Goal: Task Accomplishment & Management: Manage account settings

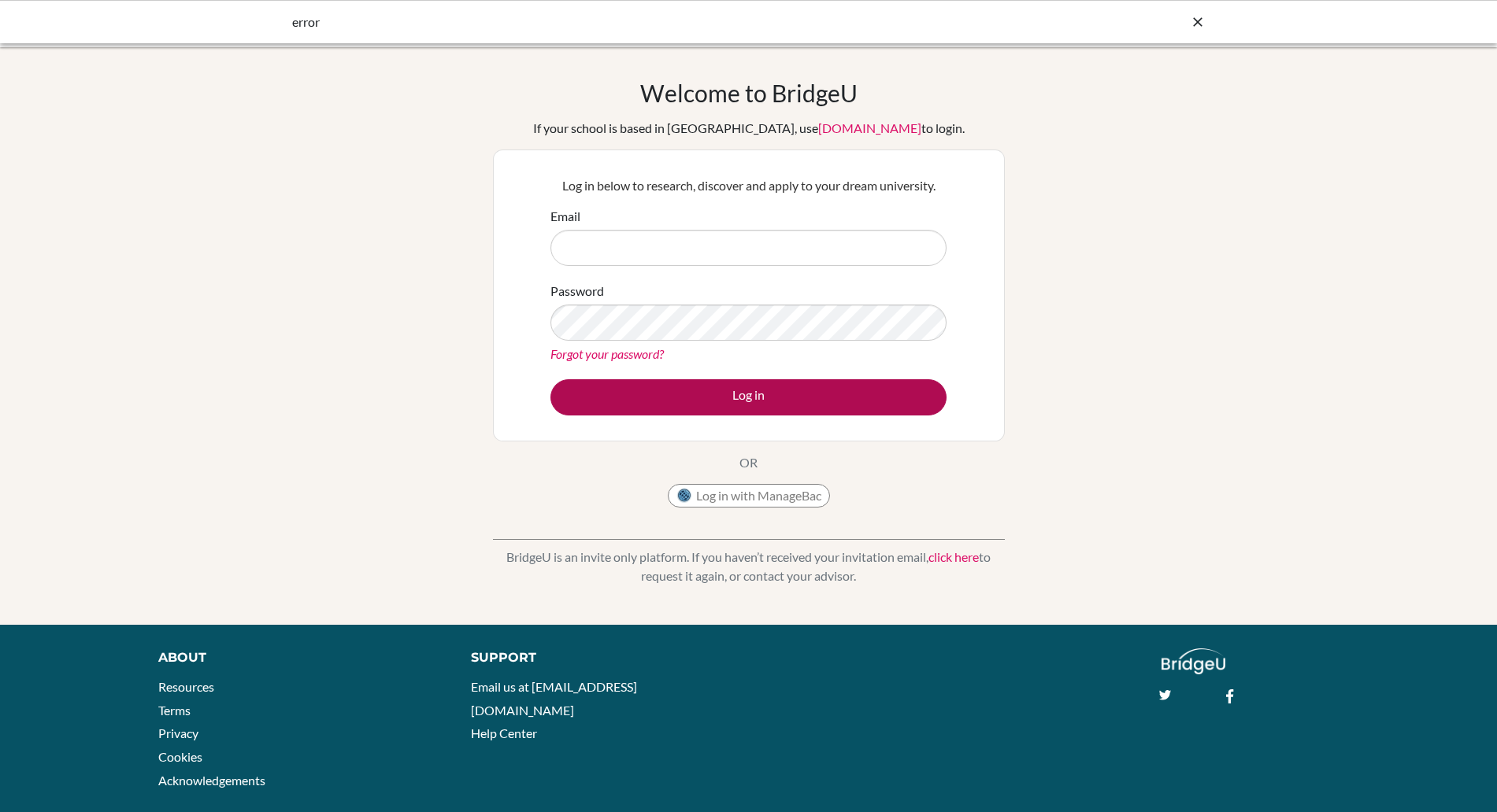
type input "satriani.manalu@sampoernaacademy.sch.id"
click at [725, 399] on button "Log in" at bounding box center [748, 397] width 396 height 36
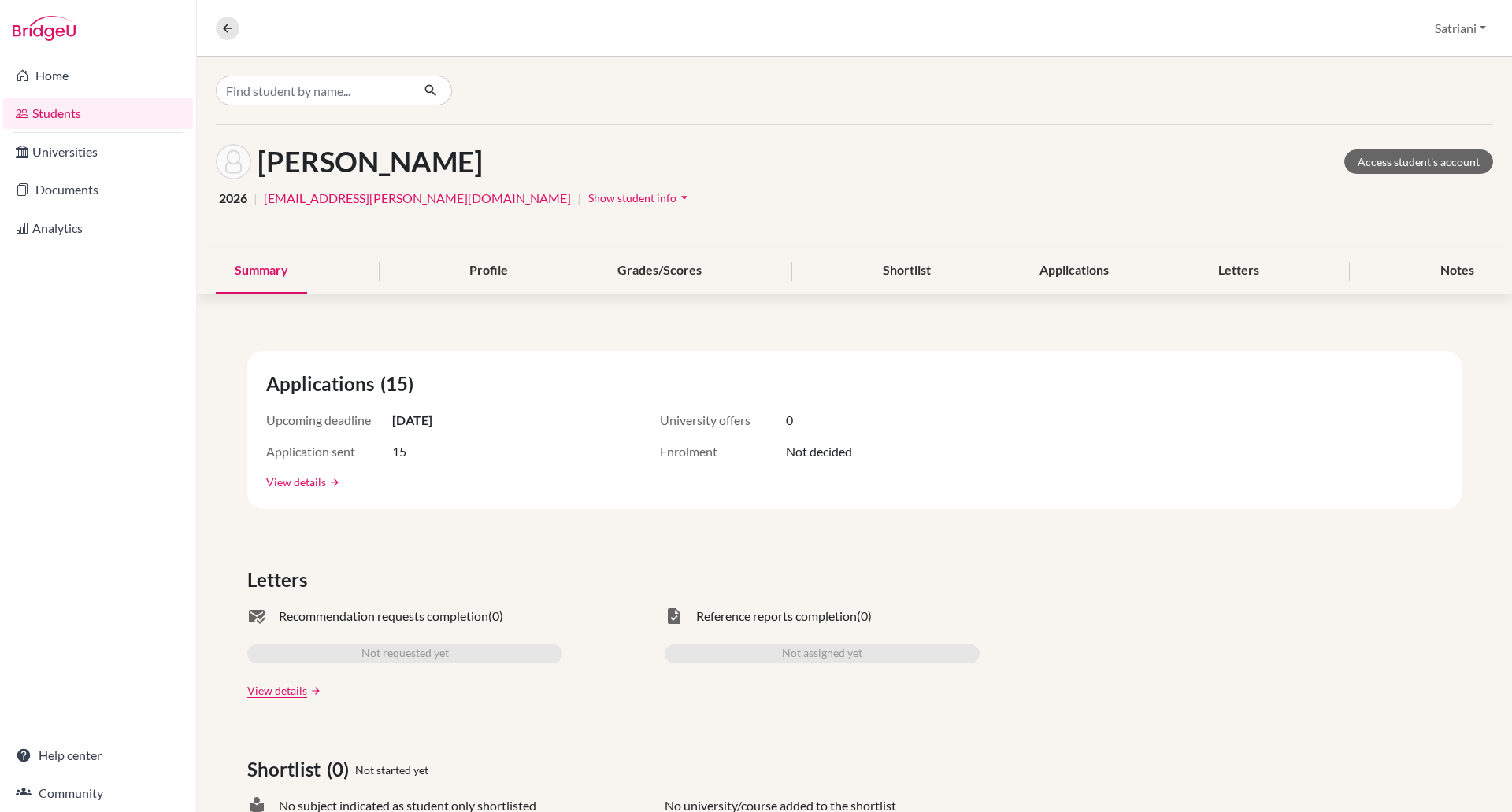
click at [43, 117] on link "Students" at bounding box center [98, 114] width 190 height 31
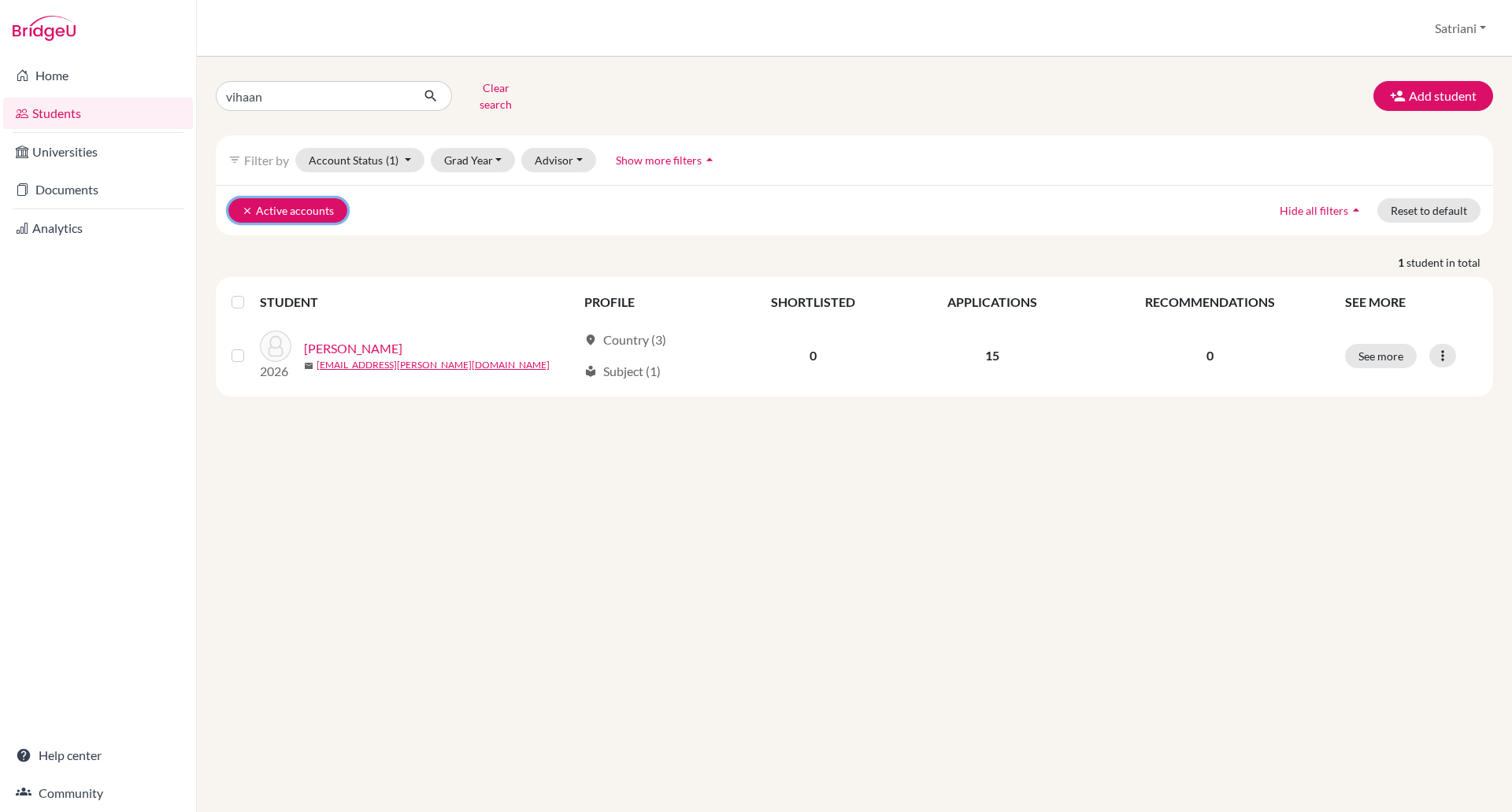
click at [241, 200] on button "clear Active accounts" at bounding box center [287, 210] width 119 height 24
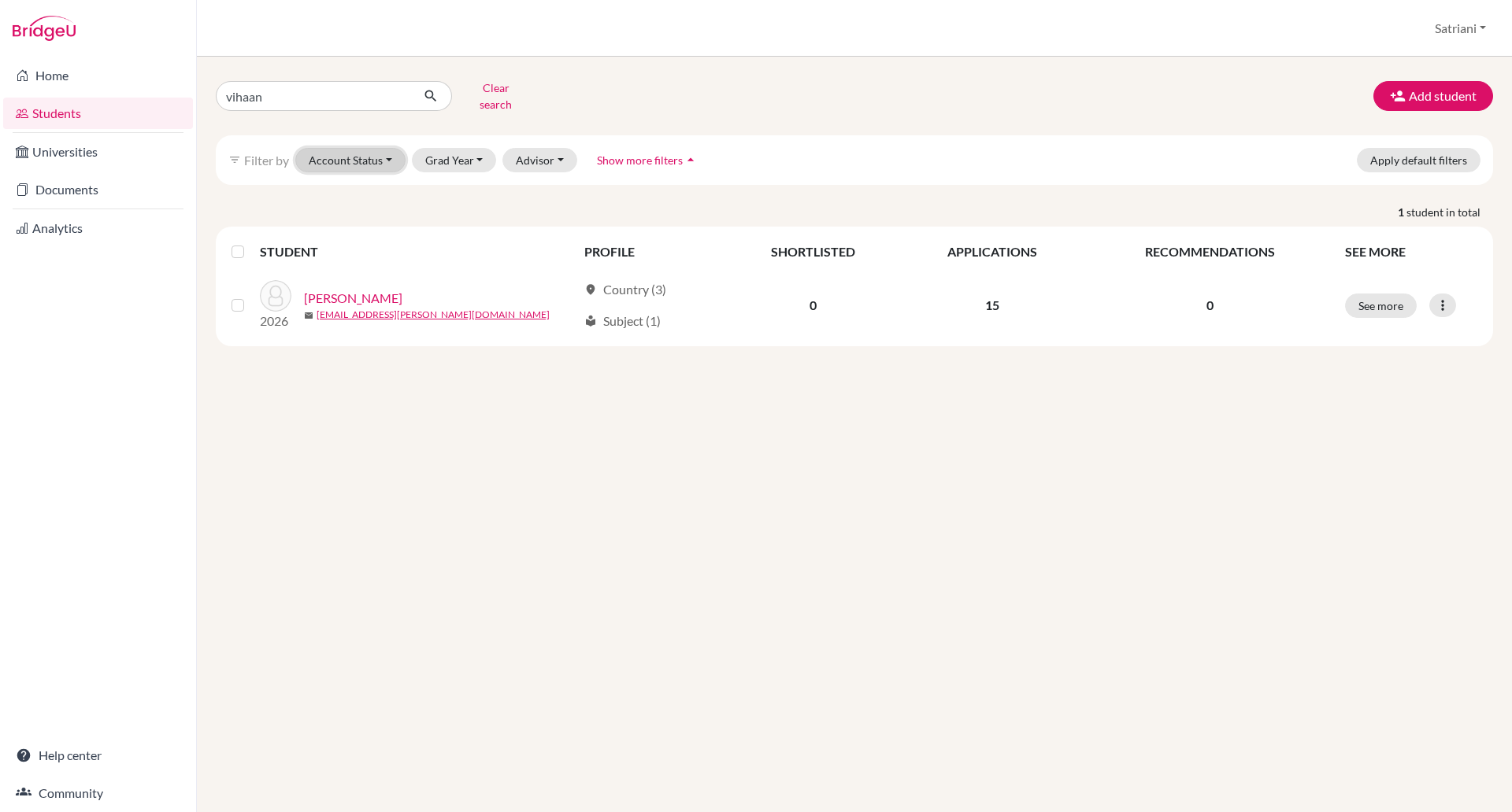
click at [388, 148] on button "Account Status" at bounding box center [350, 160] width 110 height 24
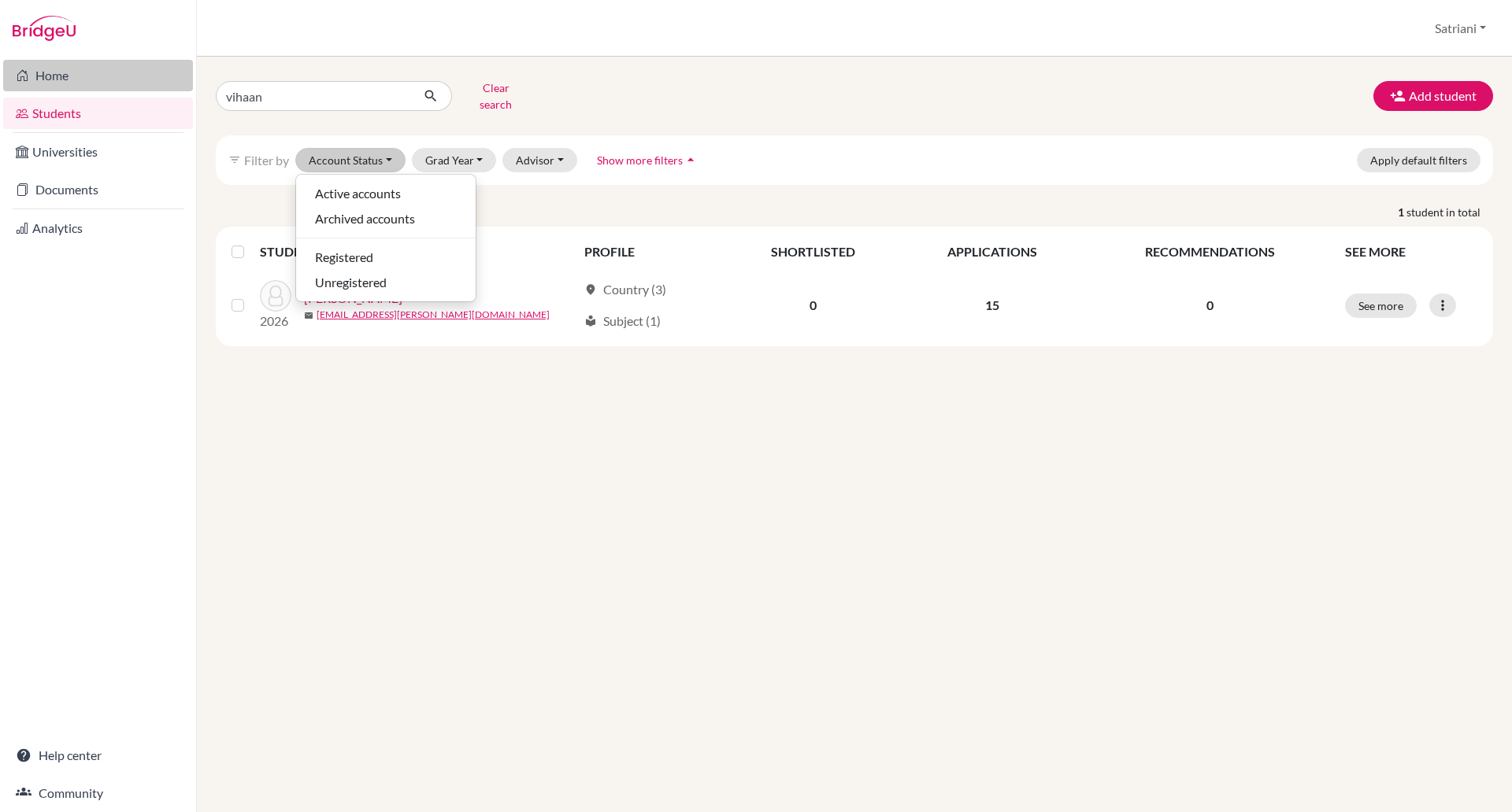
click at [57, 84] on link "Home" at bounding box center [98, 76] width 190 height 31
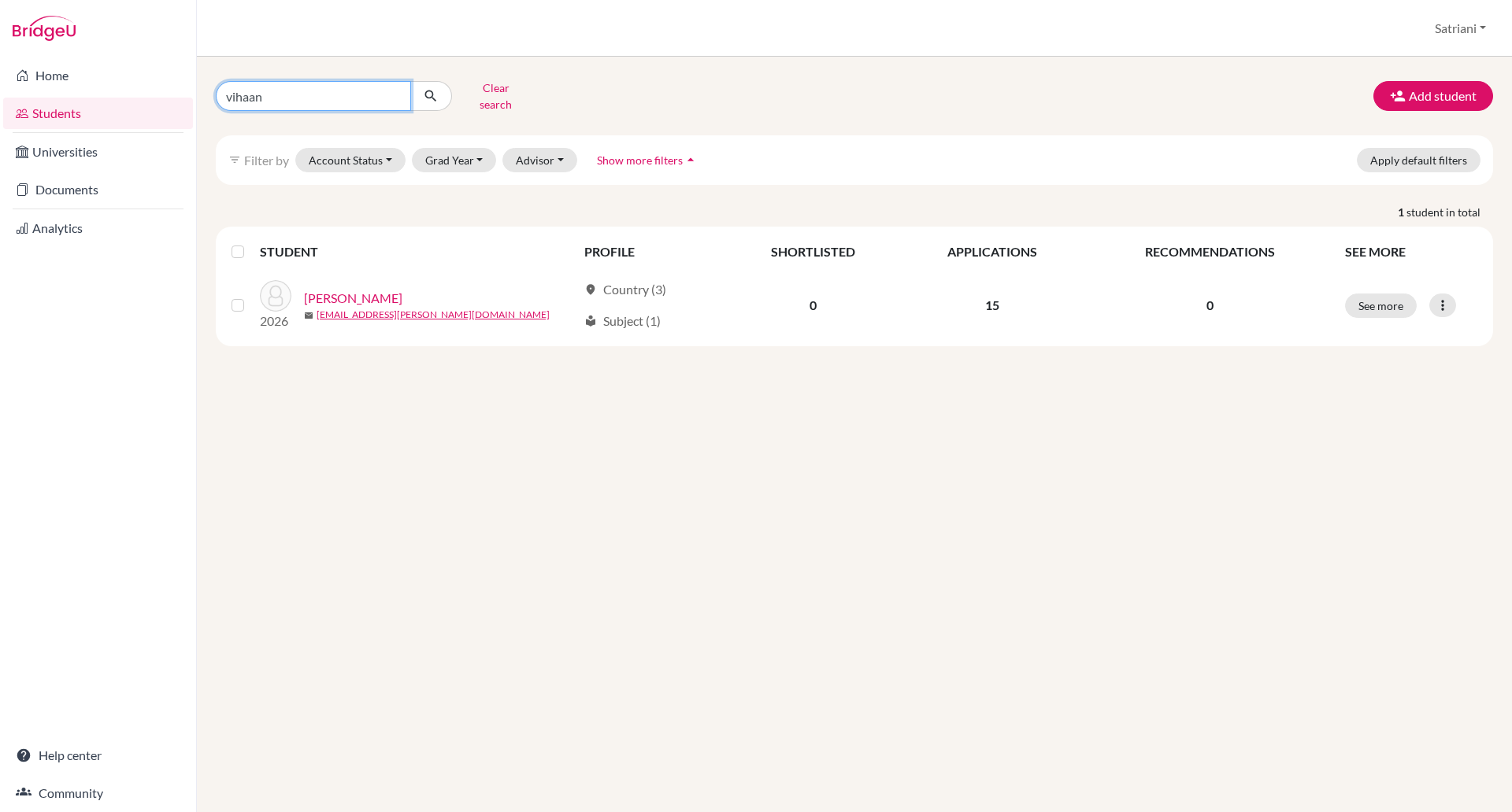
click at [396, 87] on input "vihaan" at bounding box center [314, 96] width 196 height 30
click at [79, 159] on link "Universities" at bounding box center [98, 152] width 190 height 31
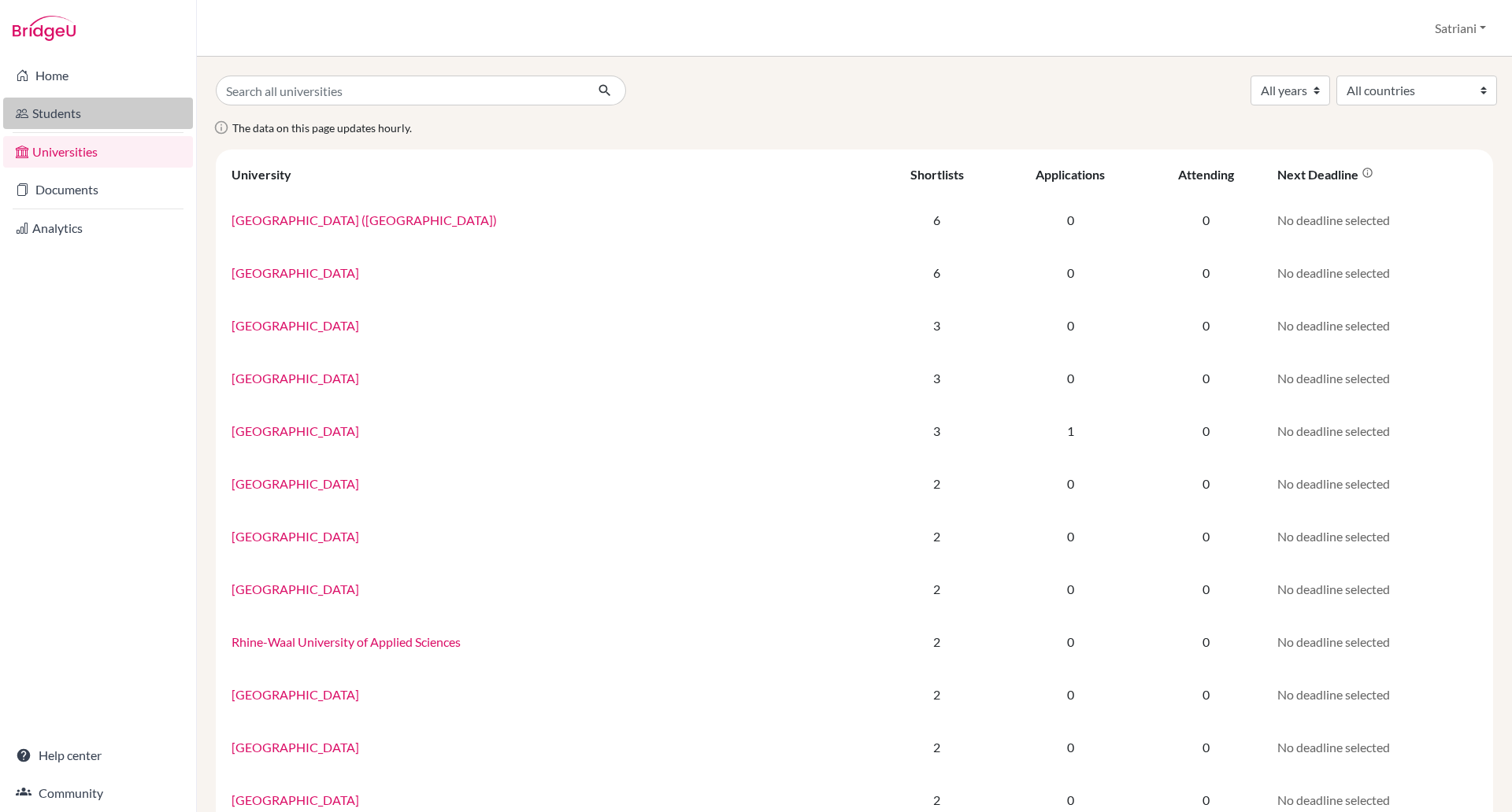
click at [74, 114] on link "Students" at bounding box center [98, 114] width 190 height 31
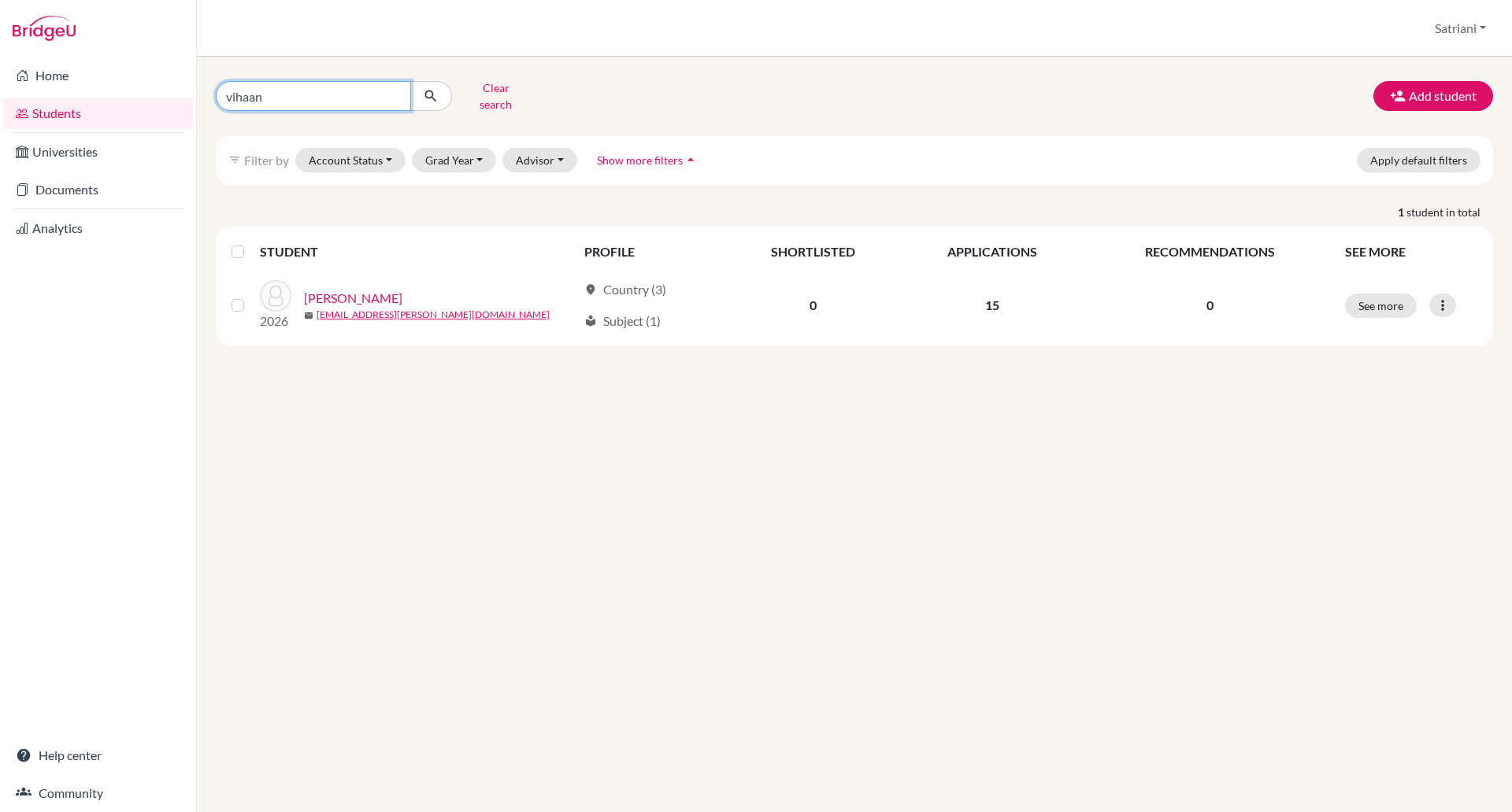
click at [394, 92] on input "vihaan" at bounding box center [314, 96] width 196 height 30
click at [45, 28] on img at bounding box center [44, 28] width 63 height 25
click at [376, 154] on button "Account Status" at bounding box center [350, 160] width 110 height 24
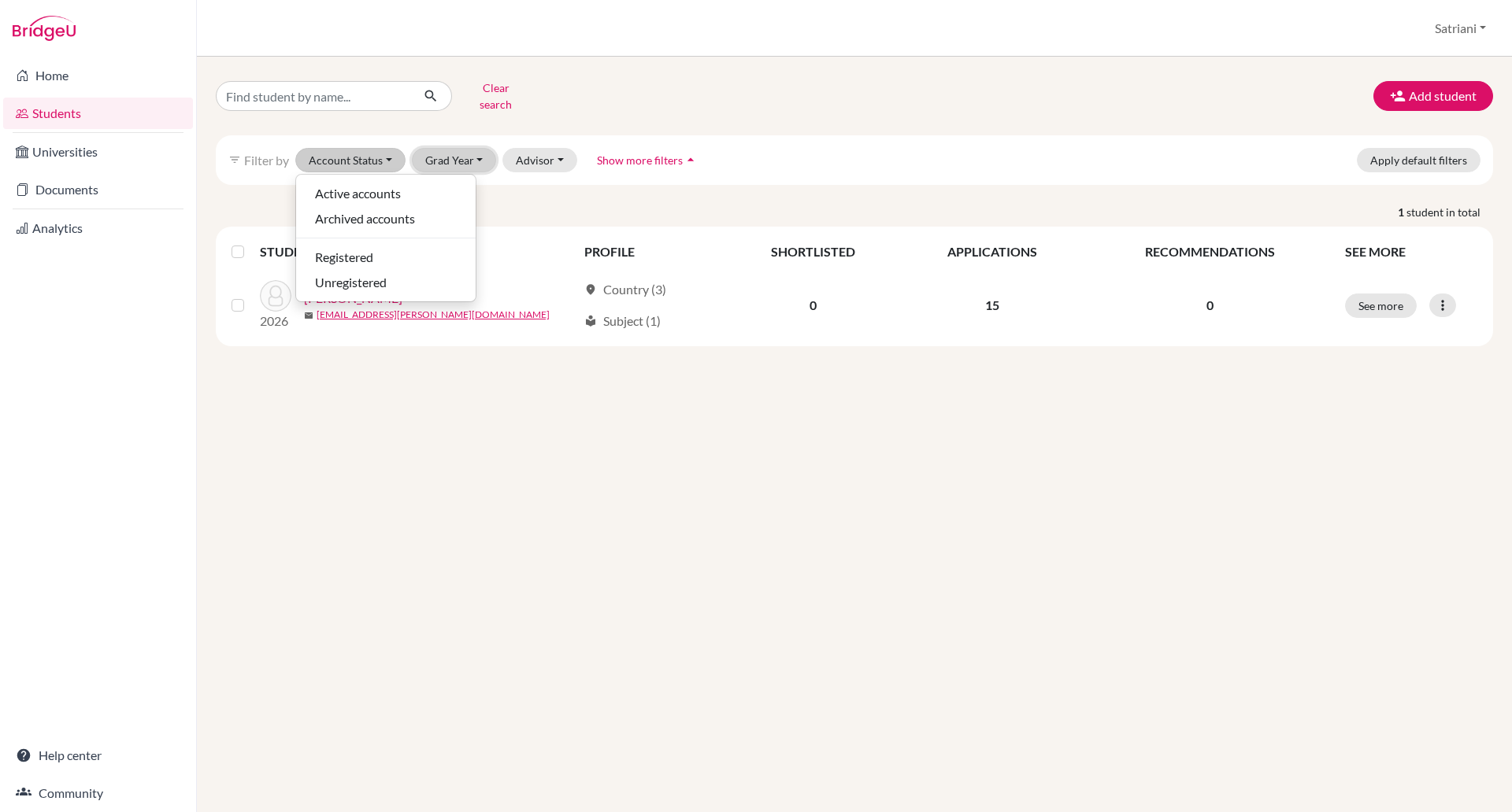
click at [459, 153] on button "Grad Year" at bounding box center [454, 160] width 85 height 24
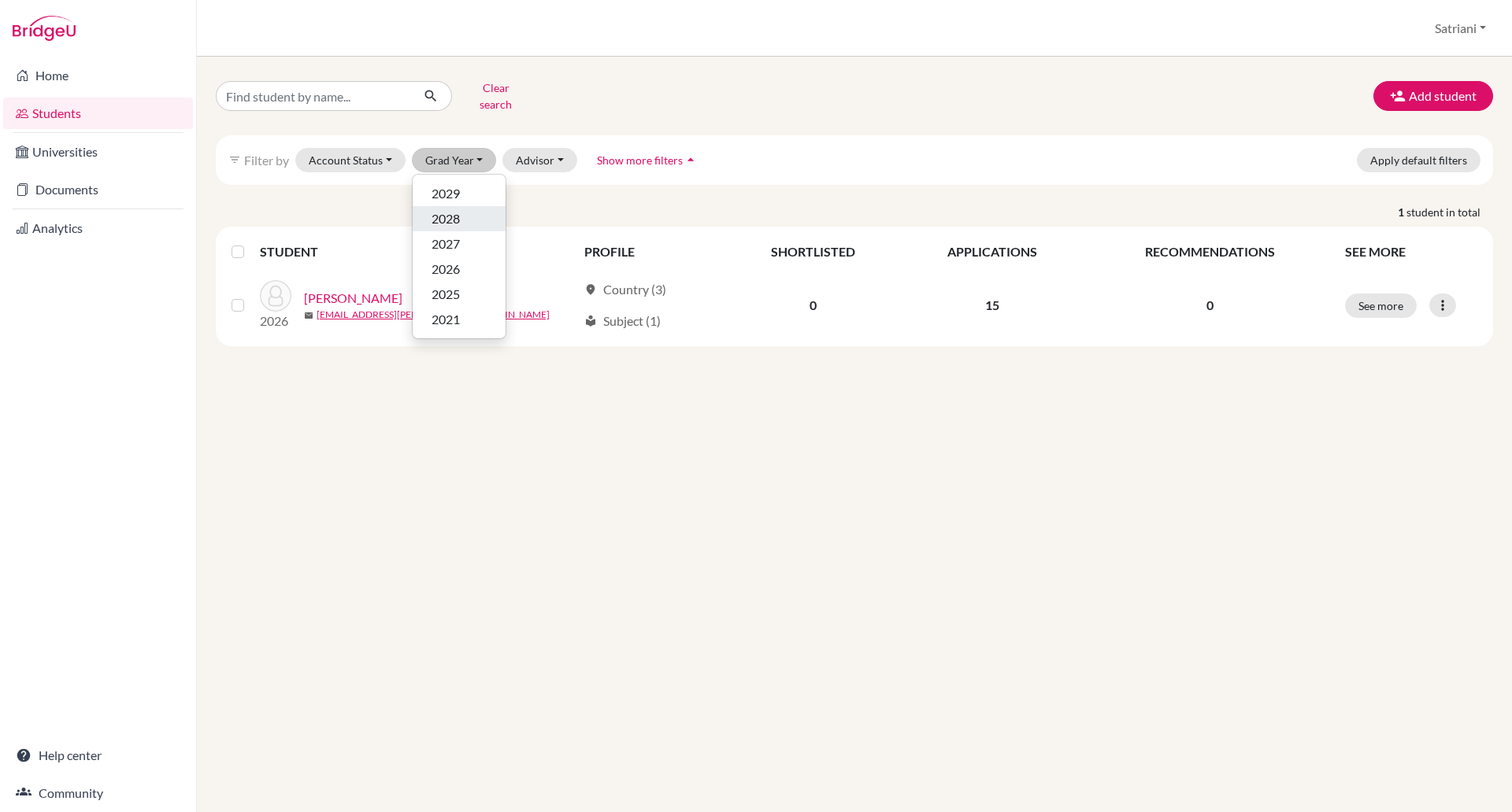
click at [447, 210] on span "2028" at bounding box center [445, 219] width 28 height 19
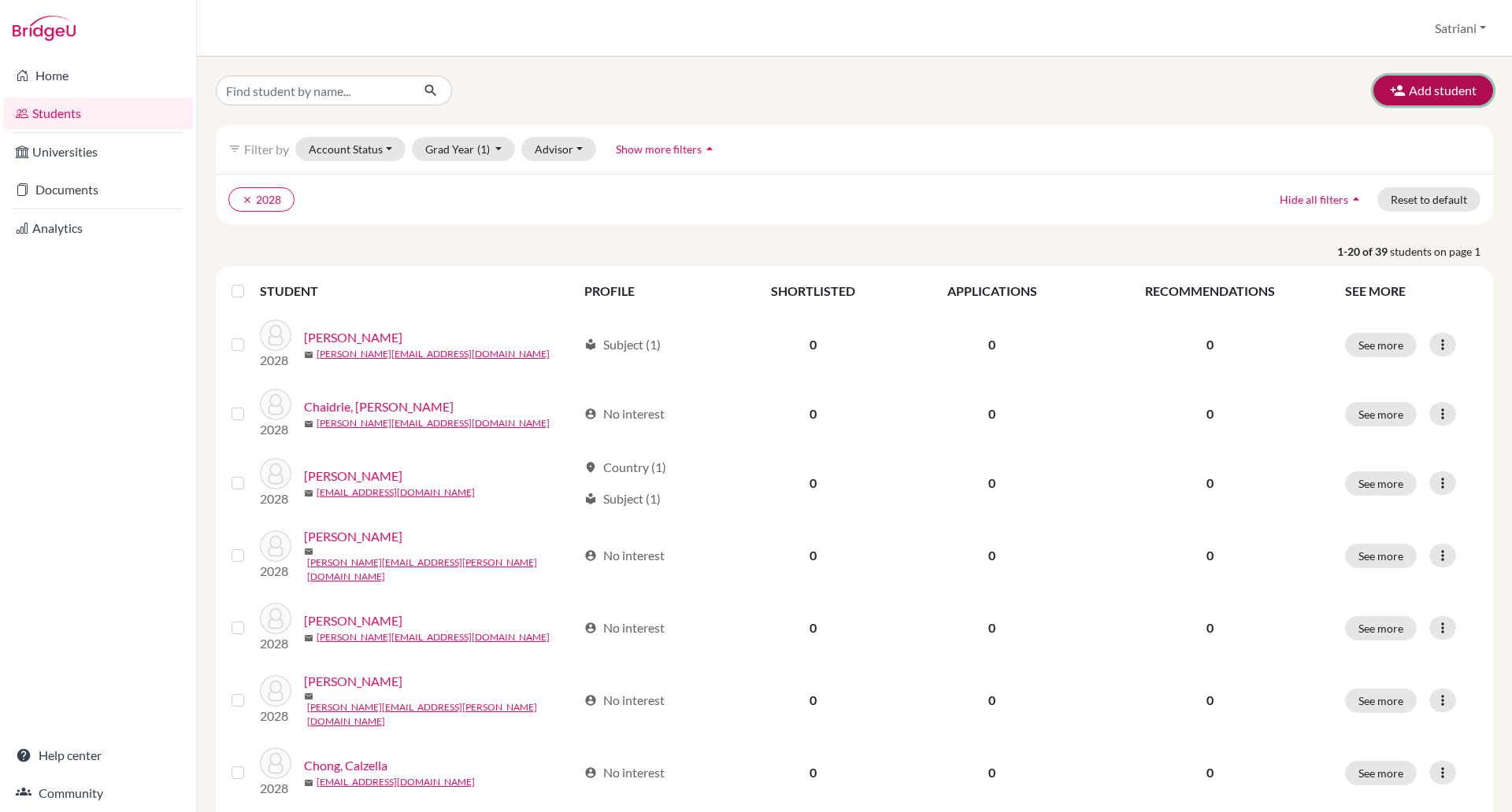
click at [1401, 90] on button "Add student" at bounding box center [1433, 91] width 120 height 30
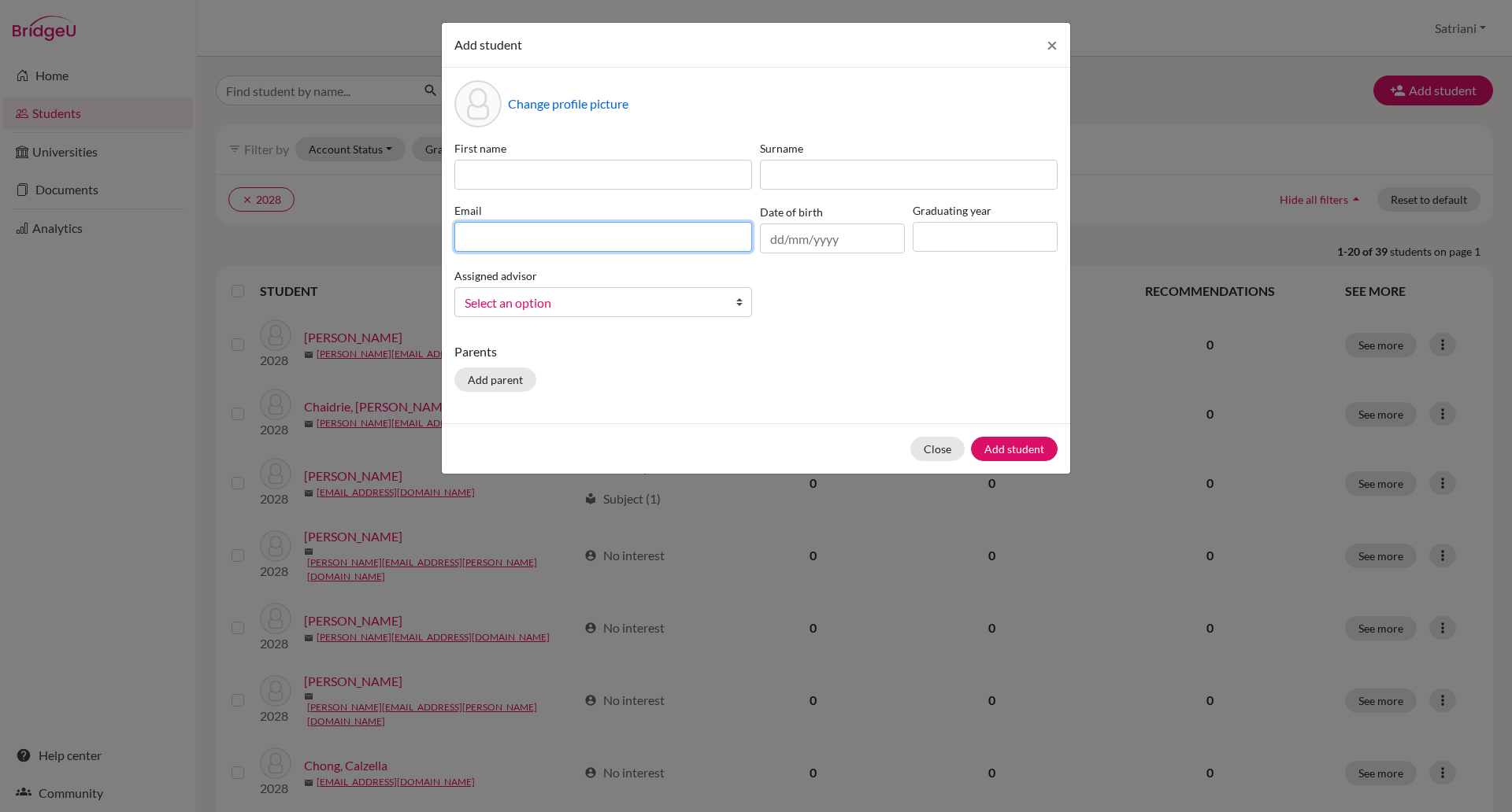
click at [619, 228] on input at bounding box center [603, 237] width 298 height 30
paste input "[EMAIL_ADDRESS][DOMAIN_NAME]"
type input "[EMAIL_ADDRESS][DOMAIN_NAME]"
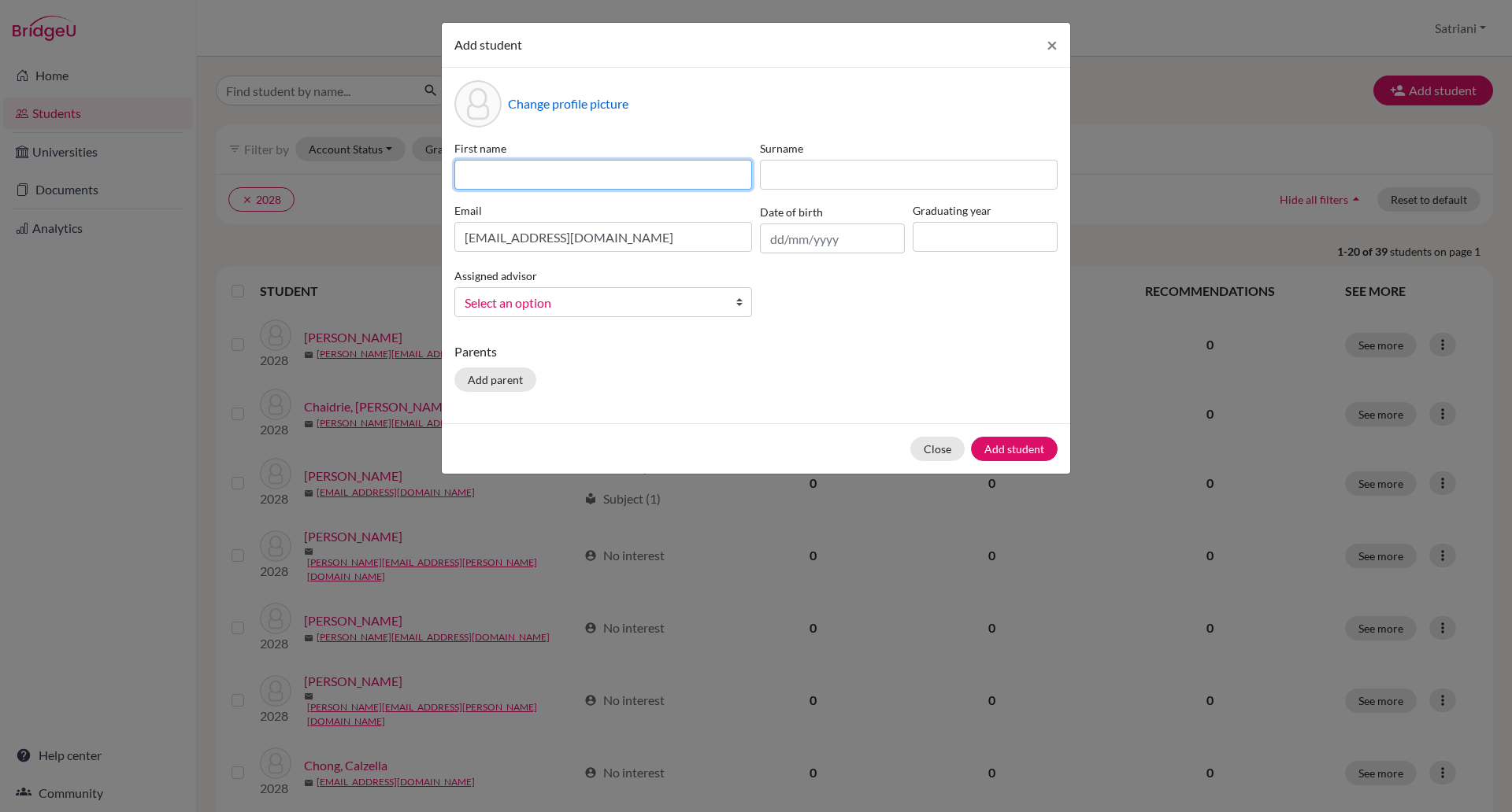
click at [575, 174] on input at bounding box center [603, 175] width 298 height 30
type input "m"
type input "[PERSON_NAME]"
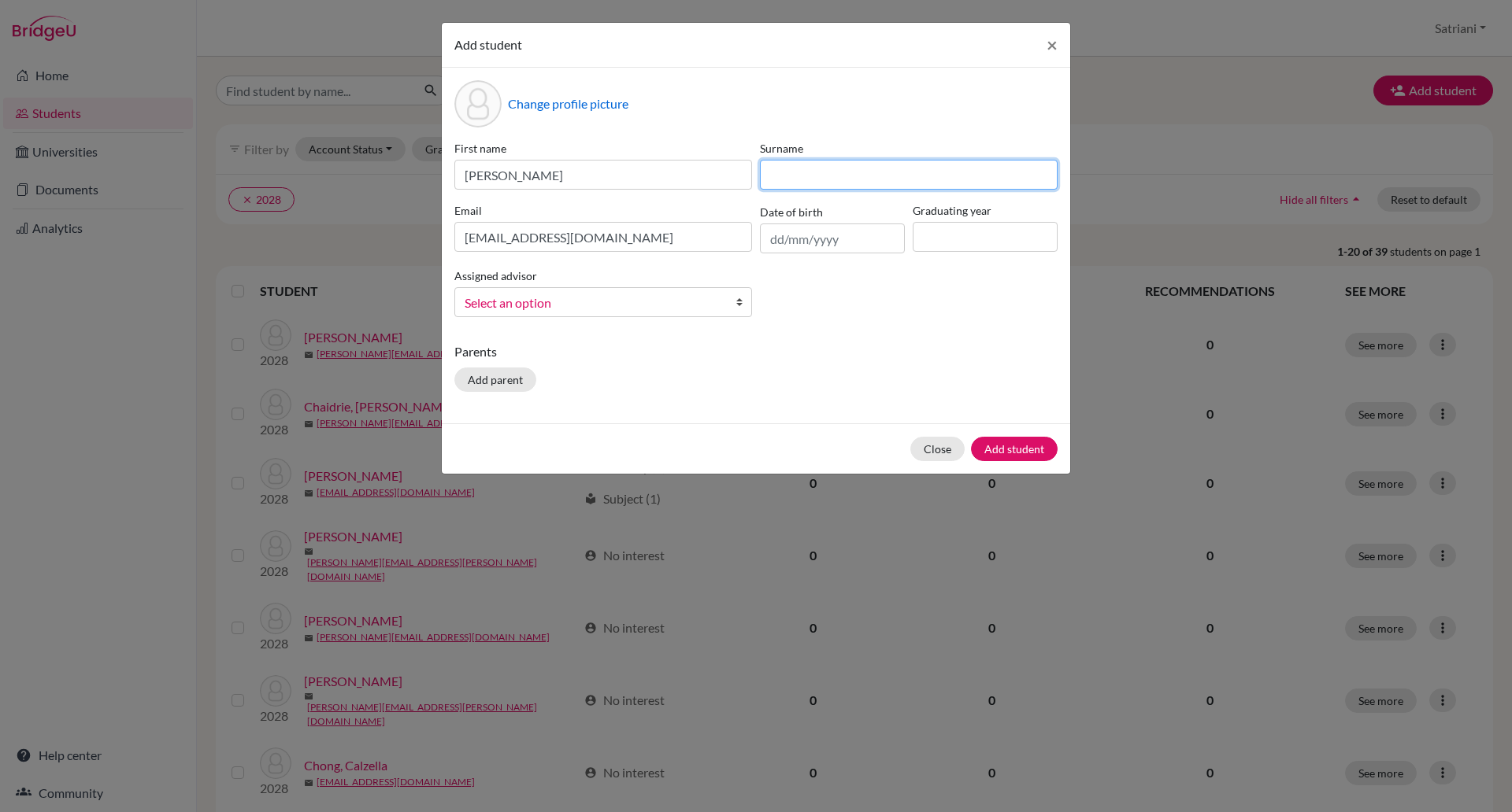
click at [863, 174] on input at bounding box center [908, 175] width 298 height 30
type input "Situmorang"
click at [943, 244] on input at bounding box center [985, 237] width 145 height 30
type input "2028"
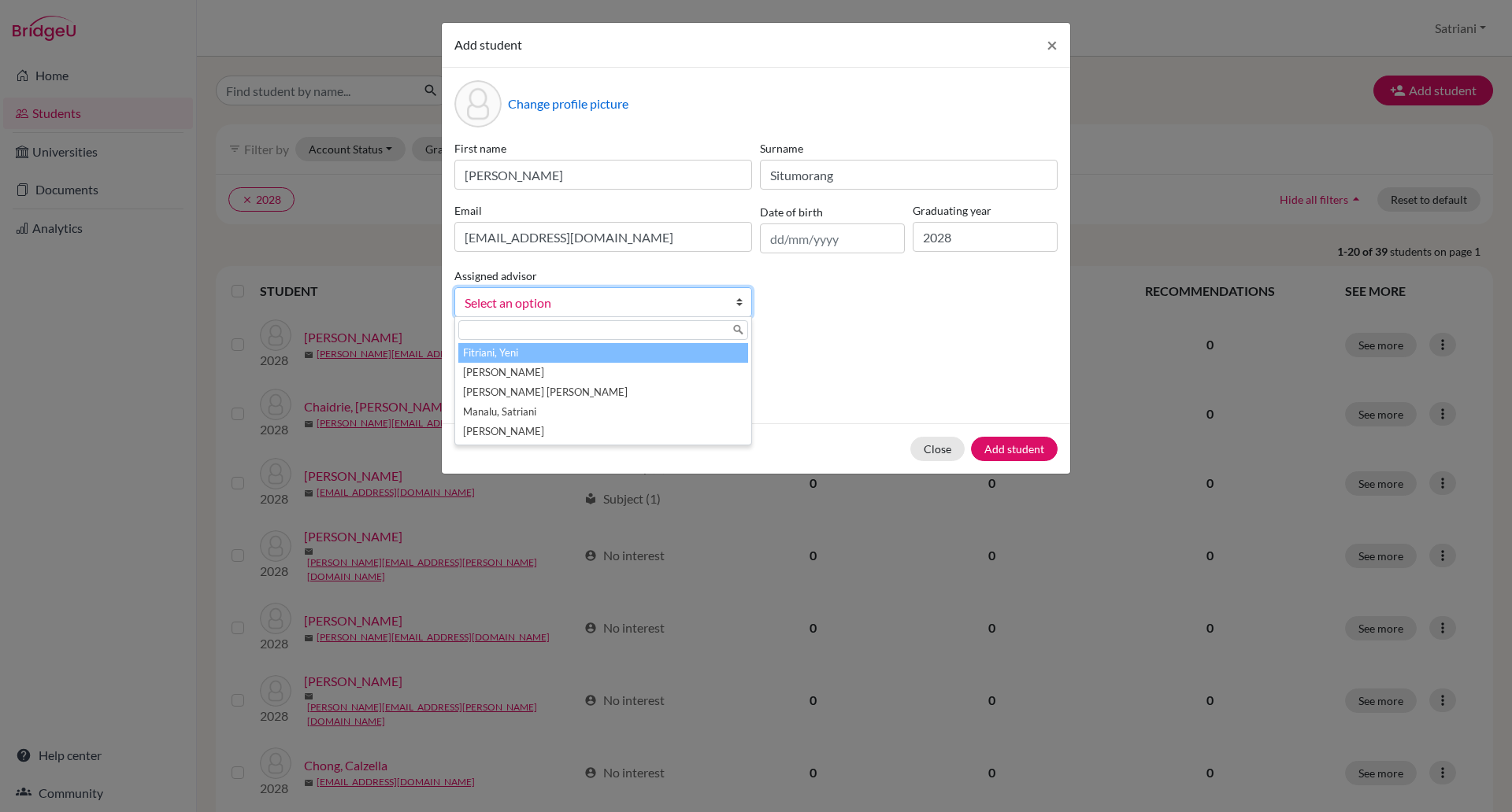
click at [683, 302] on span "Select an option" at bounding box center [593, 302] width 257 height 20
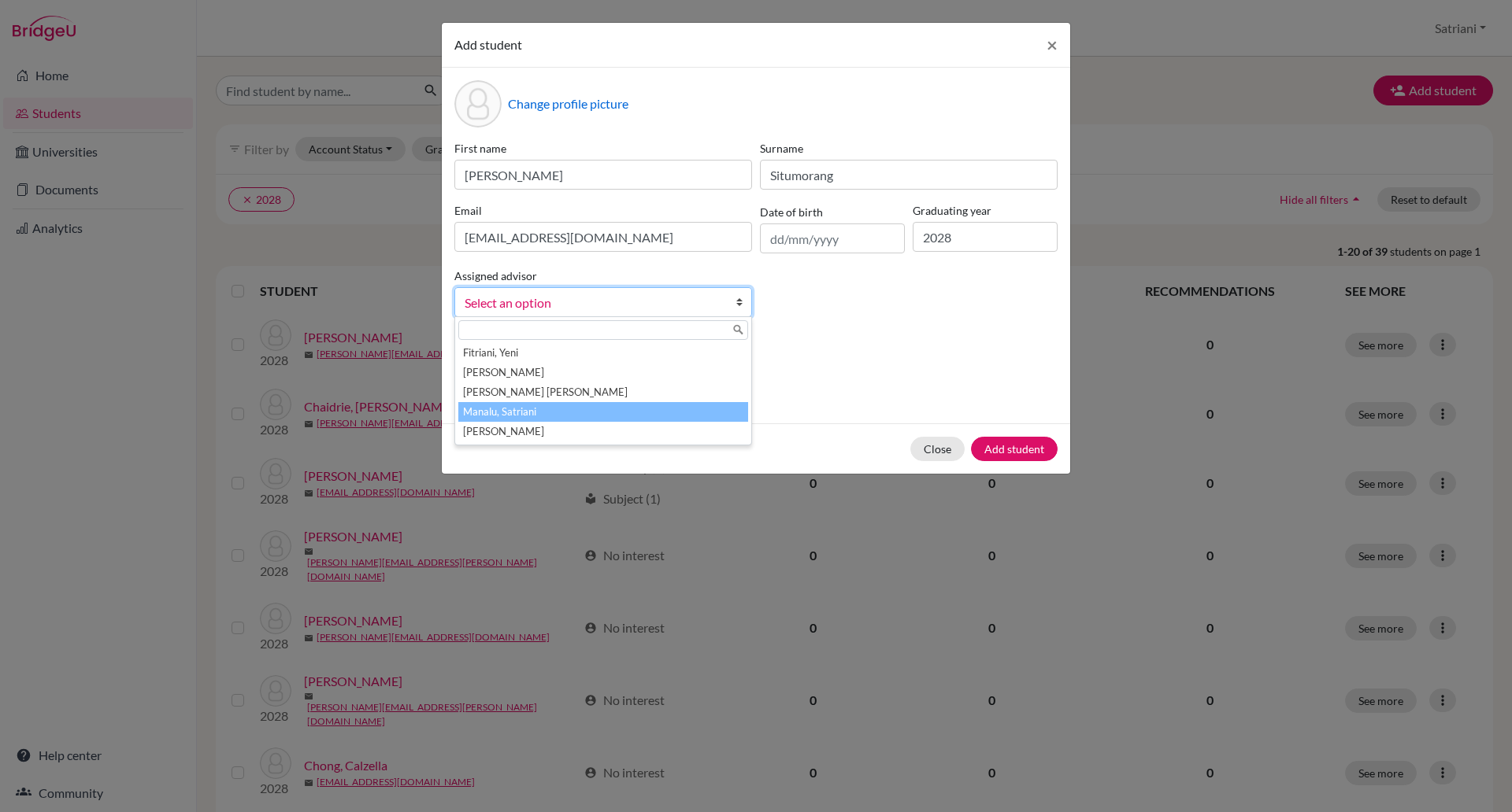
click at [668, 412] on li "Manalu, Satriani" at bounding box center [604, 412] width 290 height 20
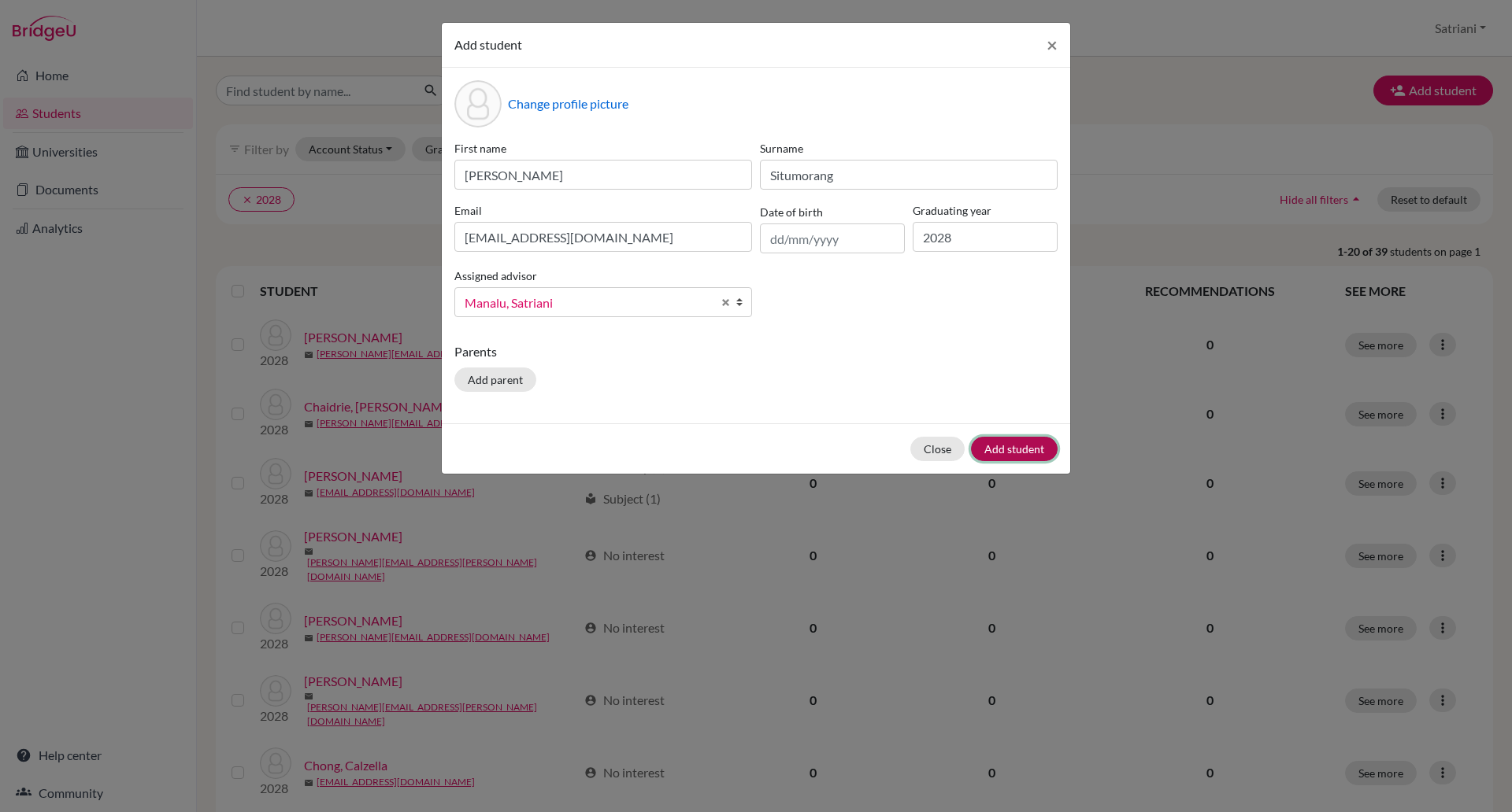
click at [1014, 444] on button "Add student" at bounding box center [1014, 449] width 86 height 24
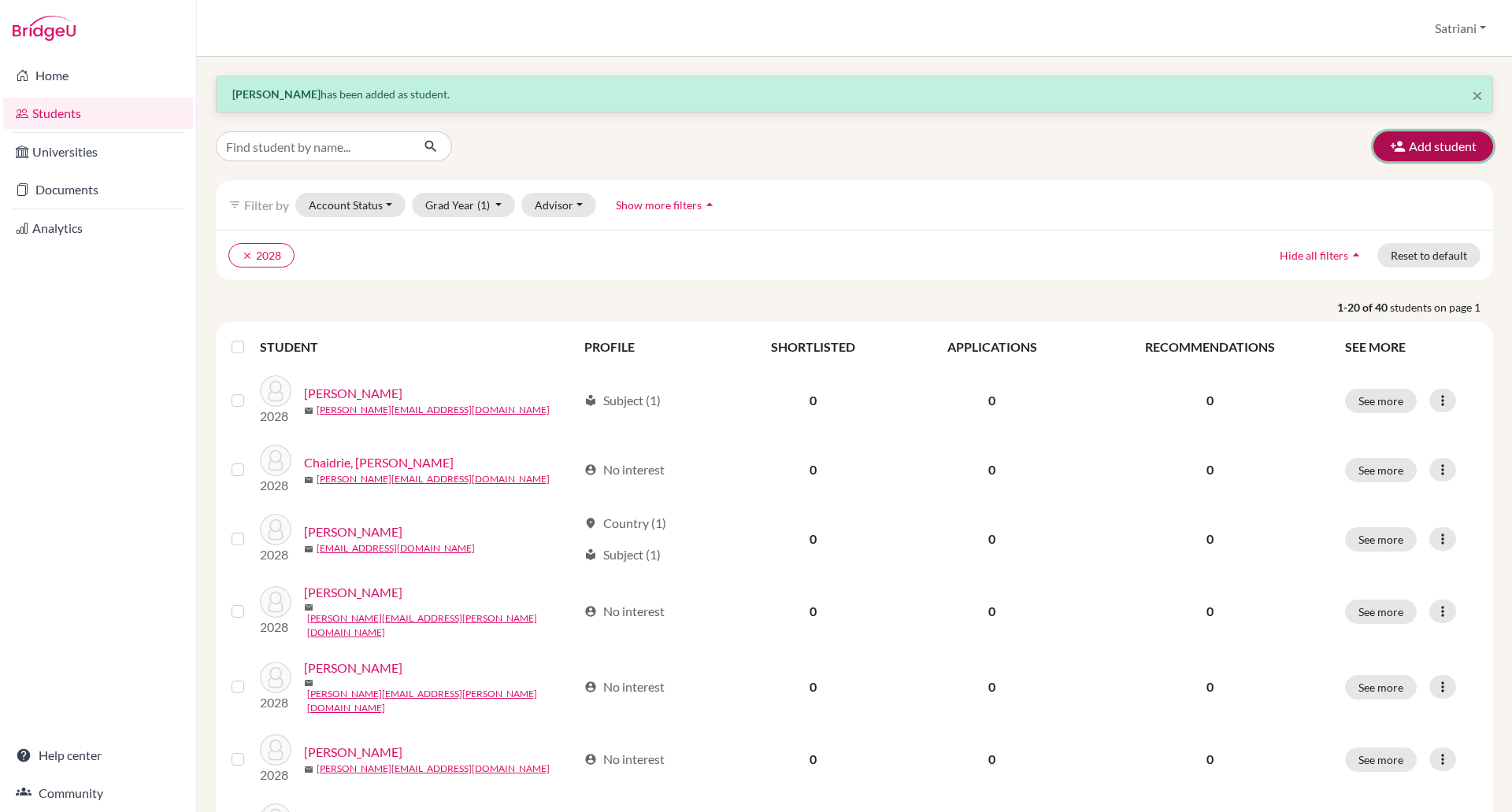
click at [1407, 149] on button "Add student" at bounding box center [1433, 147] width 120 height 30
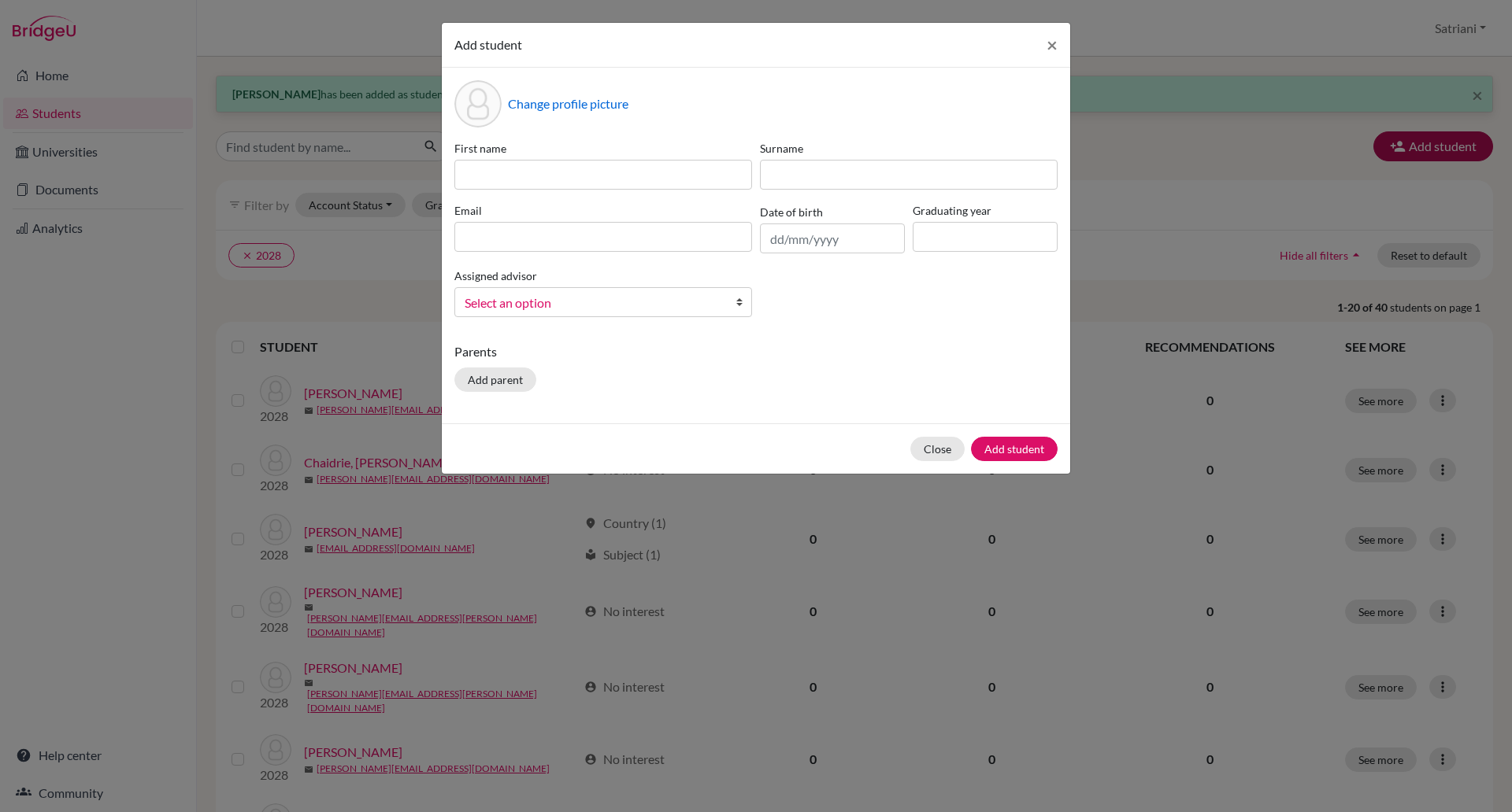
click at [1407, 149] on div "Add student × Change profile picture First name Surname Email Date of birth Gra…" at bounding box center [756, 406] width 1512 height 812
click at [1052, 36] on span "×" at bounding box center [1052, 45] width 11 height 23
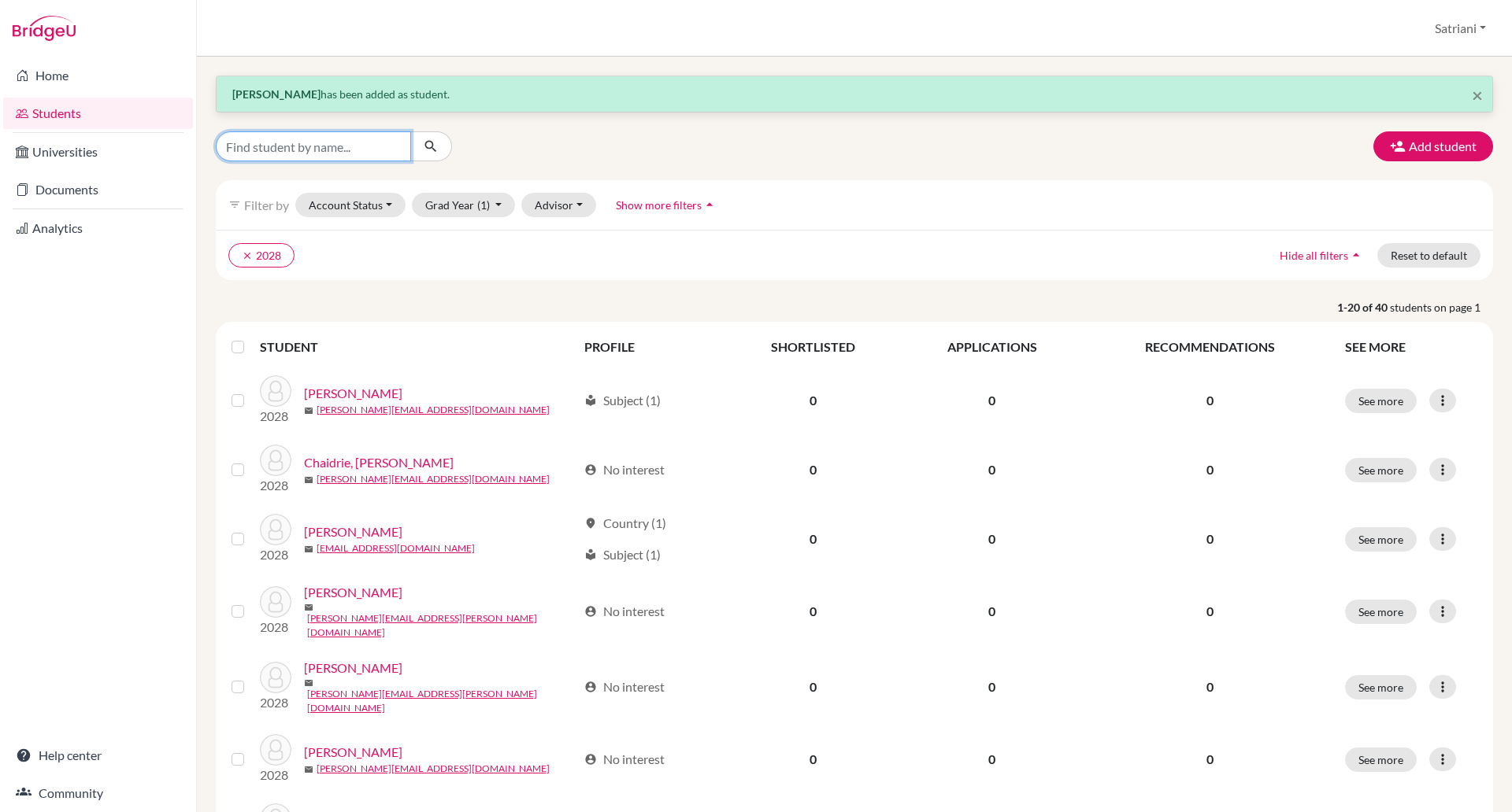
click at [385, 144] on input "Find student by name..." at bounding box center [314, 147] width 196 height 30
type input "jade"
click button "submit" at bounding box center [432, 147] width 42 height 30
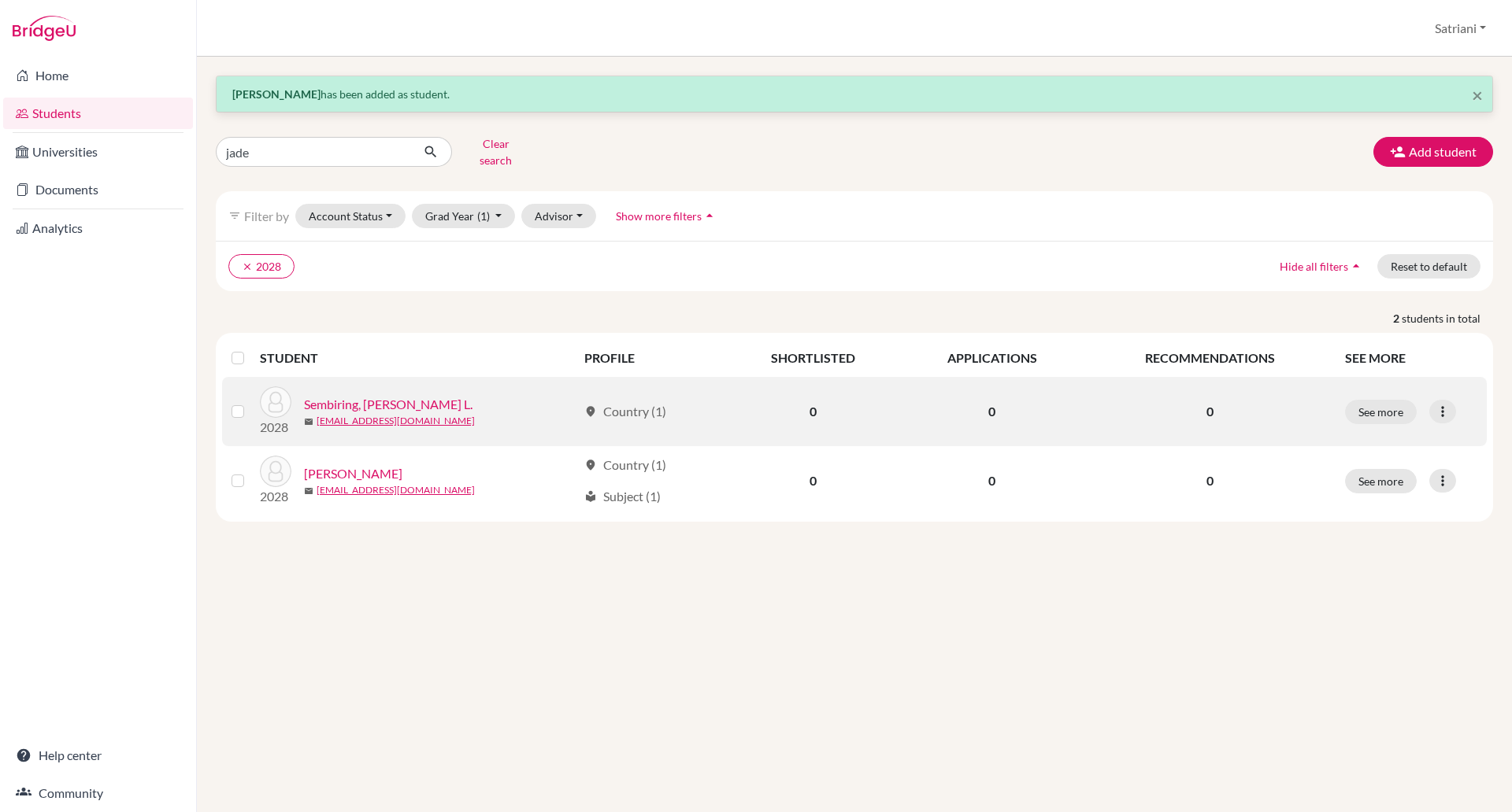
click at [1447, 414] on td "See more Edit student Send Message Reset Password" at bounding box center [1411, 411] width 151 height 69
click at [1443, 403] on icon at bounding box center [1443, 411] width 16 height 16
click at [1403, 483] on button "Reset Password" at bounding box center [1374, 495] width 124 height 25
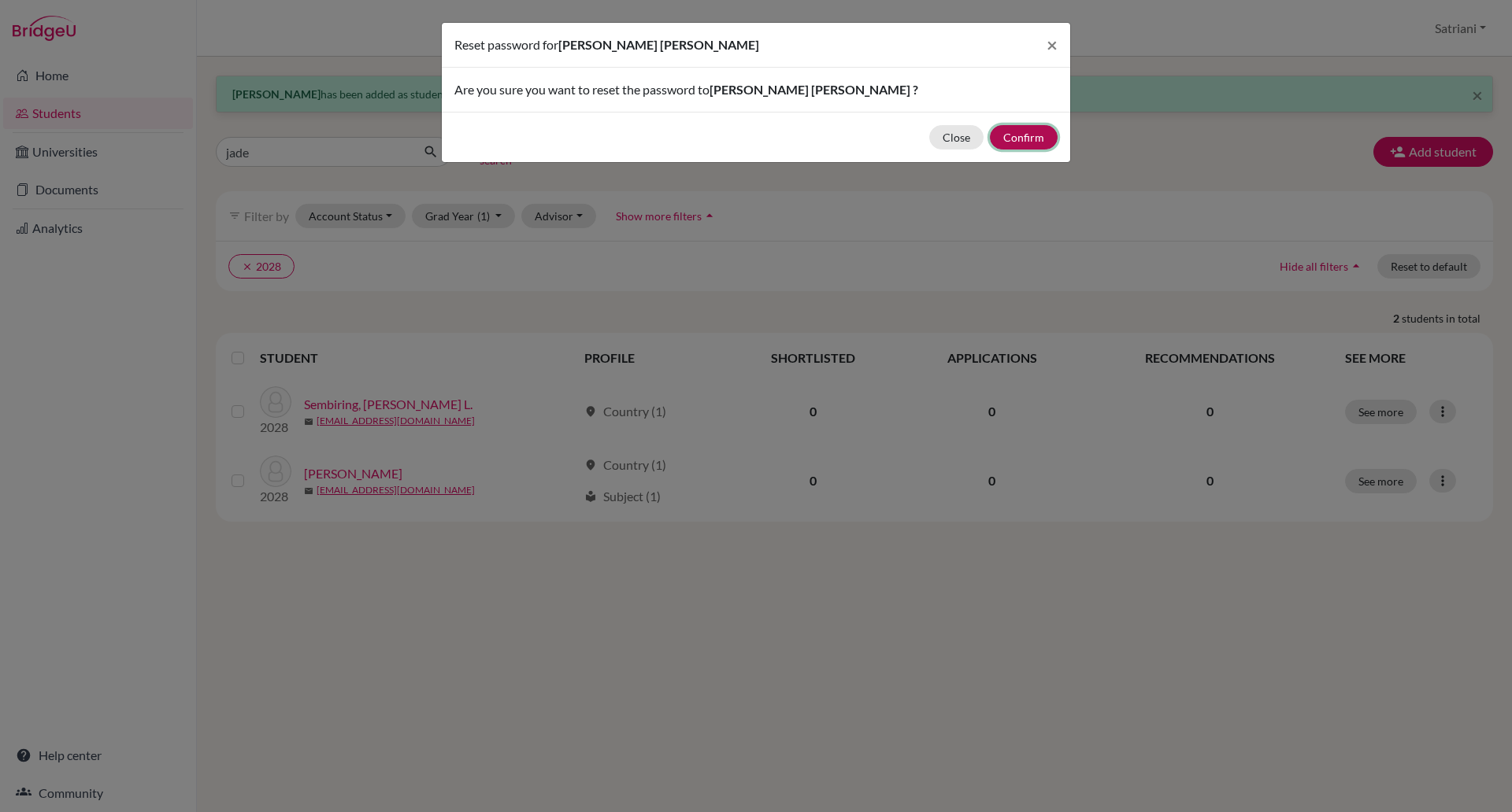
click at [1032, 136] on button "Confirm" at bounding box center [1024, 137] width 68 height 24
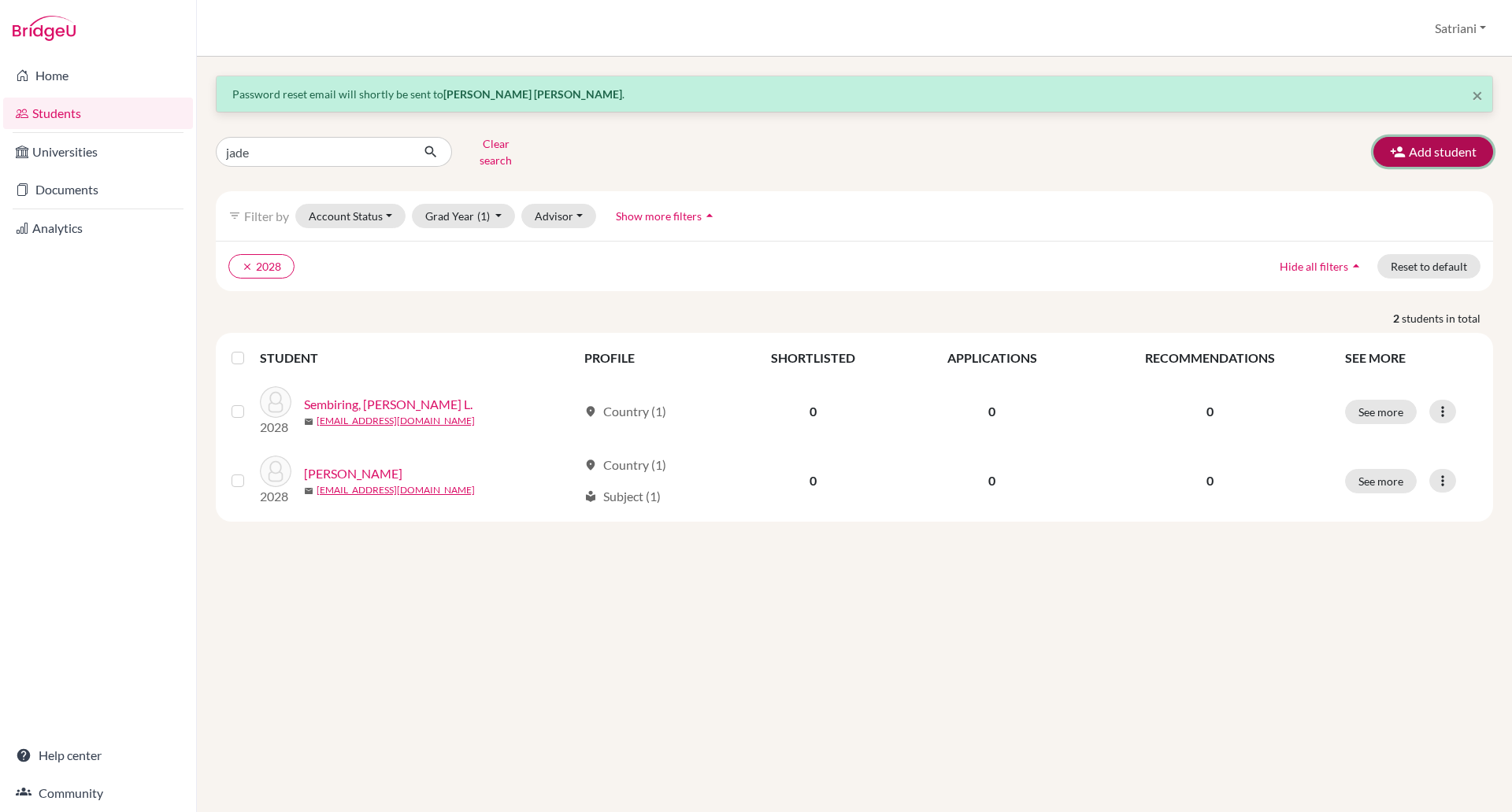
click at [1409, 147] on button "Add student" at bounding box center [1433, 152] width 120 height 30
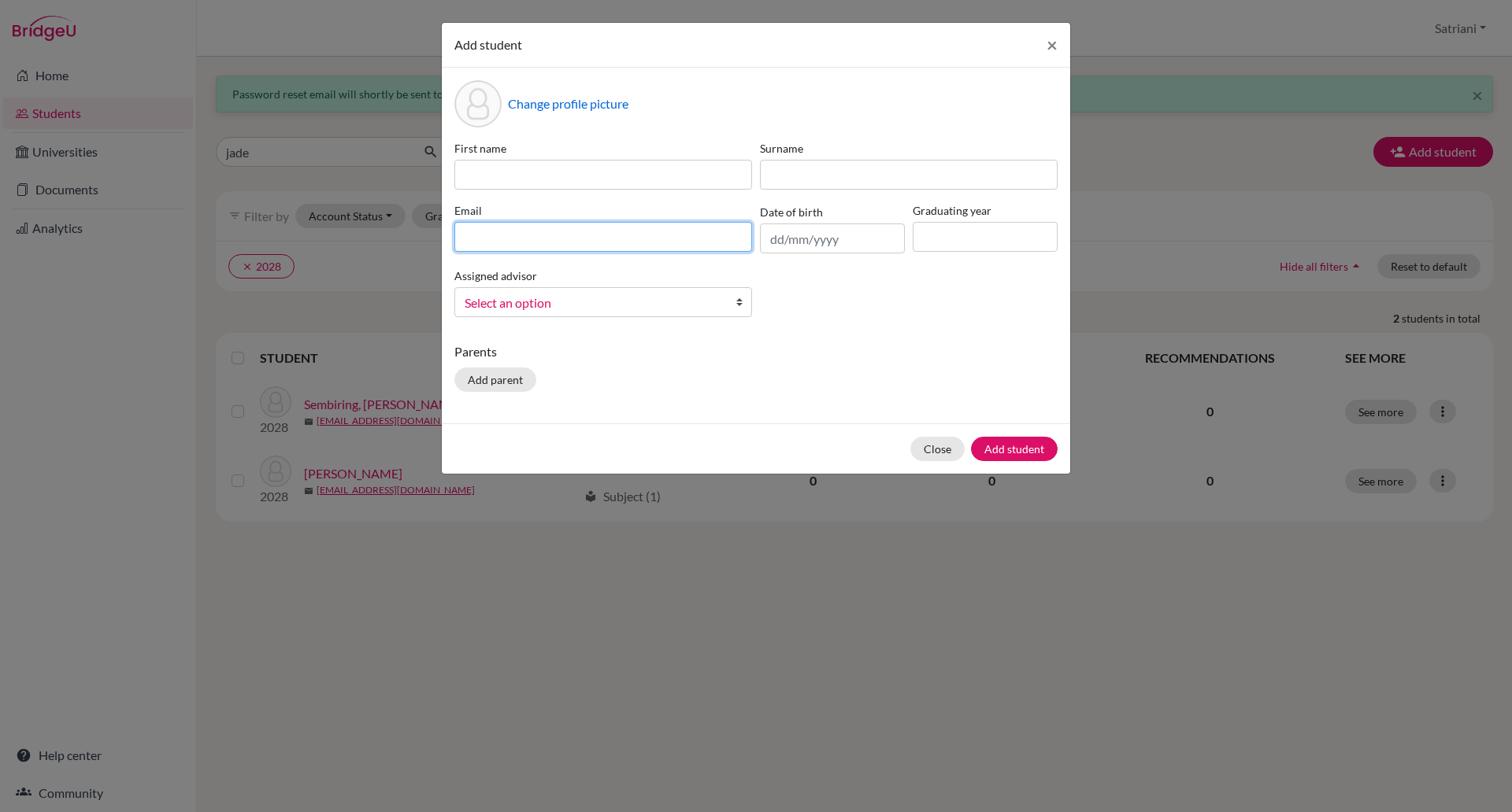
click at [623, 225] on input at bounding box center [603, 237] width 298 height 30
paste input "[EMAIL_ADDRESS][DOMAIN_NAME]"
type input "[EMAIL_ADDRESS][DOMAIN_NAME]"
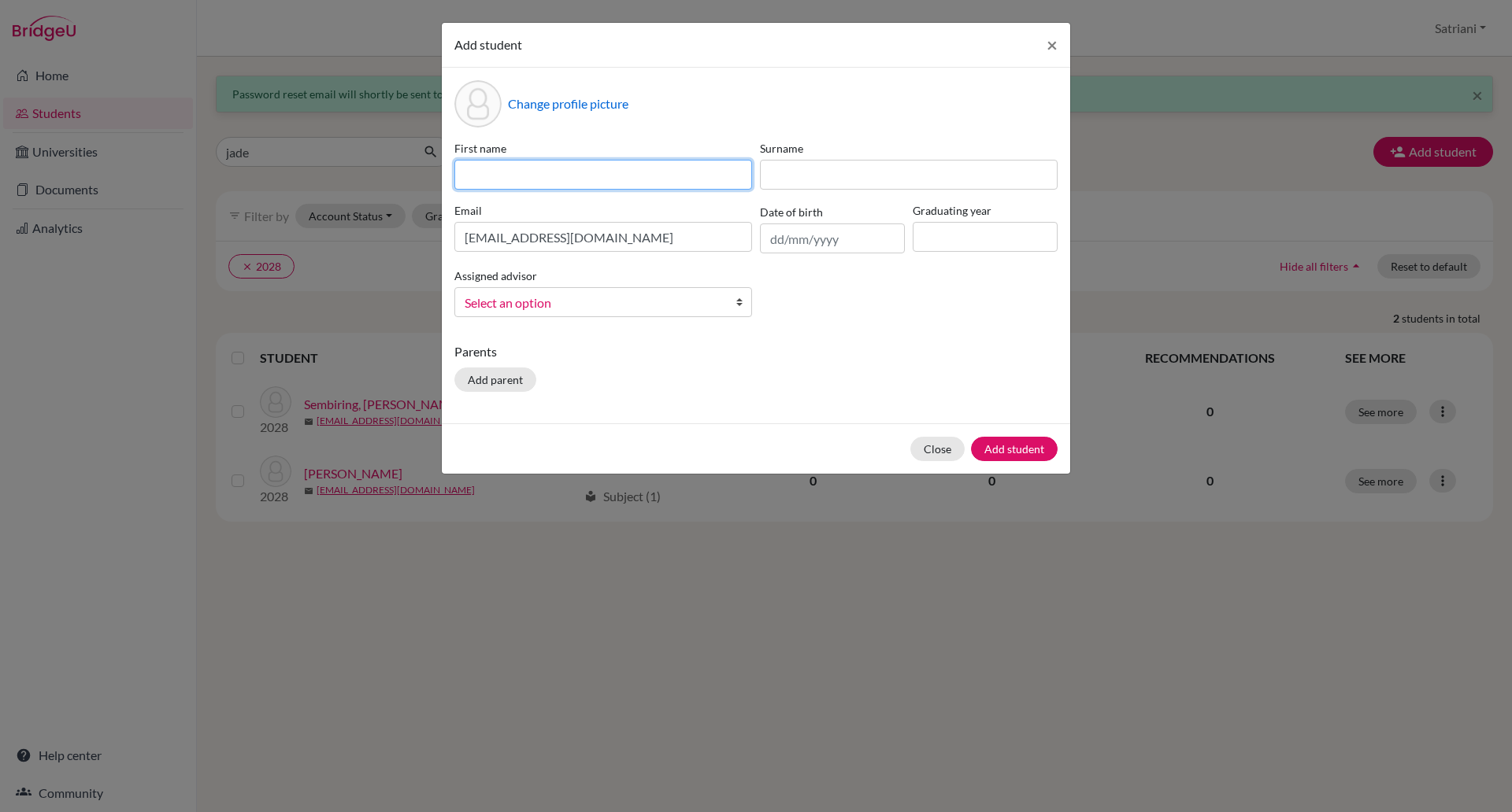
click at [604, 170] on input at bounding box center [603, 175] width 298 height 30
paste input "[PERSON_NAME]"
type input "[PERSON_NAME]"
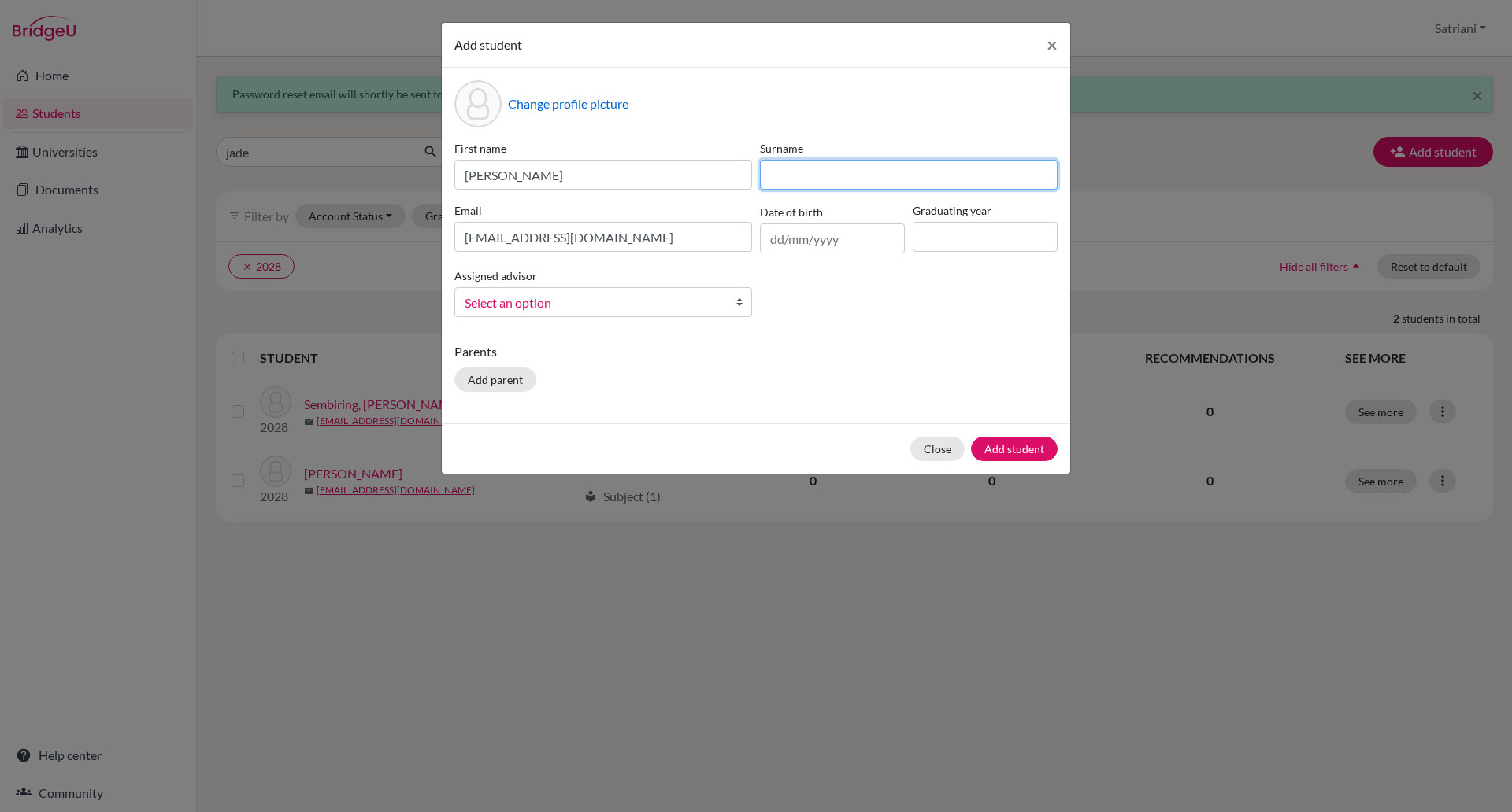
click at [820, 184] on input at bounding box center [908, 175] width 298 height 30
paste input "Erdian"
click at [820, 184] on input "Erdian" at bounding box center [908, 175] width 298 height 30
type input "Erdian"
click at [936, 245] on input at bounding box center [985, 237] width 145 height 30
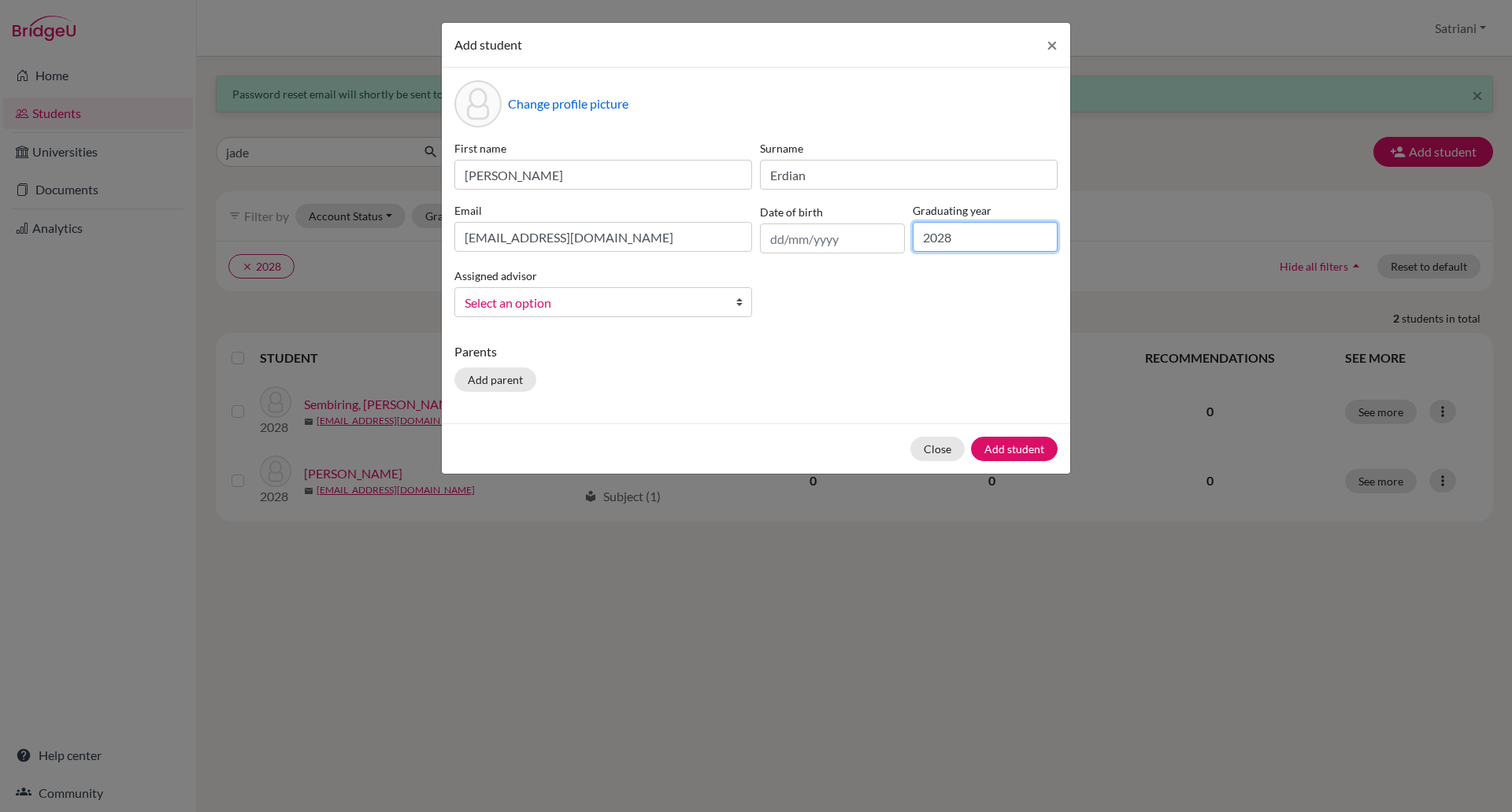
type input "2028"
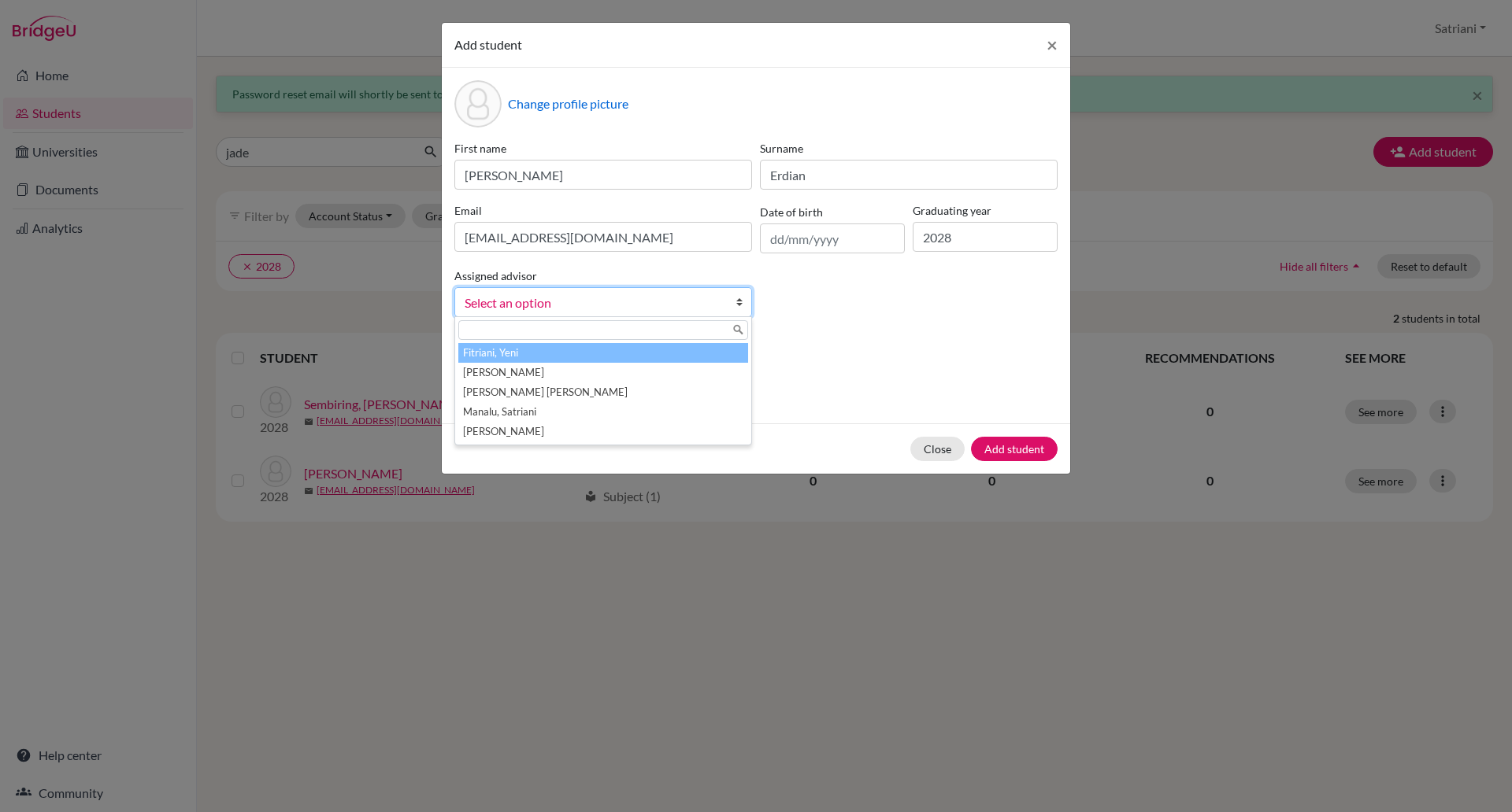
click at [690, 312] on span "Select an option" at bounding box center [593, 302] width 257 height 20
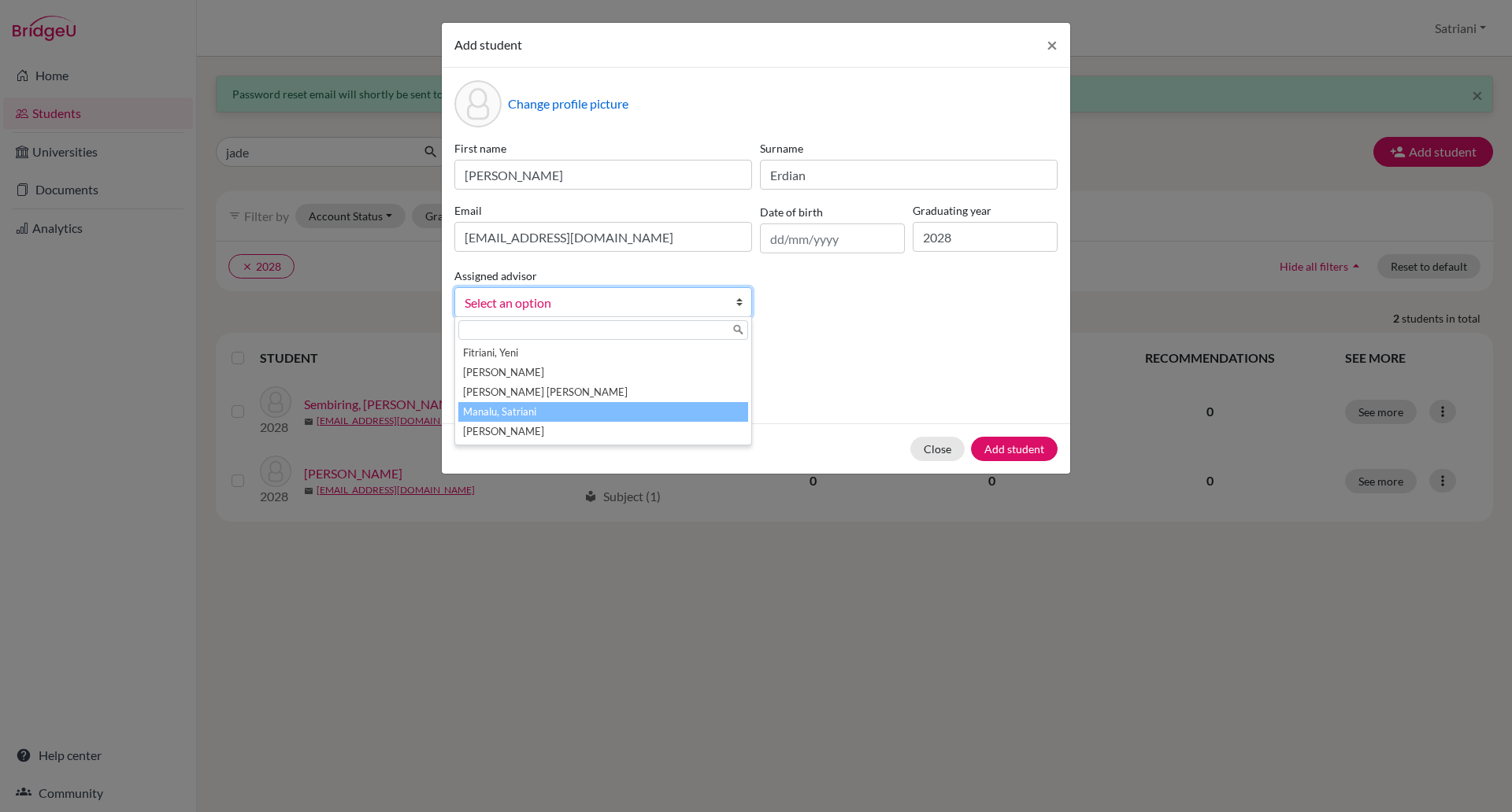
click at [665, 412] on li "Manalu, Satriani" at bounding box center [604, 412] width 290 height 20
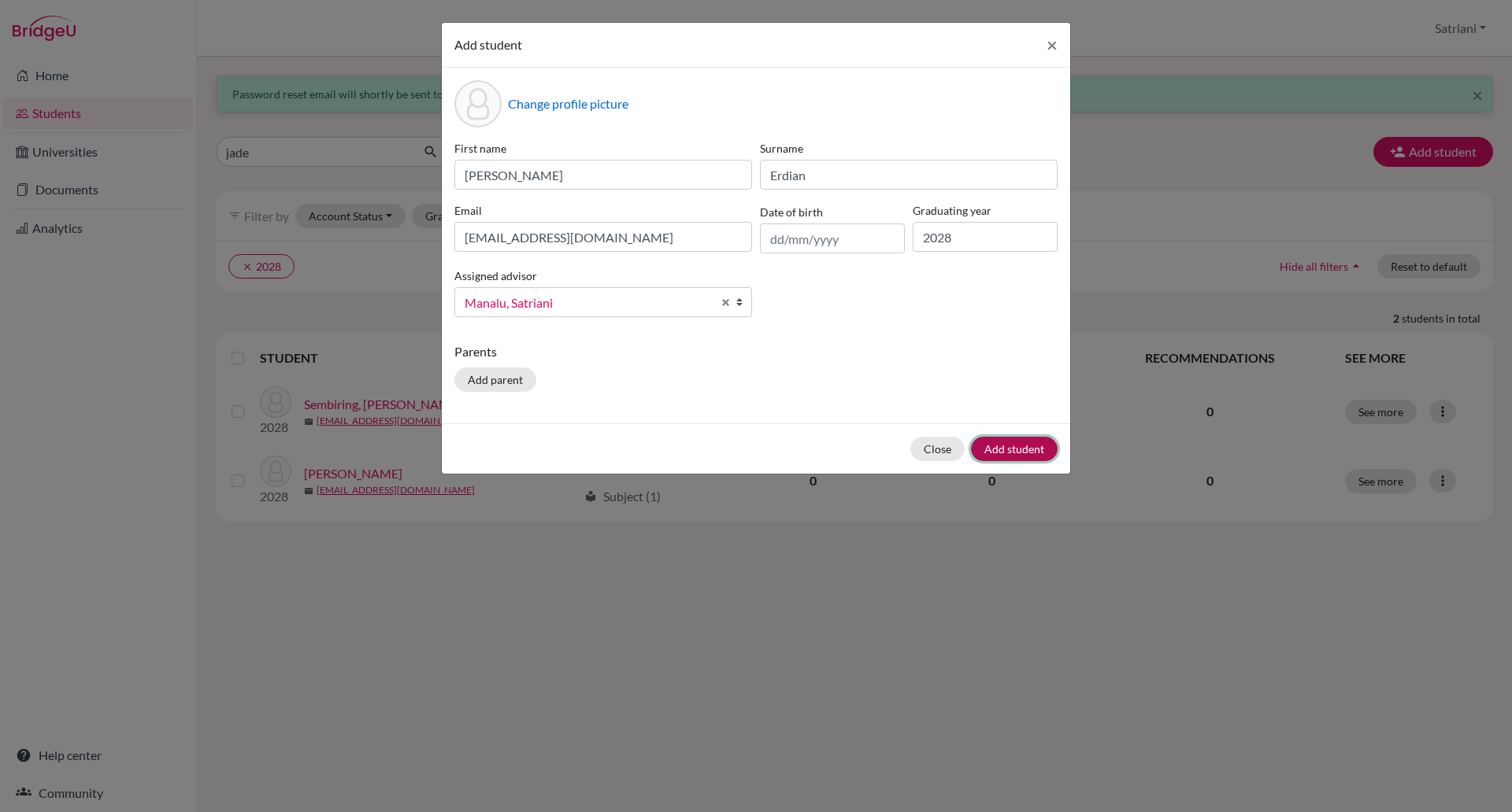
click at [1010, 443] on button "Add student" at bounding box center [1014, 449] width 86 height 24
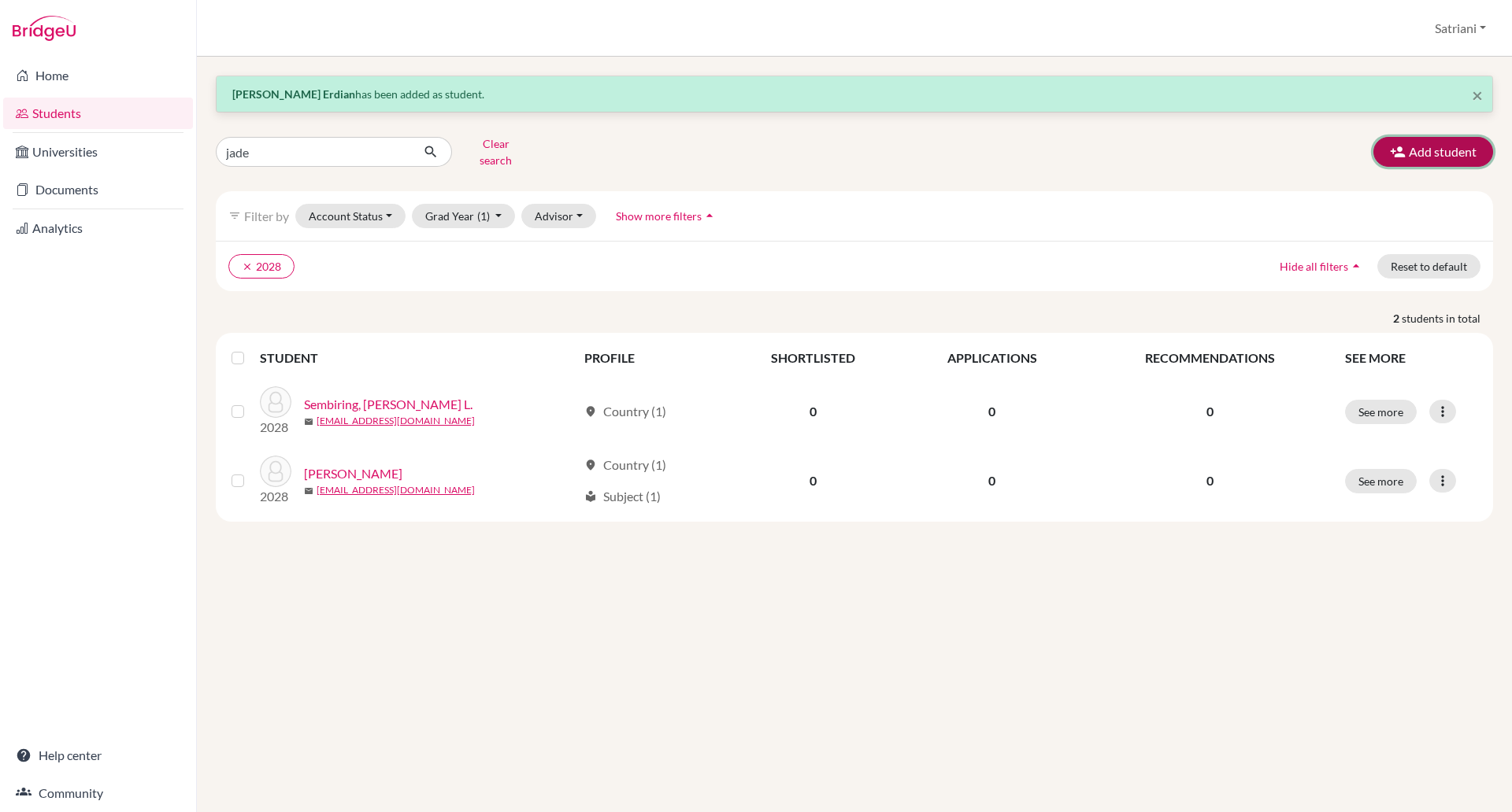
click at [1461, 149] on button "Add student" at bounding box center [1433, 152] width 120 height 30
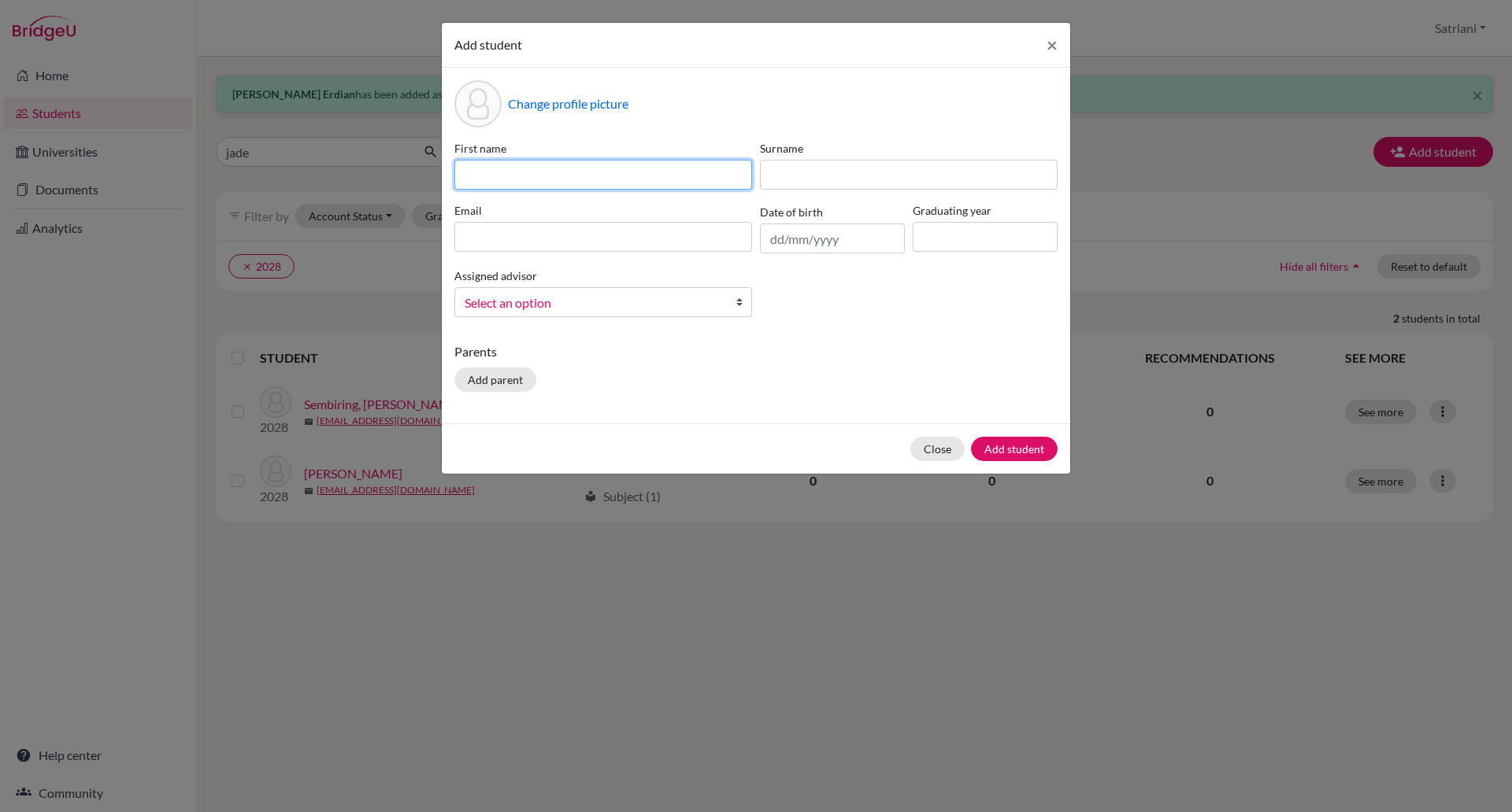
click at [556, 176] on input at bounding box center [603, 175] width 298 height 30
paste input "[PERSON_NAME]"
click at [556, 176] on input "[PERSON_NAME]" at bounding box center [603, 175] width 298 height 30
drag, startPoint x: 556, startPoint y: 176, endPoint x: 585, endPoint y: 182, distance: 29.6
click at [556, 176] on input "[PERSON_NAME]" at bounding box center [603, 175] width 298 height 30
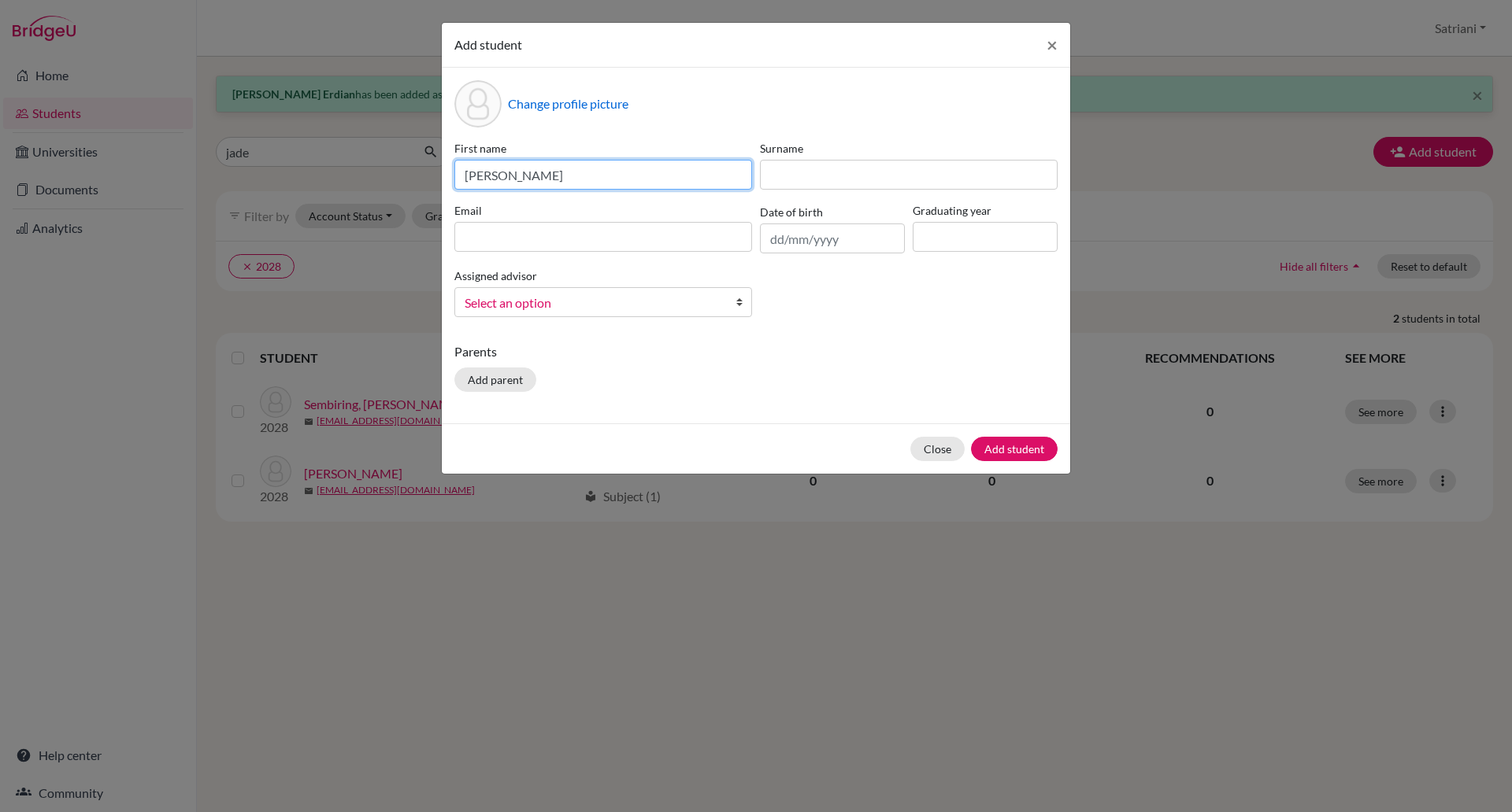
type input "[PERSON_NAME]"
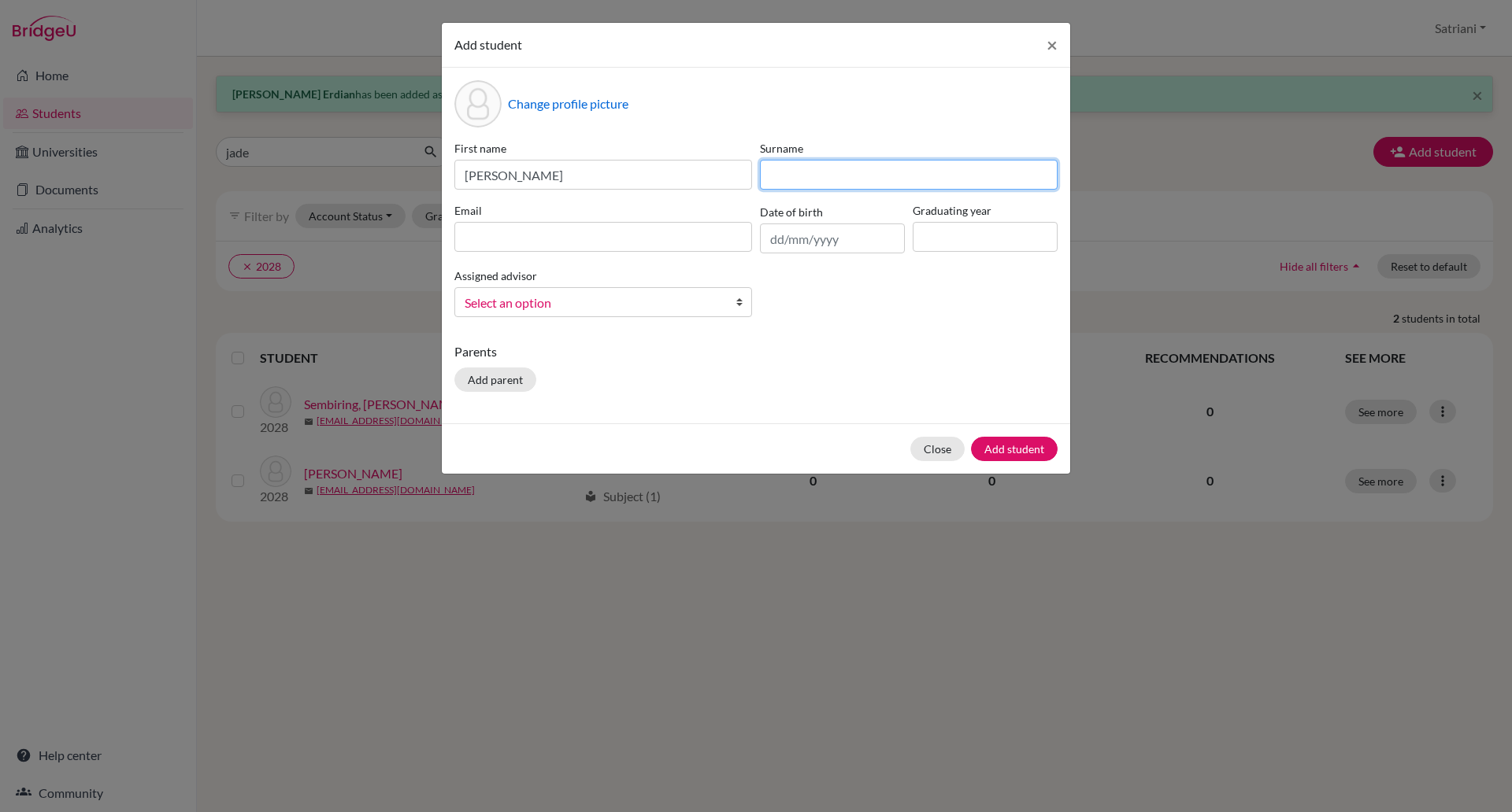
click at [804, 181] on input at bounding box center [908, 175] width 298 height 30
type input "Naibaho"
click at [971, 245] on input at bounding box center [985, 237] width 145 height 30
type input "2028"
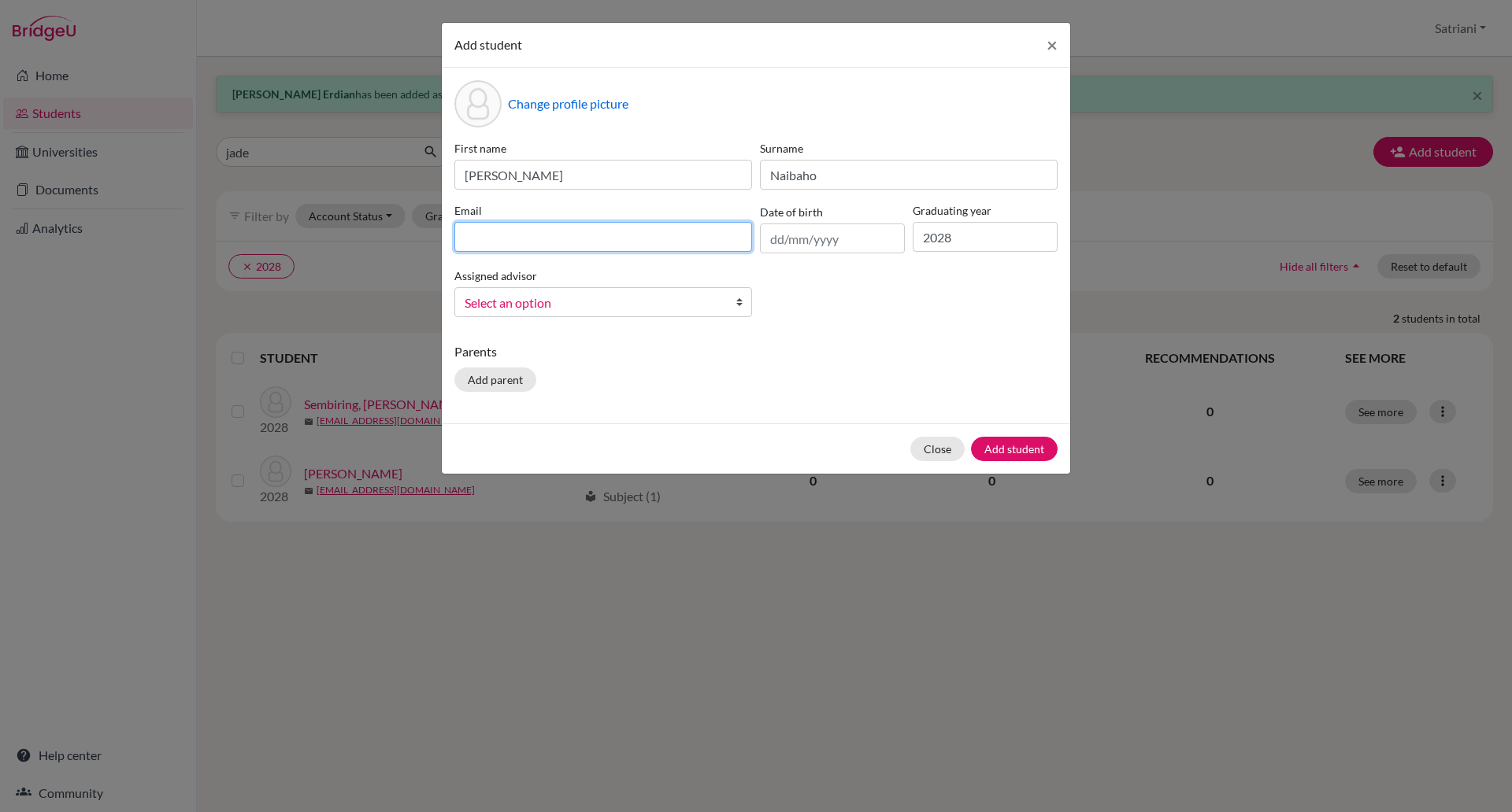
click at [660, 231] on input at bounding box center [603, 237] width 298 height 30
paste input "[EMAIL_ADDRESS][DOMAIN_NAME]"
type input "[EMAIL_ADDRESS][DOMAIN_NAME]"
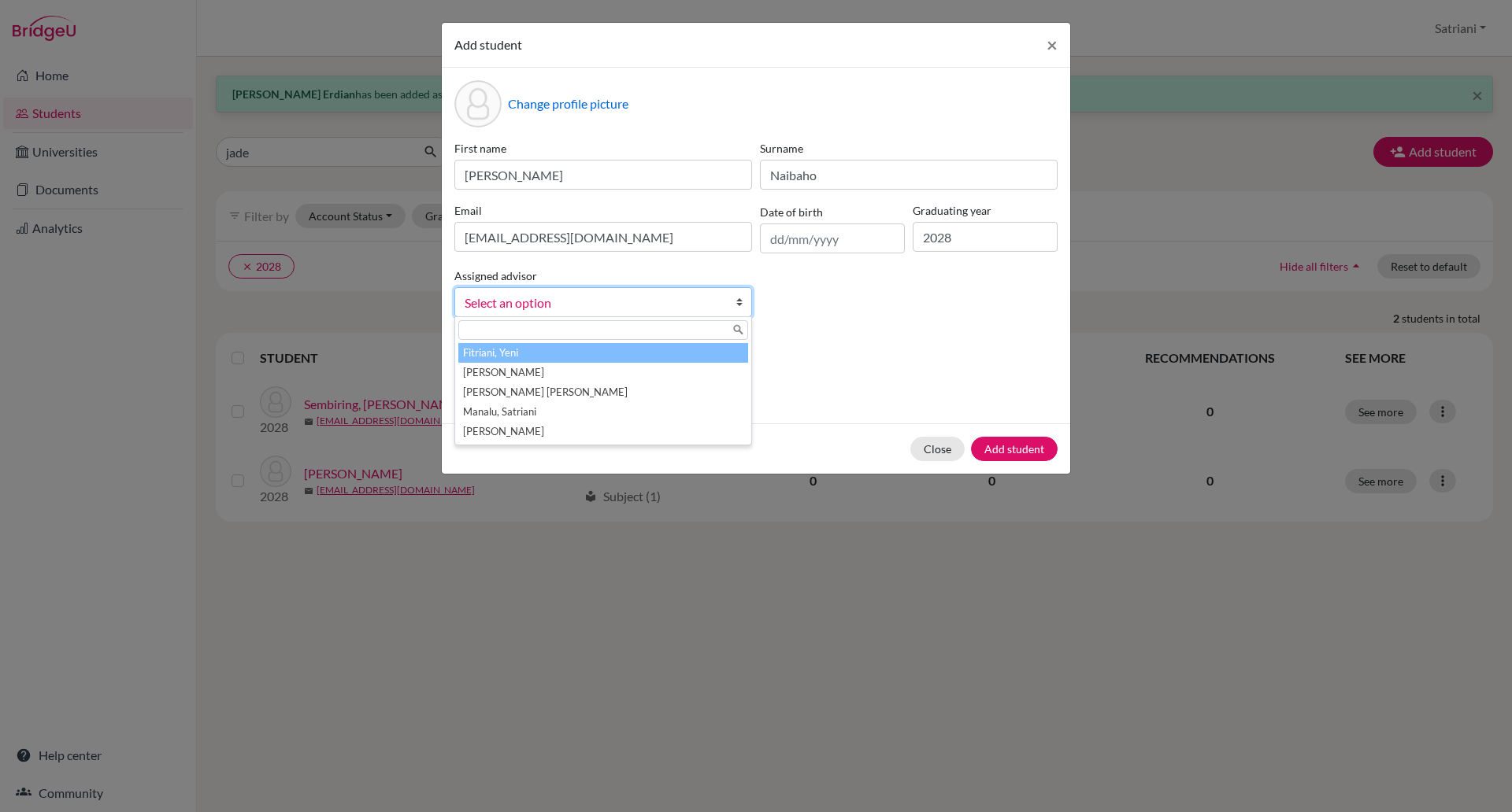
click at [698, 301] on span "Select an option" at bounding box center [593, 302] width 257 height 20
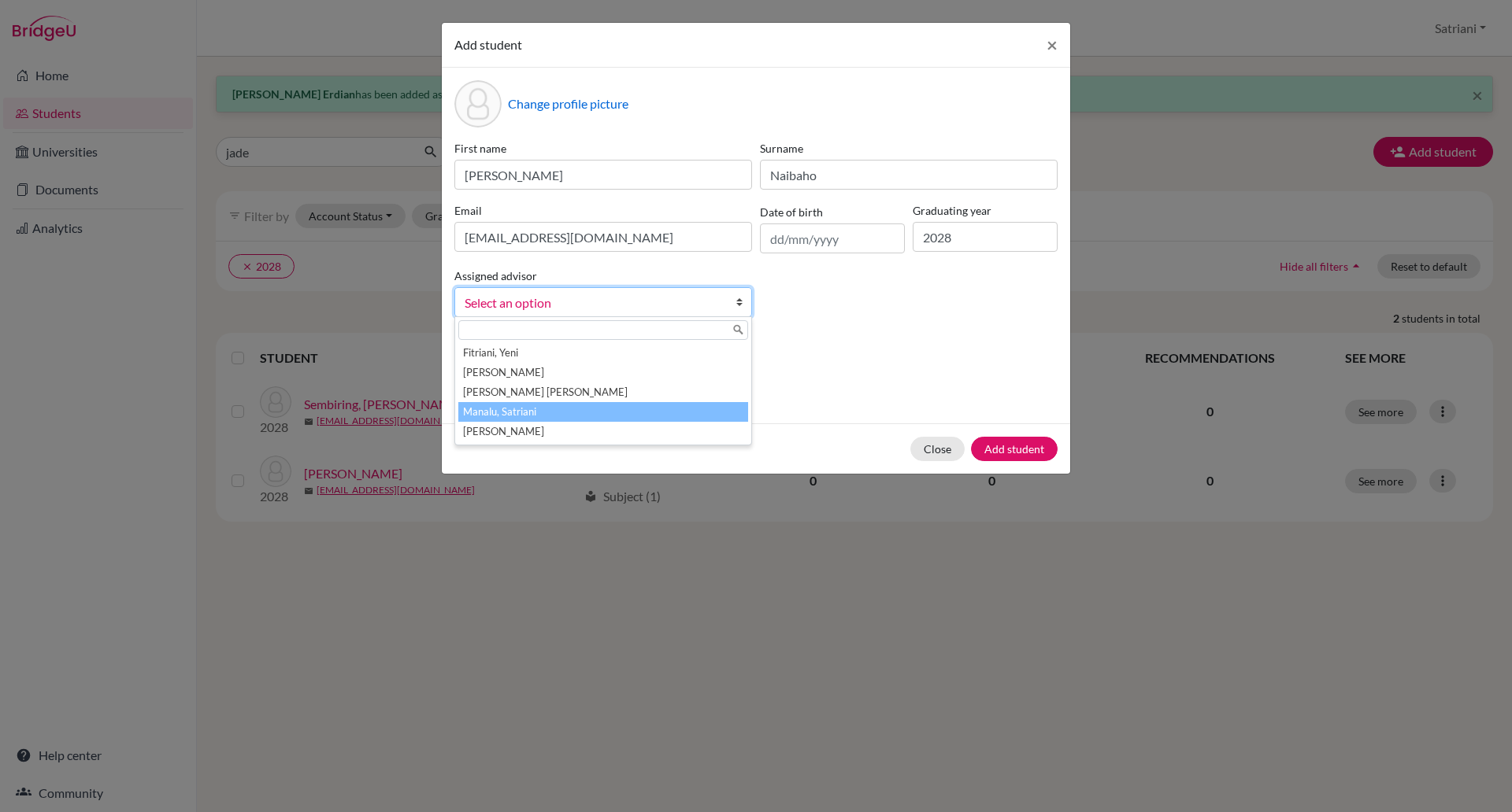
click at [684, 415] on li "Manalu, Satriani" at bounding box center [604, 412] width 290 height 20
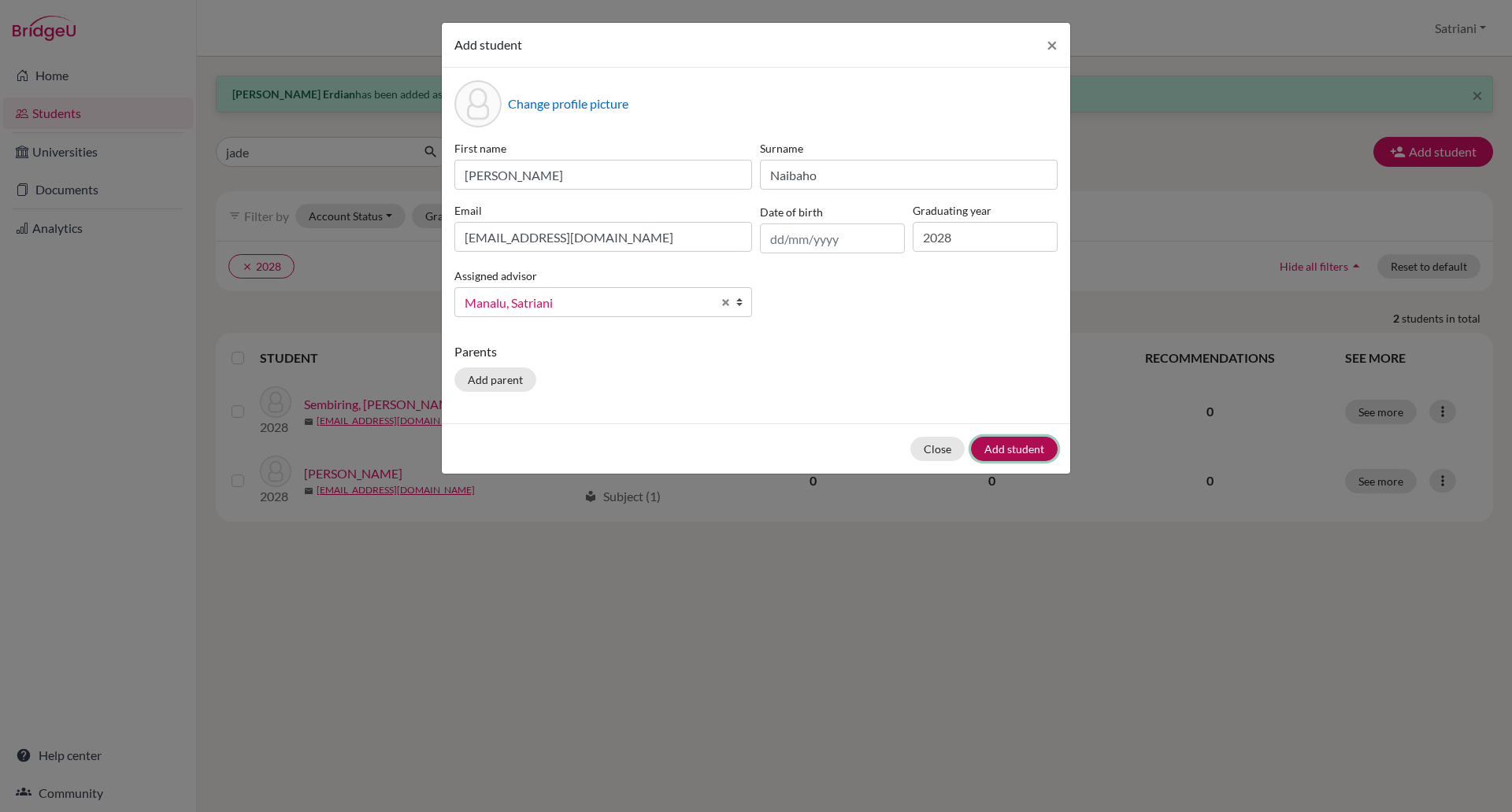
click at [1028, 453] on button "Add student" at bounding box center [1014, 449] width 86 height 24
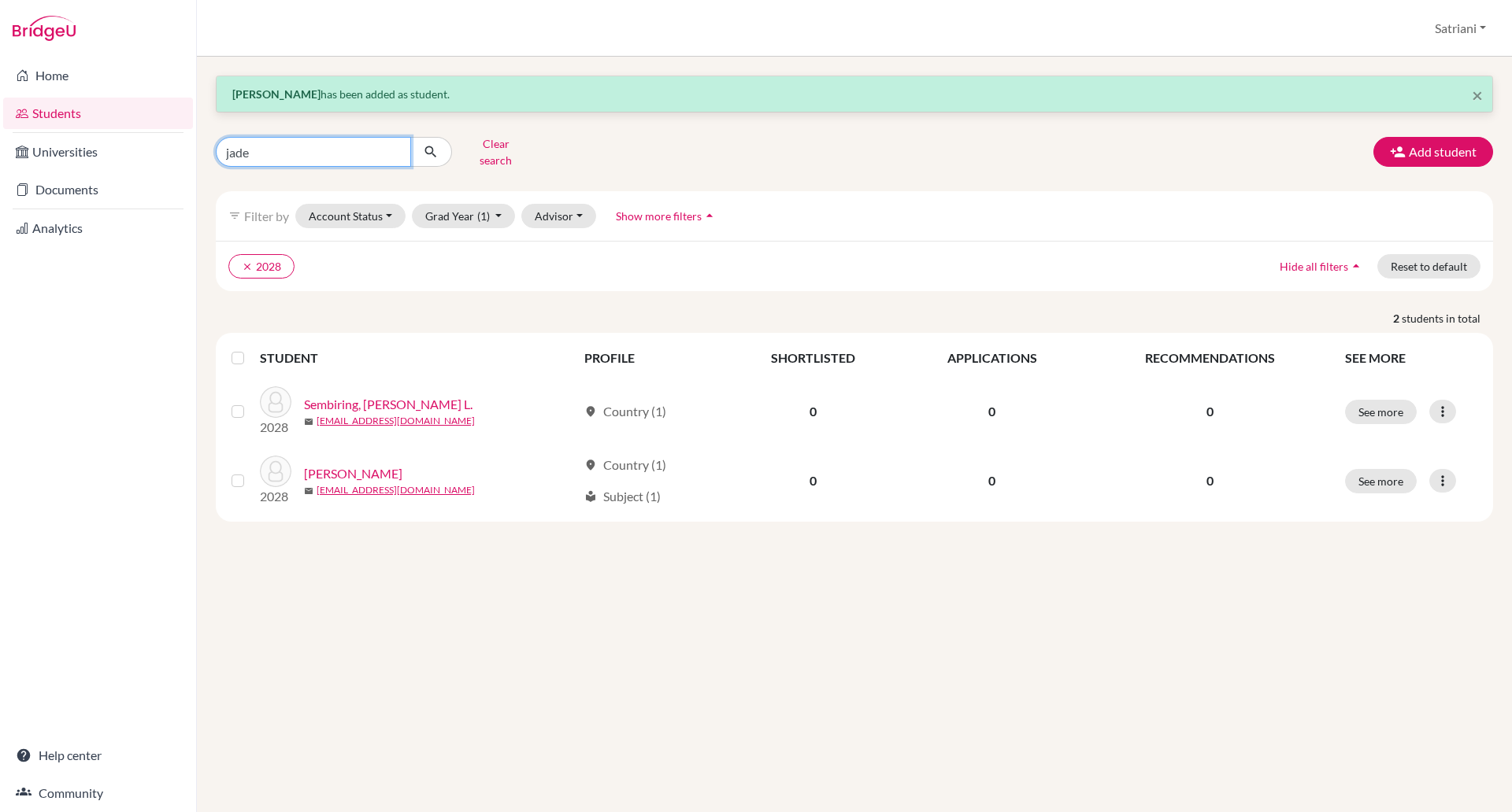
click at [390, 148] on input "jade" at bounding box center [314, 152] width 196 height 30
type input "debee"
click button "submit" at bounding box center [432, 152] width 42 height 30
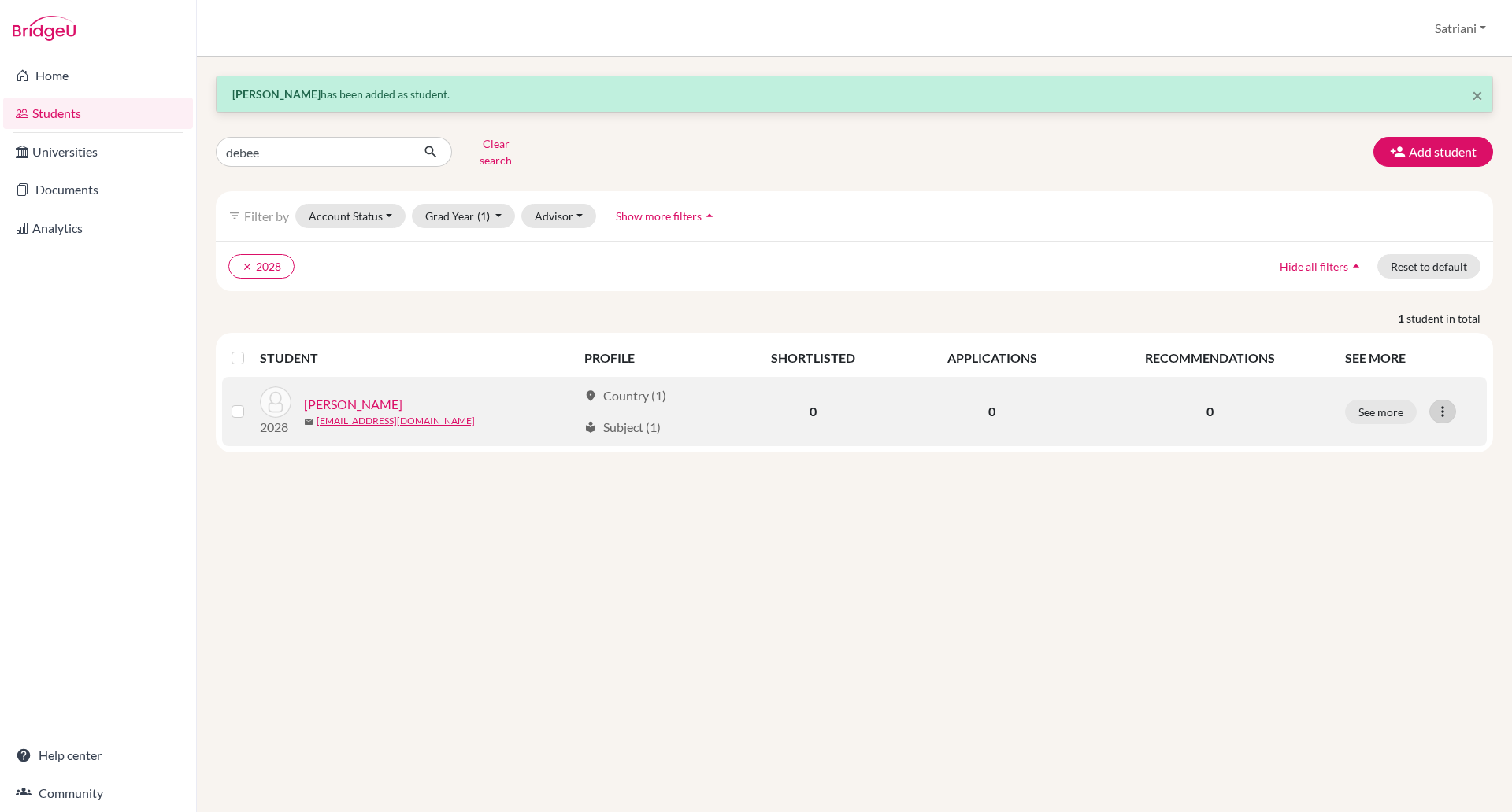
click at [1440, 403] on icon at bounding box center [1443, 411] width 16 height 16
click at [1401, 483] on button "Reset Password" at bounding box center [1374, 495] width 124 height 25
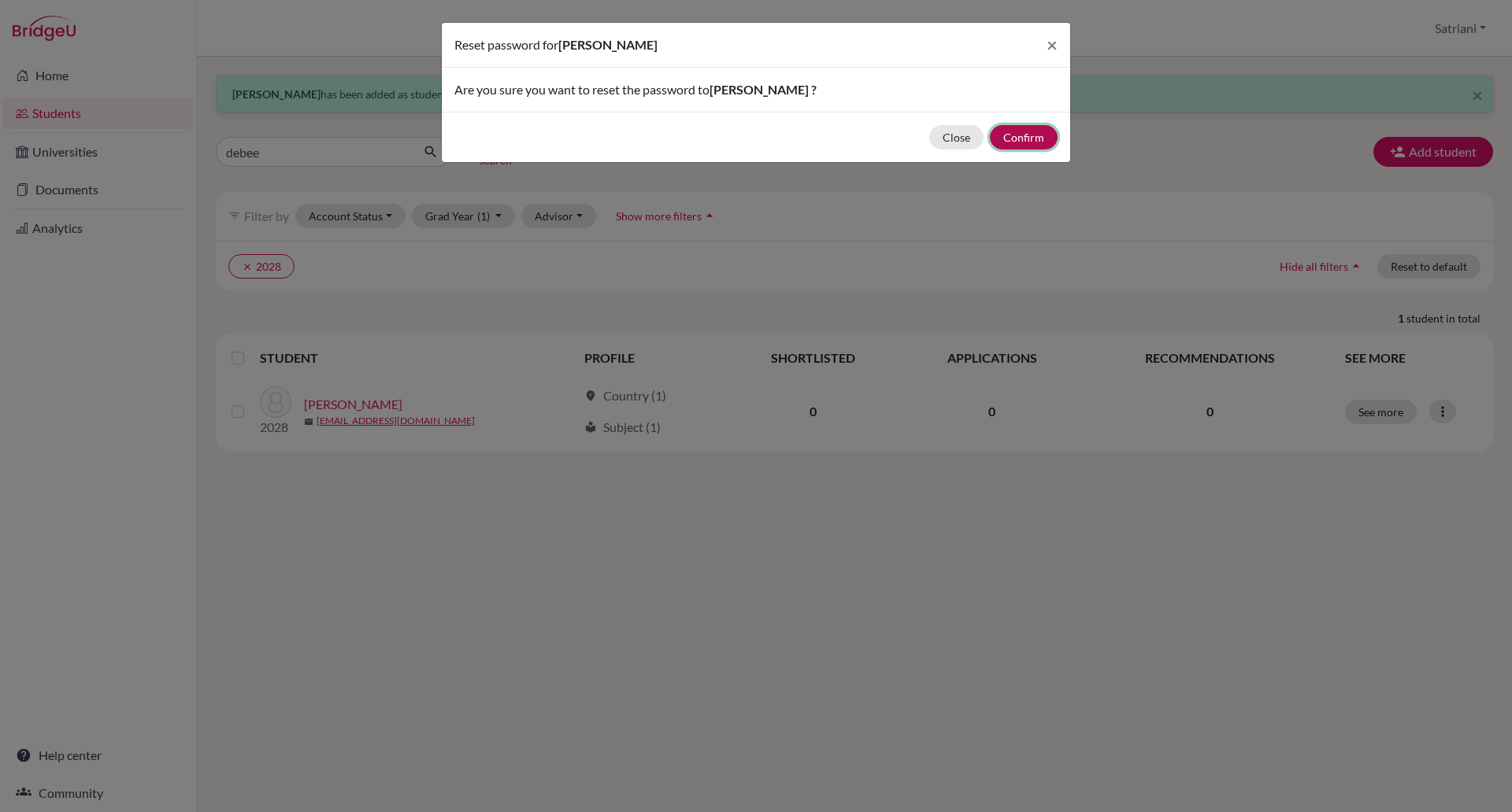
click at [1032, 132] on button "Confirm" at bounding box center [1024, 137] width 68 height 24
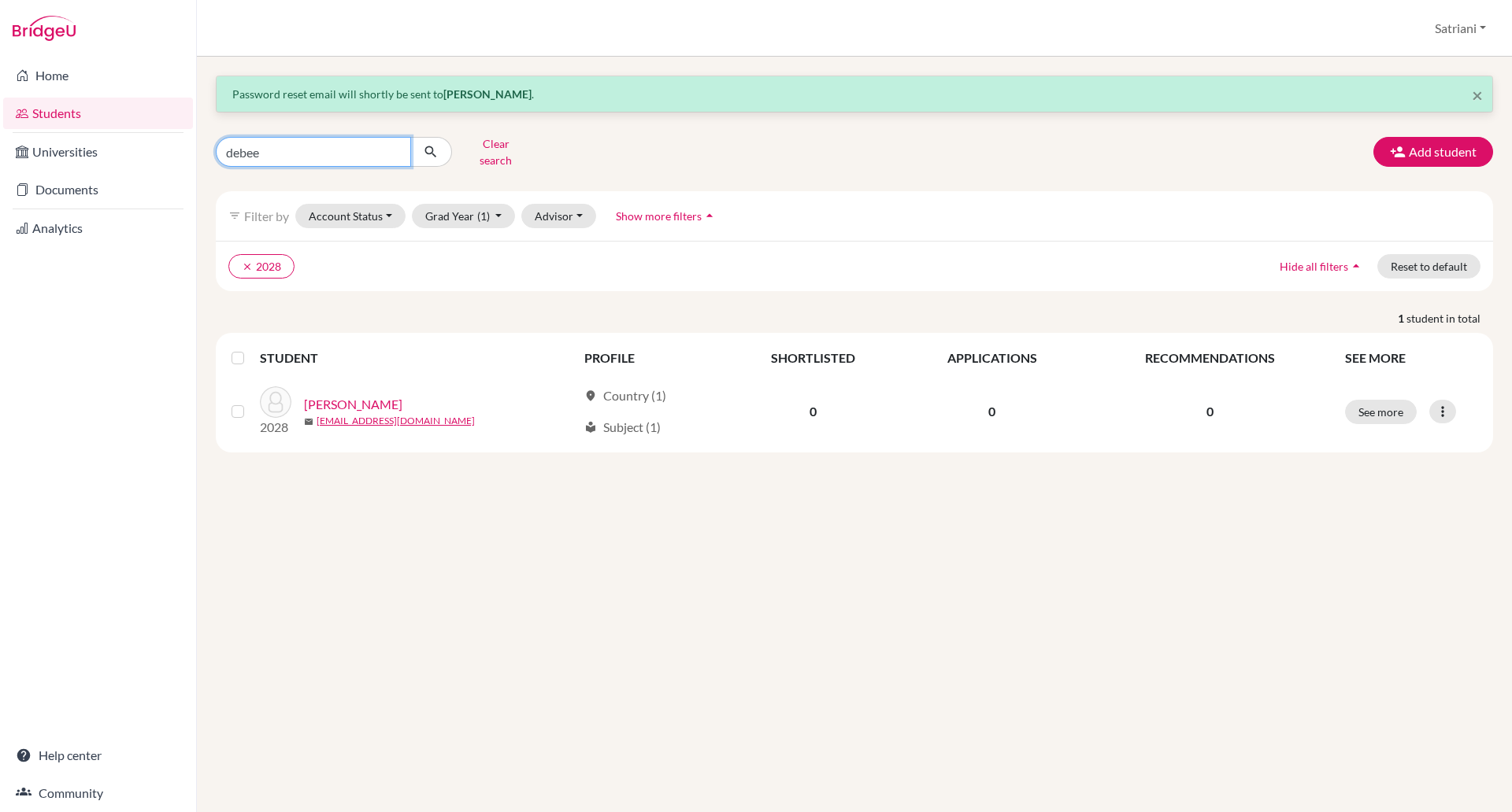
click at [374, 153] on input "debee" at bounding box center [314, 152] width 196 height 30
type input "d"
type input "kyre\"
click button "submit" at bounding box center [432, 152] width 42 height 30
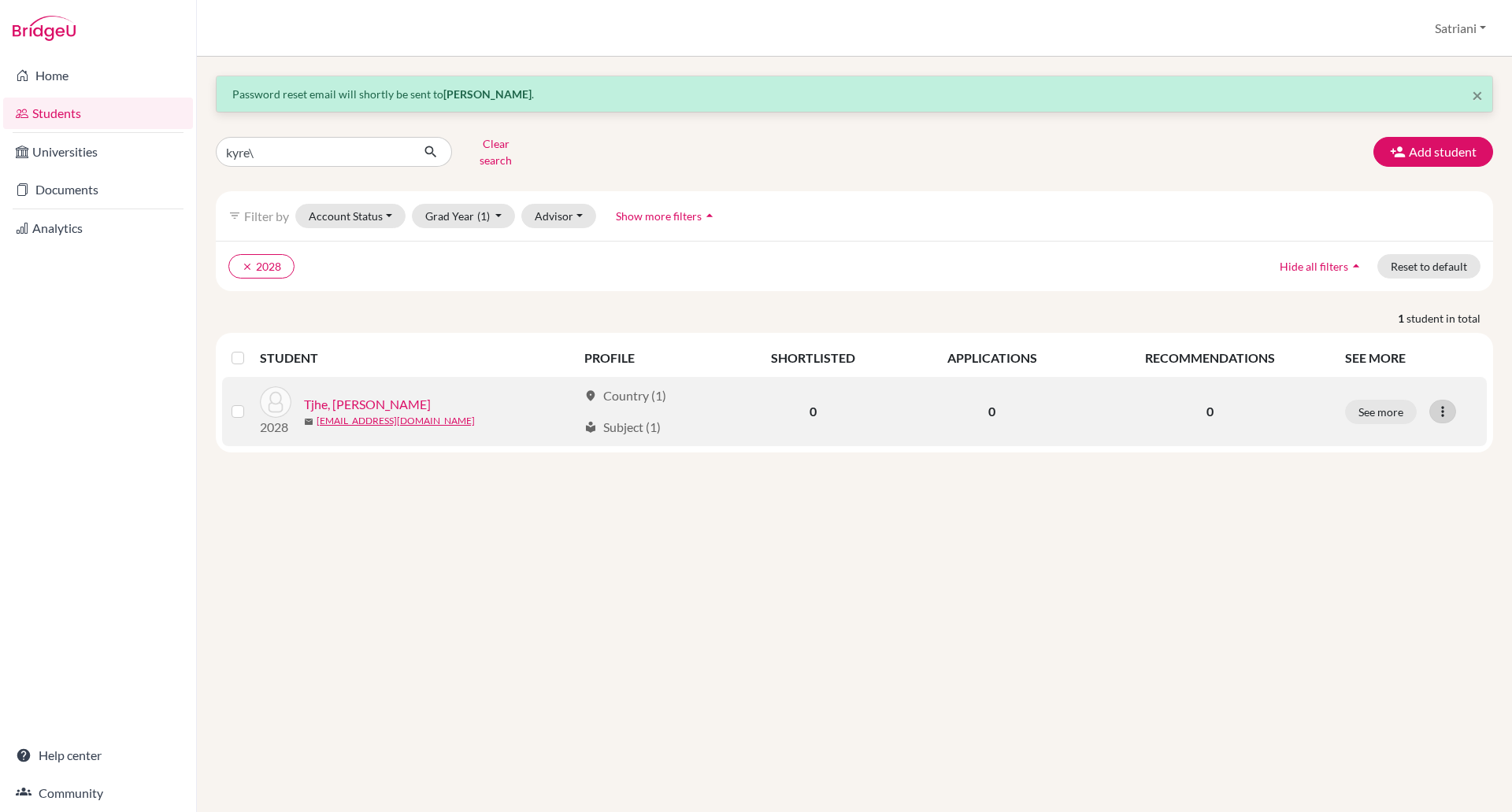
click at [1452, 400] on div at bounding box center [1442, 411] width 27 height 24
click at [1406, 483] on button "Reset Password" at bounding box center [1374, 495] width 124 height 25
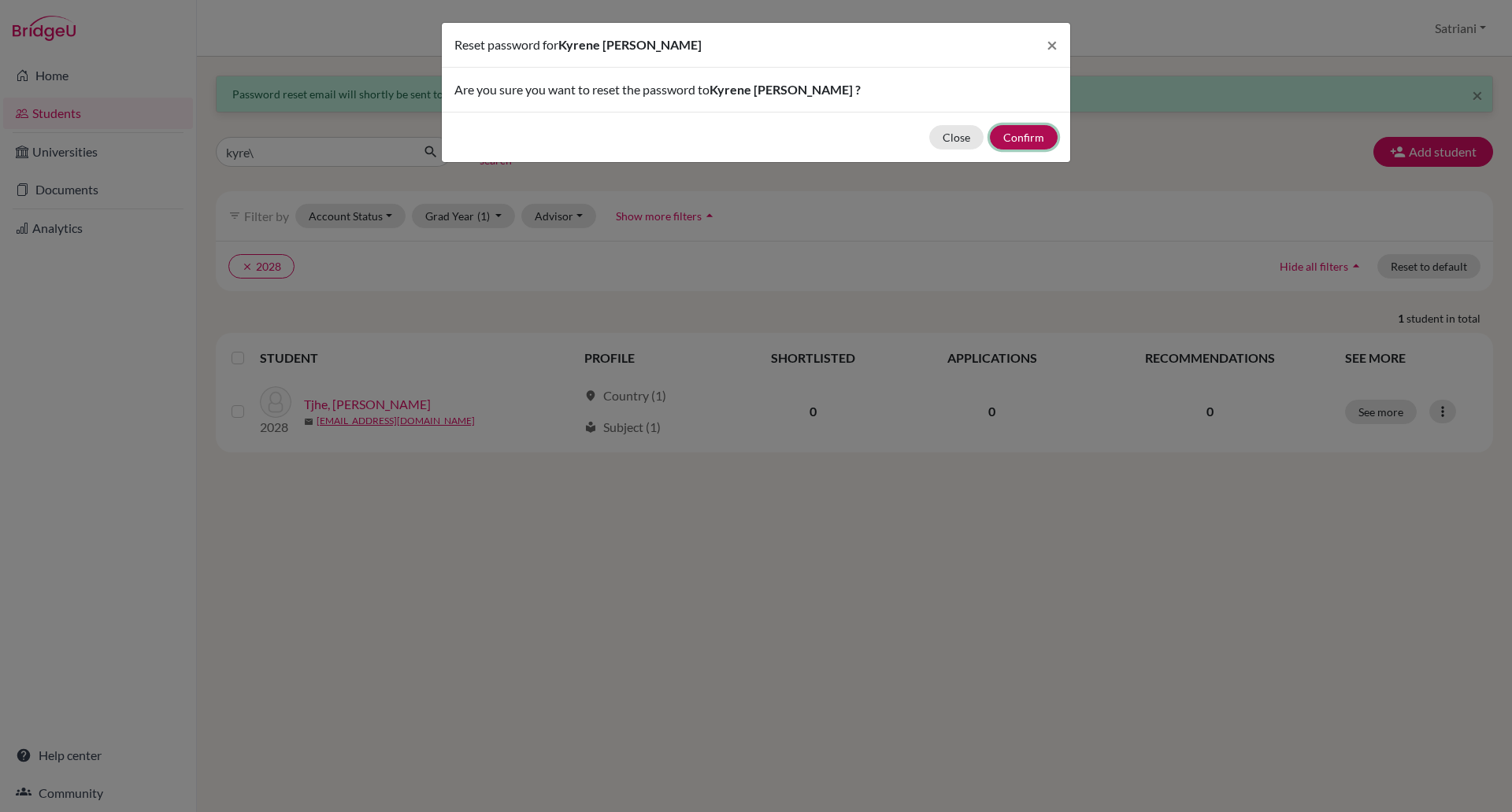
click at [1043, 146] on button "Confirm" at bounding box center [1024, 137] width 68 height 24
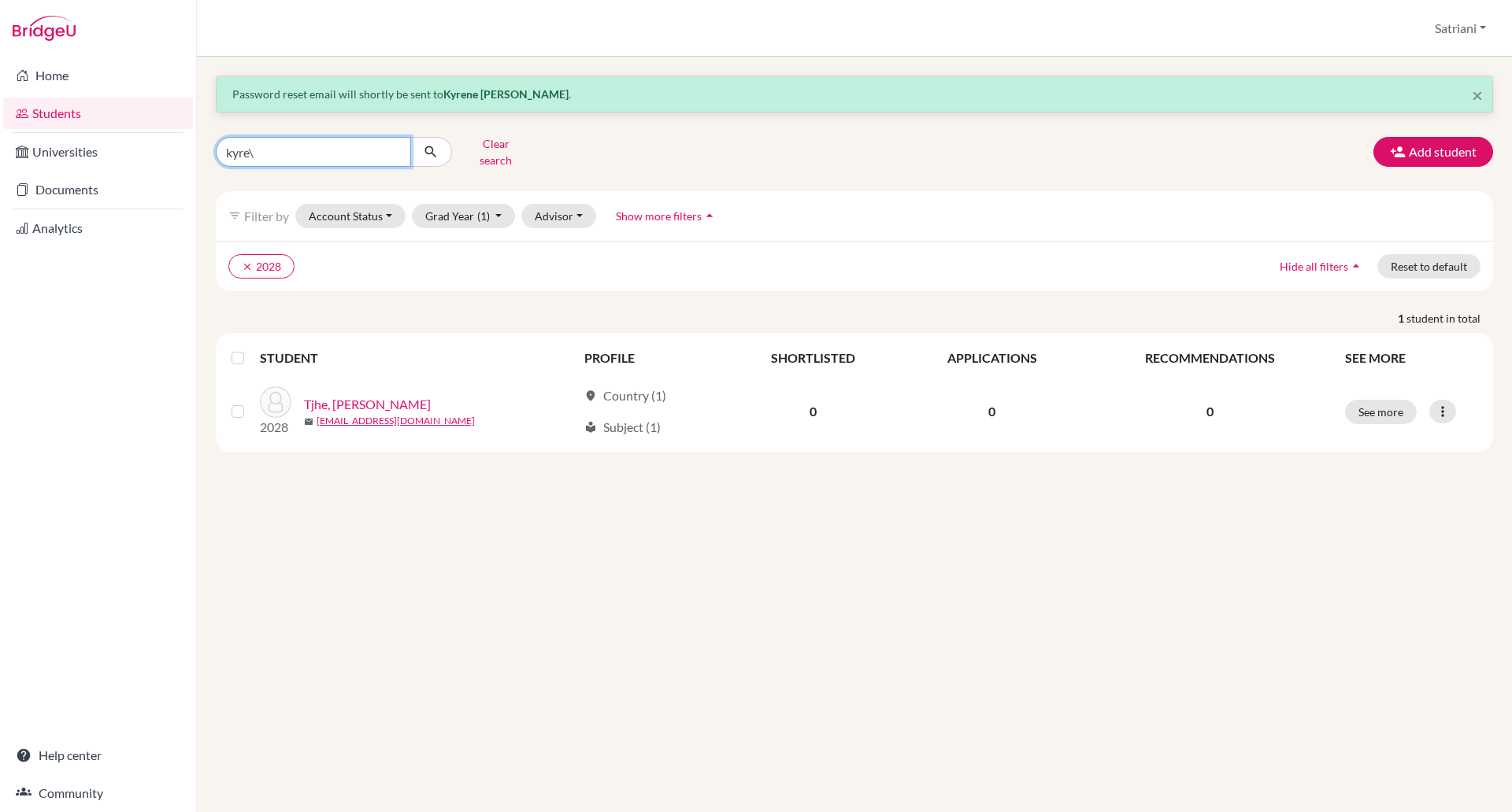
click at [324, 137] on input "kyre\" at bounding box center [314, 152] width 196 height 30
type input "cleona"
click button "submit" at bounding box center [432, 152] width 42 height 30
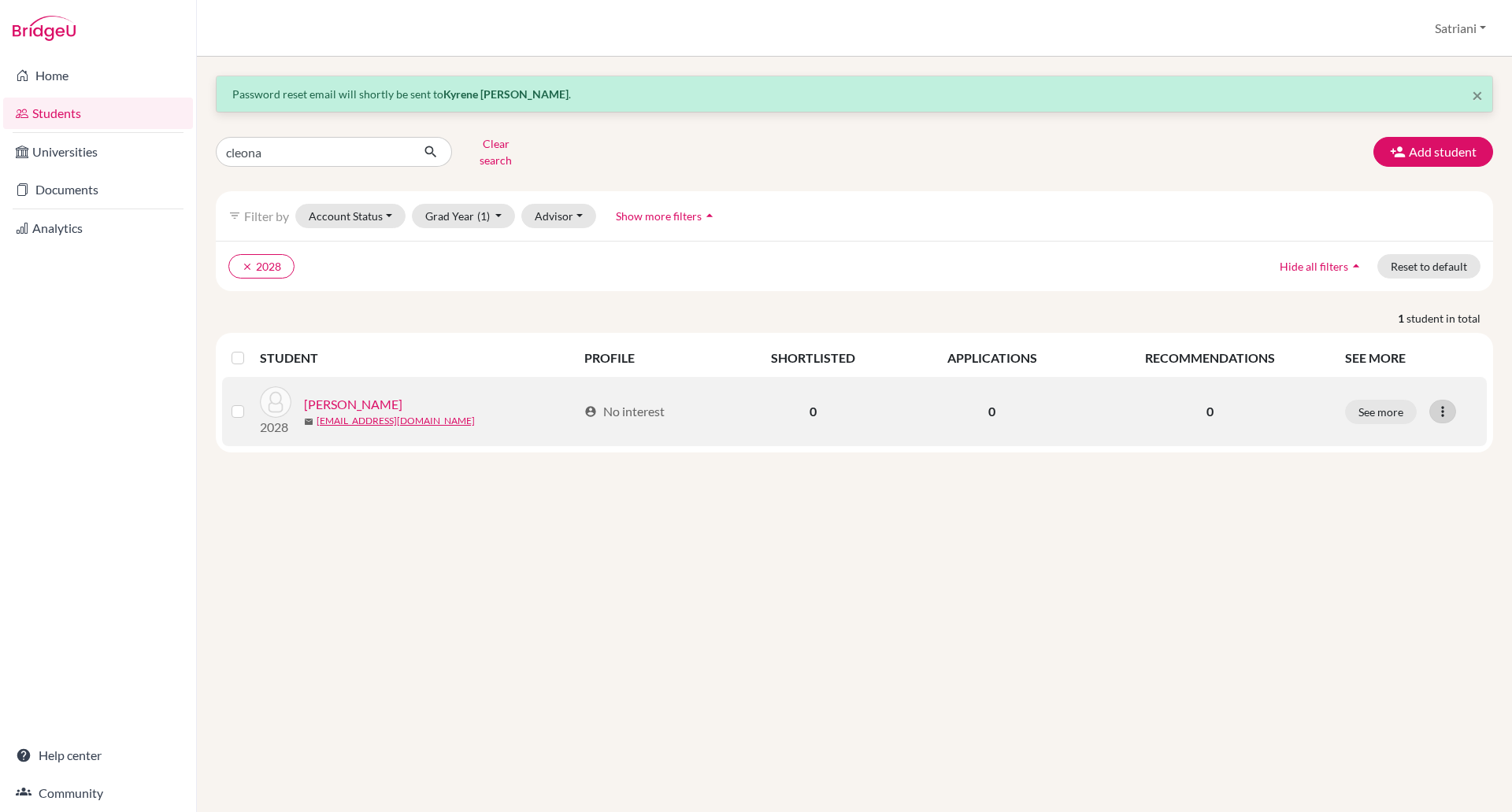
click at [1437, 403] on icon at bounding box center [1443, 411] width 16 height 16
click at [1396, 483] on button "Reset Password" at bounding box center [1374, 495] width 124 height 25
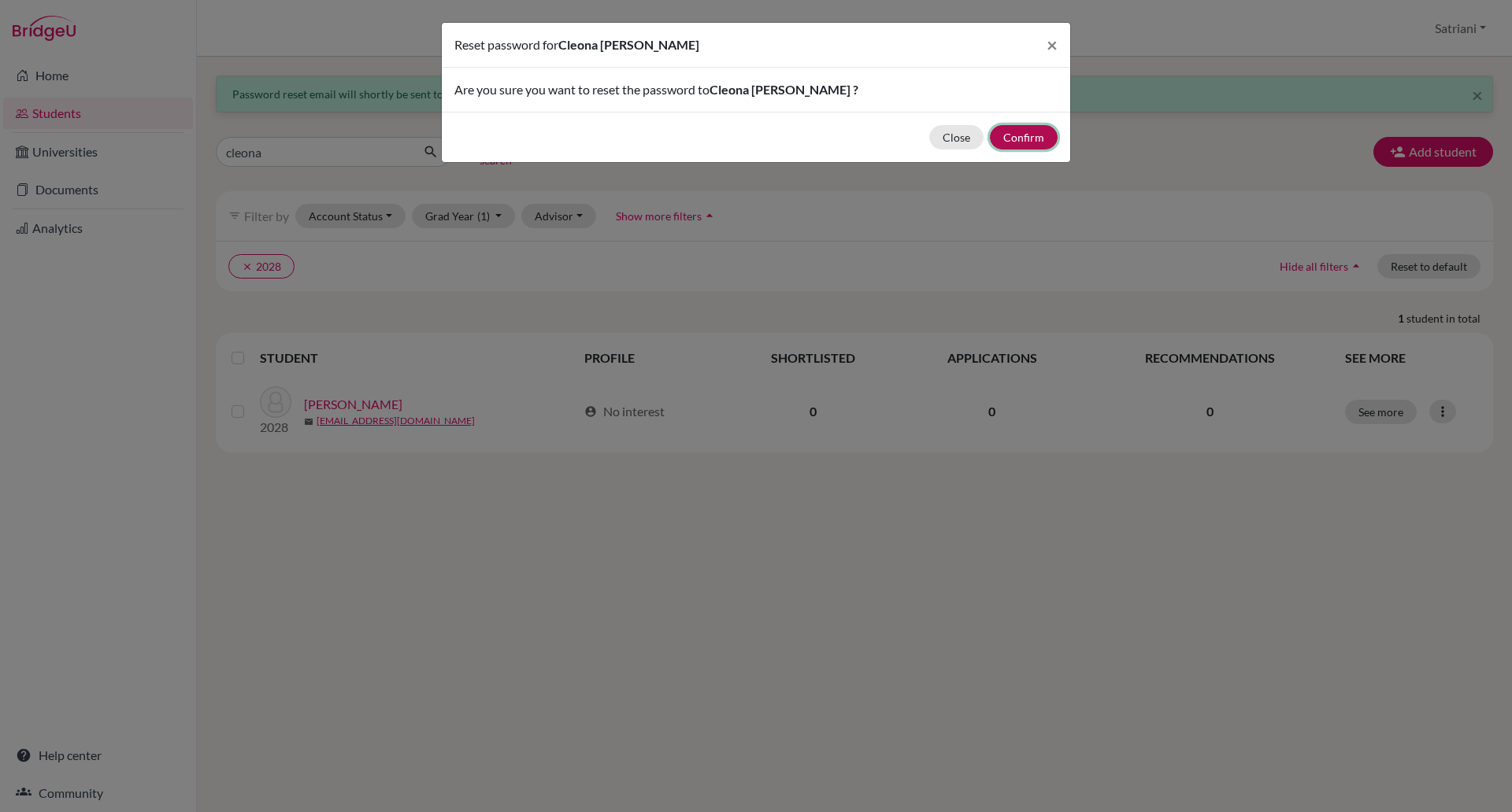
click at [1036, 138] on button "Confirm" at bounding box center [1024, 137] width 68 height 24
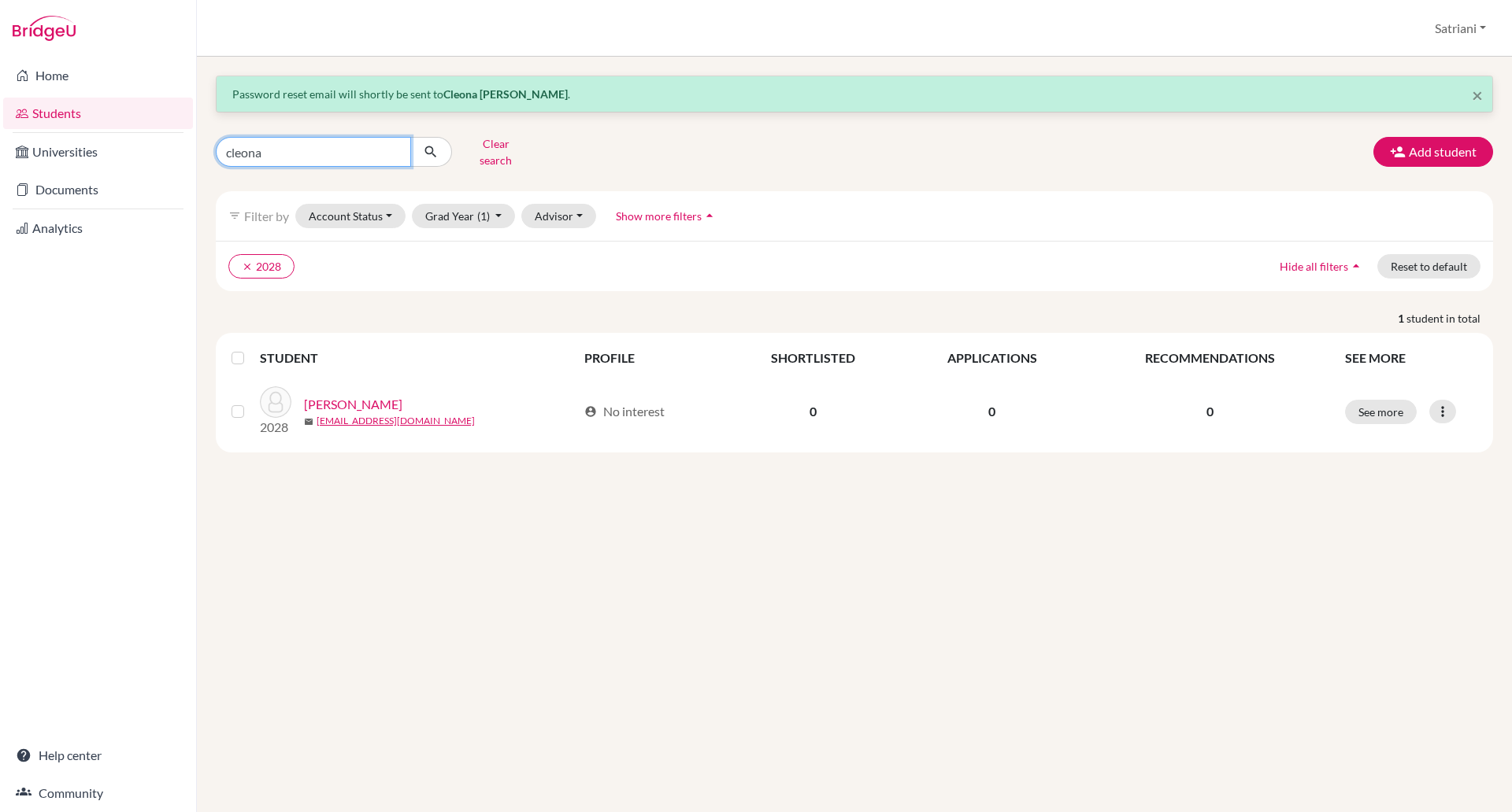
click at [354, 137] on input "cleona" at bounding box center [314, 152] width 196 height 30
type input "c"
type input "louis"
click button "submit" at bounding box center [432, 152] width 42 height 30
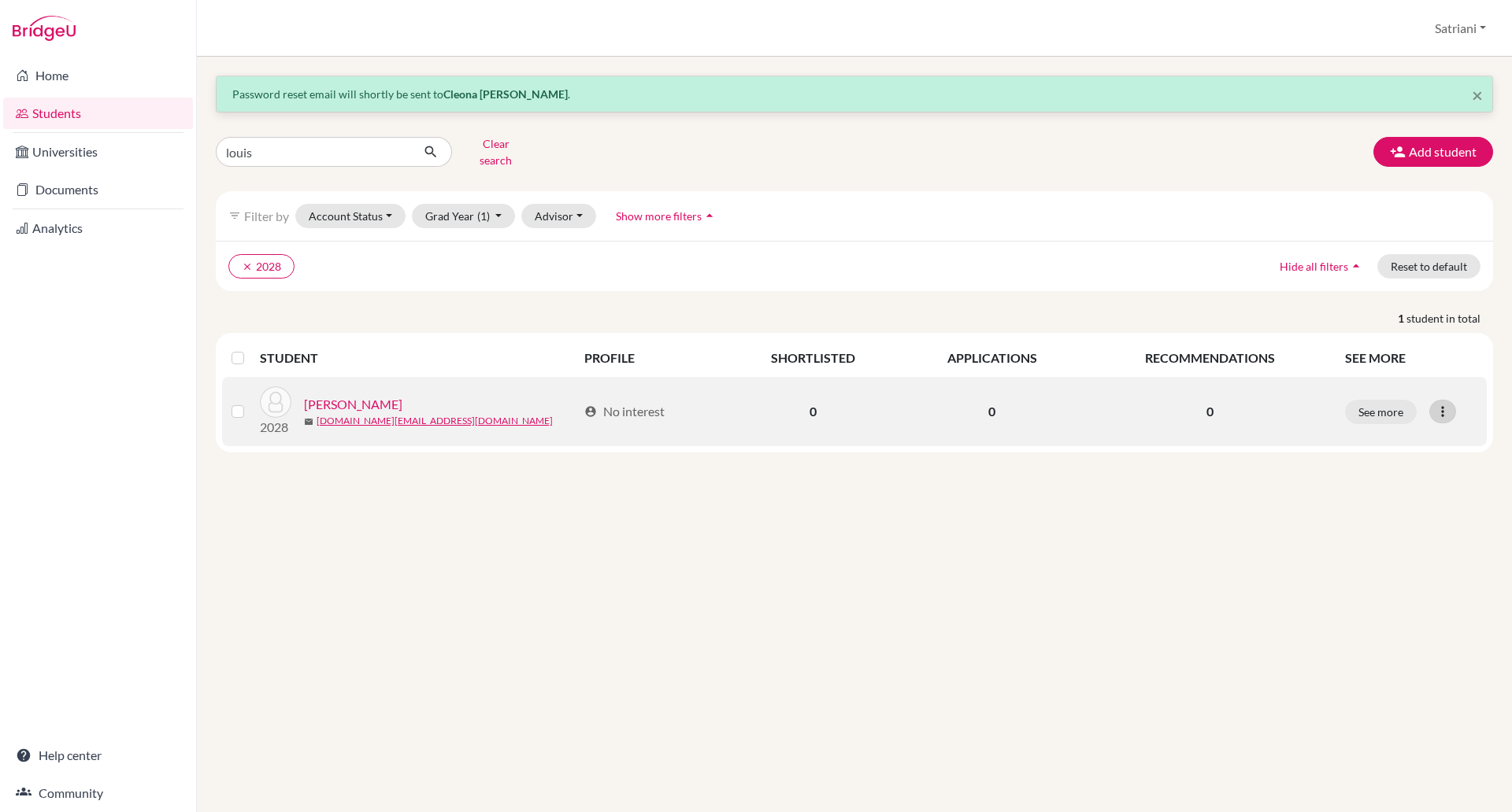
click at [1437, 409] on div at bounding box center [1442, 411] width 27 height 24
click at [1397, 483] on button "Reset Password" at bounding box center [1374, 495] width 124 height 25
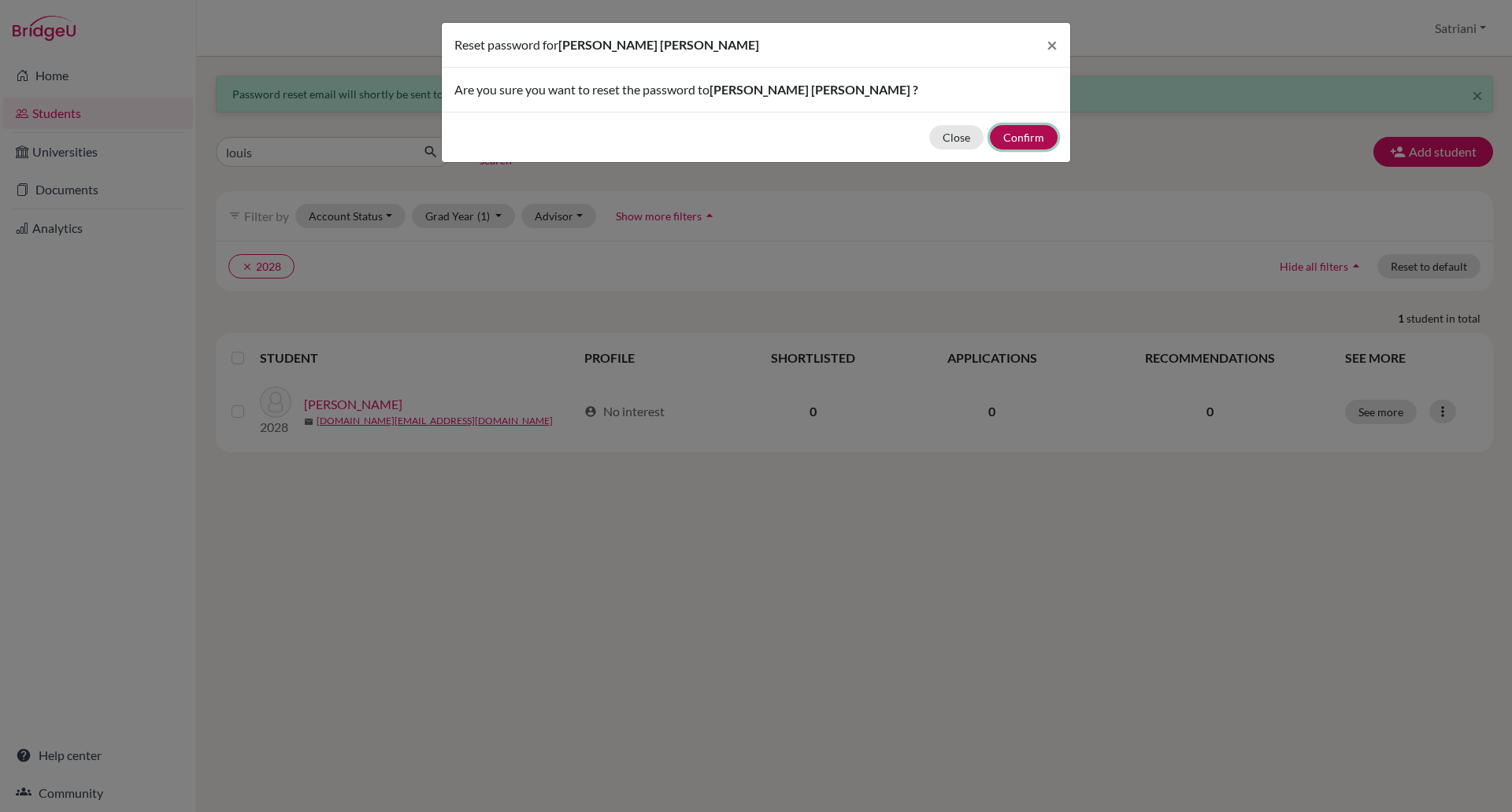
click at [1018, 140] on button "Confirm" at bounding box center [1024, 137] width 68 height 24
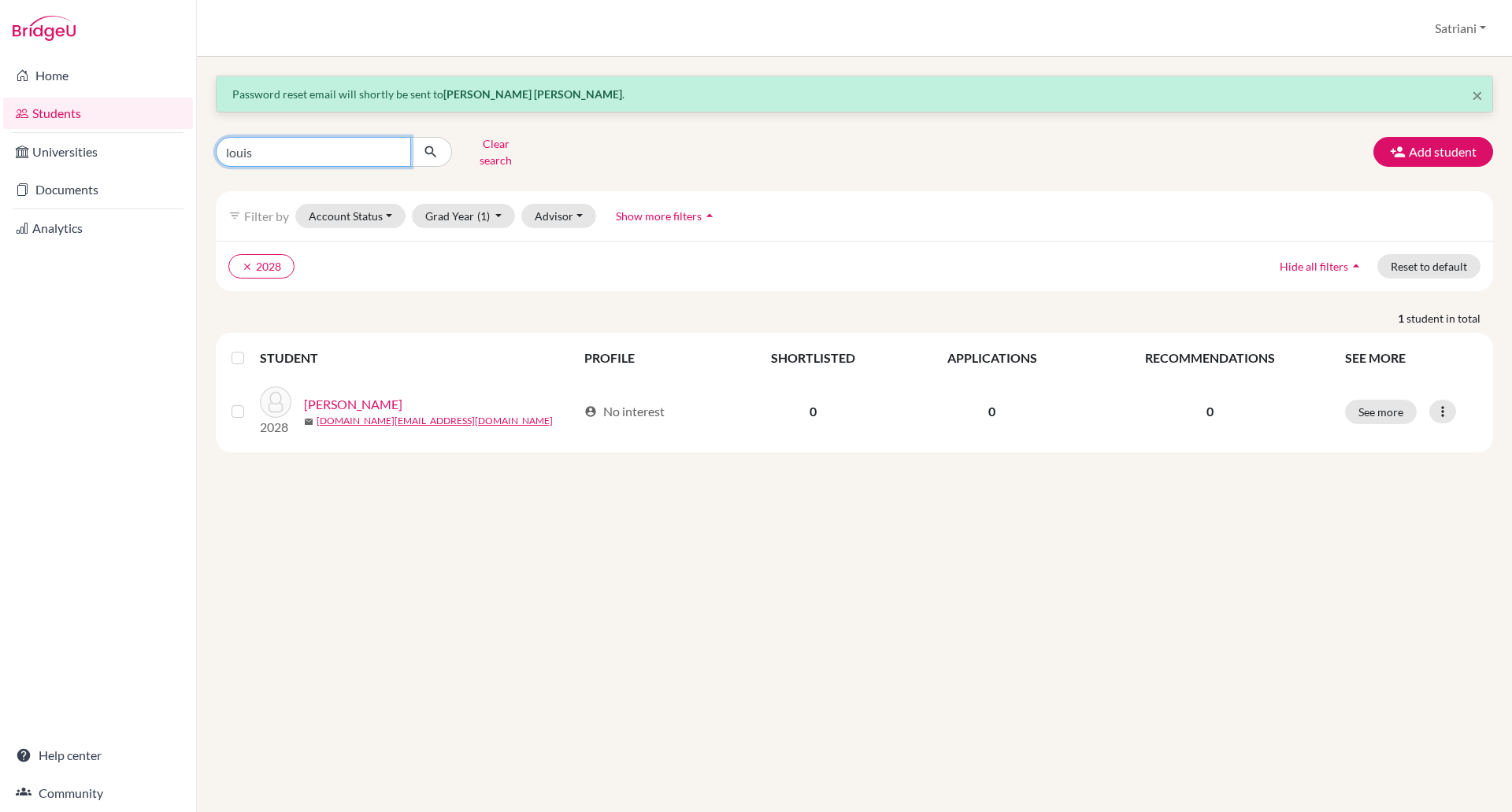
click at [321, 152] on input "louis" at bounding box center [314, 152] width 196 height 30
type input "l"
type input "[PERSON_NAME]"
click button "submit" at bounding box center [432, 152] width 42 height 30
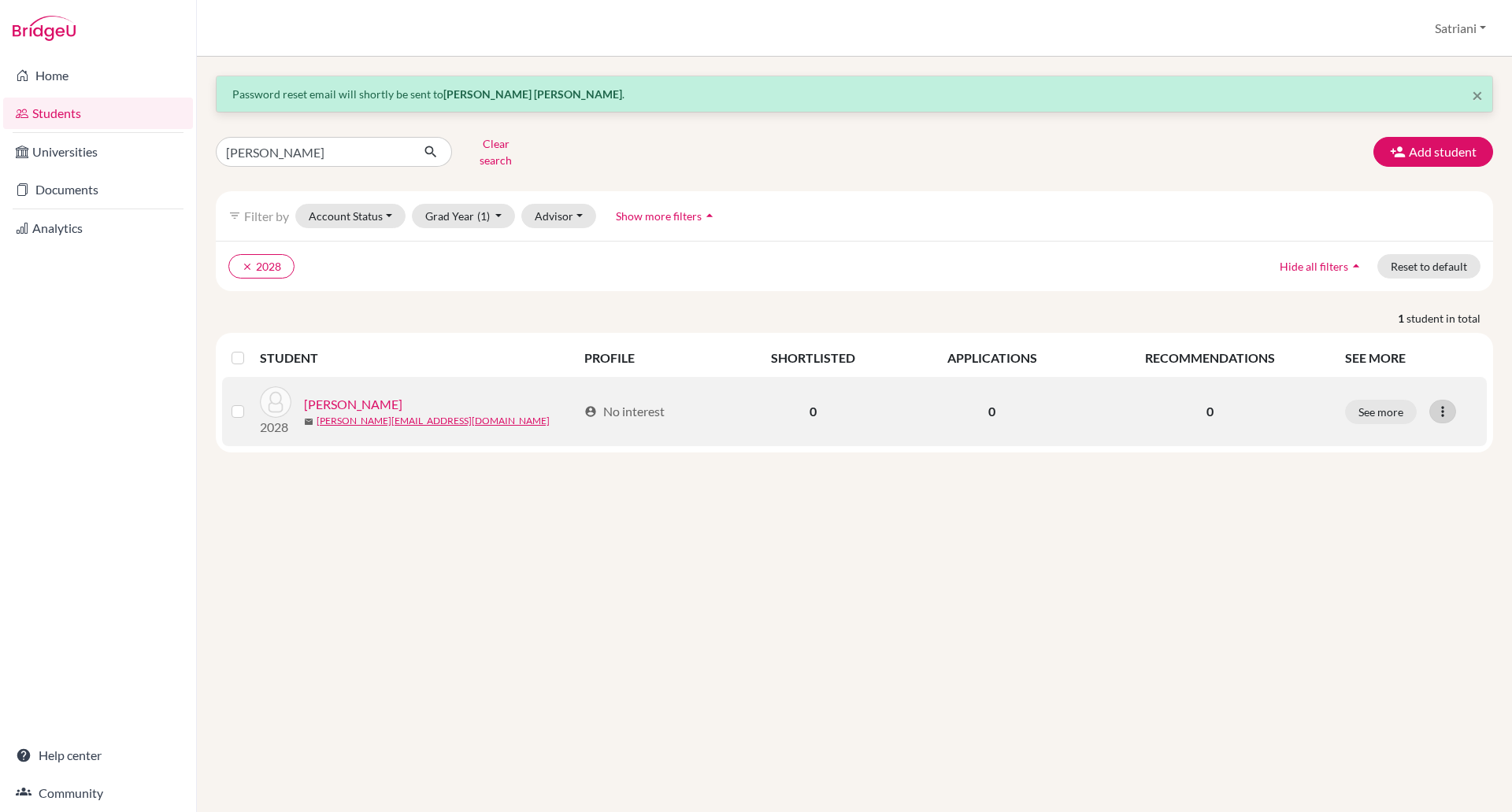
click at [1449, 408] on icon at bounding box center [1443, 411] width 16 height 16
click at [1411, 485] on button "Reset Password" at bounding box center [1374, 495] width 124 height 25
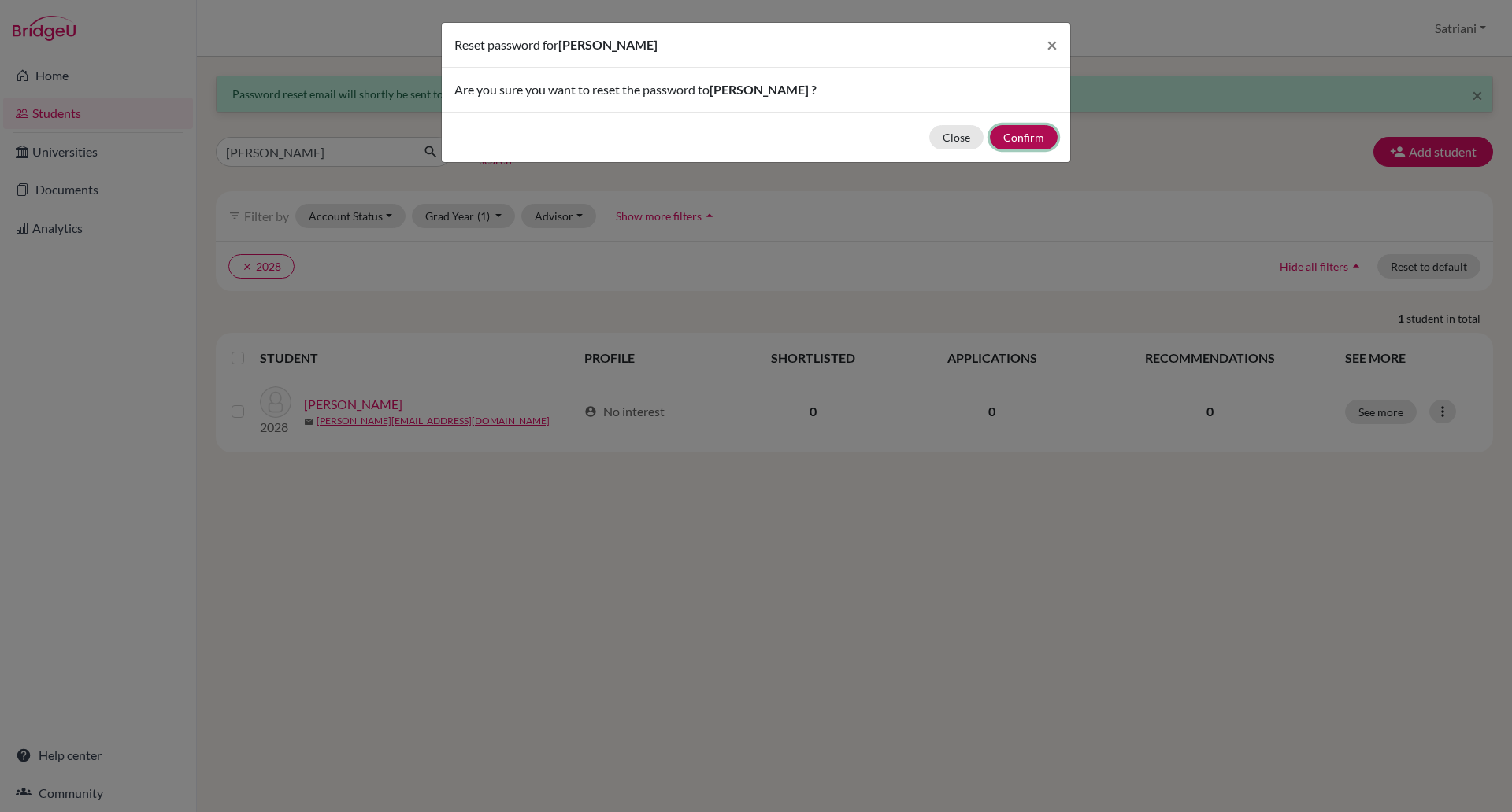
click at [1036, 134] on button "Confirm" at bounding box center [1024, 137] width 68 height 24
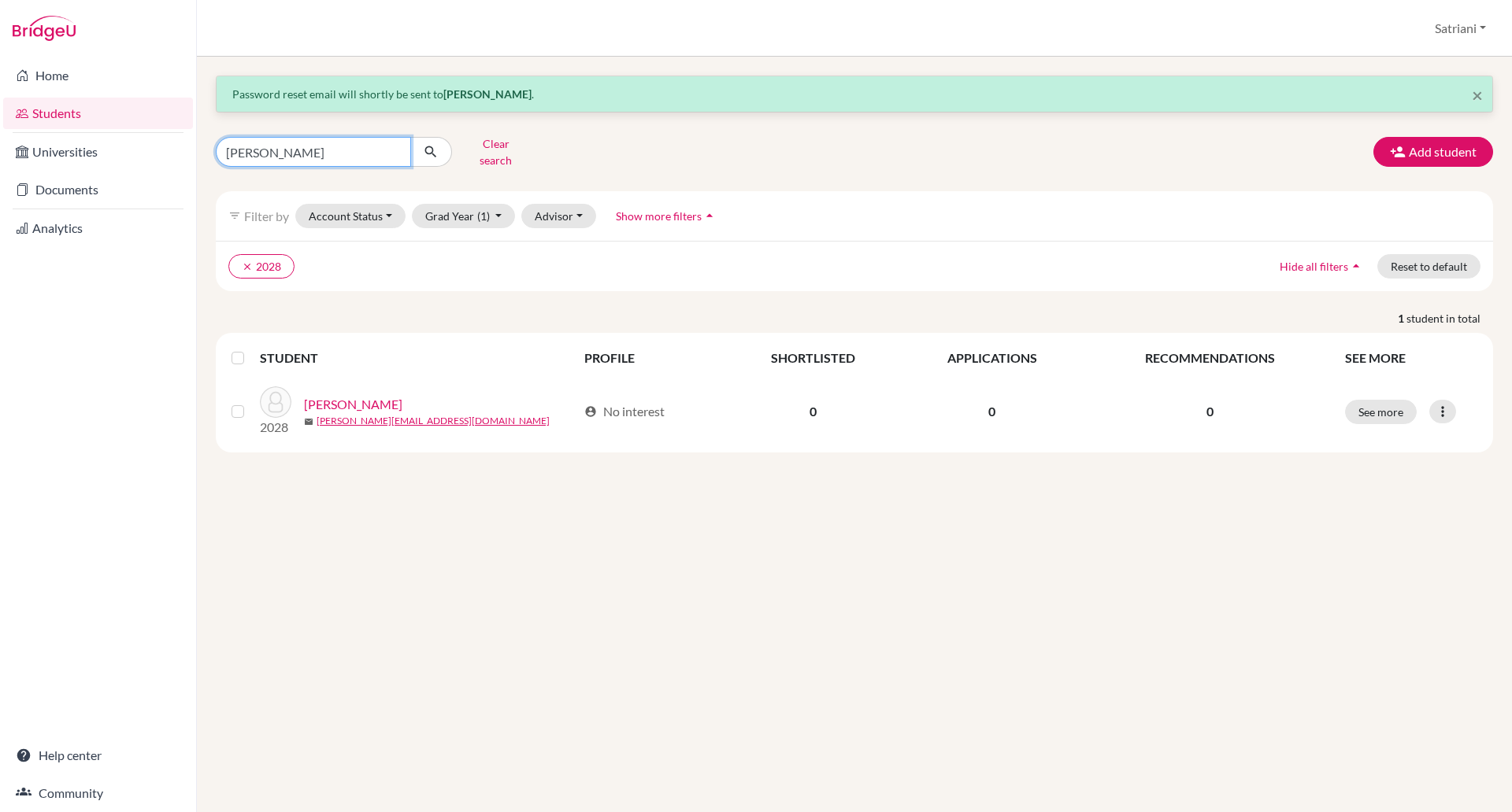
click at [321, 156] on input "[PERSON_NAME]" at bounding box center [314, 152] width 196 height 30
type input "[PERSON_NAME]"
click button "submit" at bounding box center [432, 152] width 42 height 30
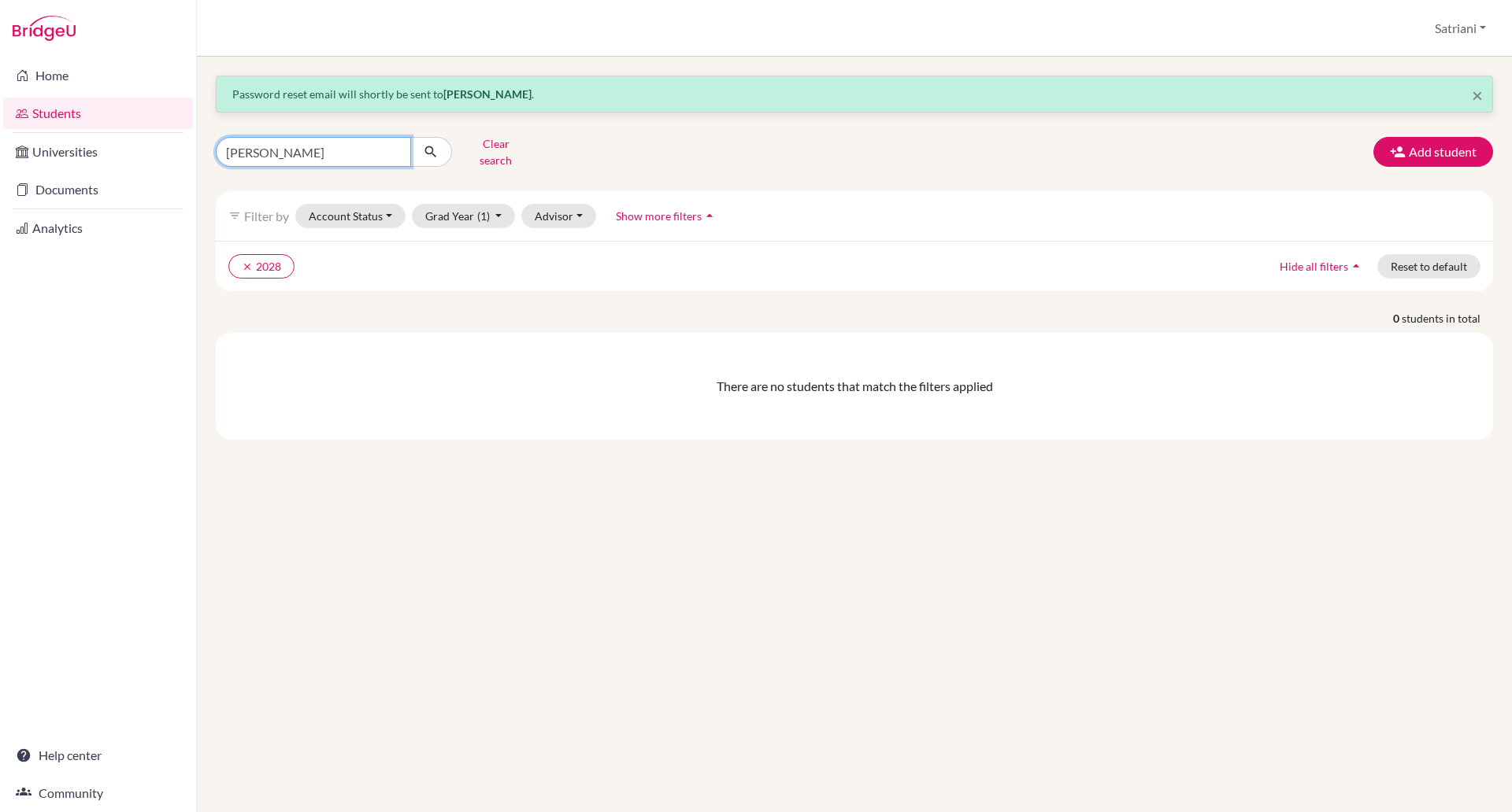
click at [349, 148] on input "[PERSON_NAME]" at bounding box center [314, 152] width 196 height 30
click at [487, 143] on button "Clear search" at bounding box center [495, 152] width 87 height 41
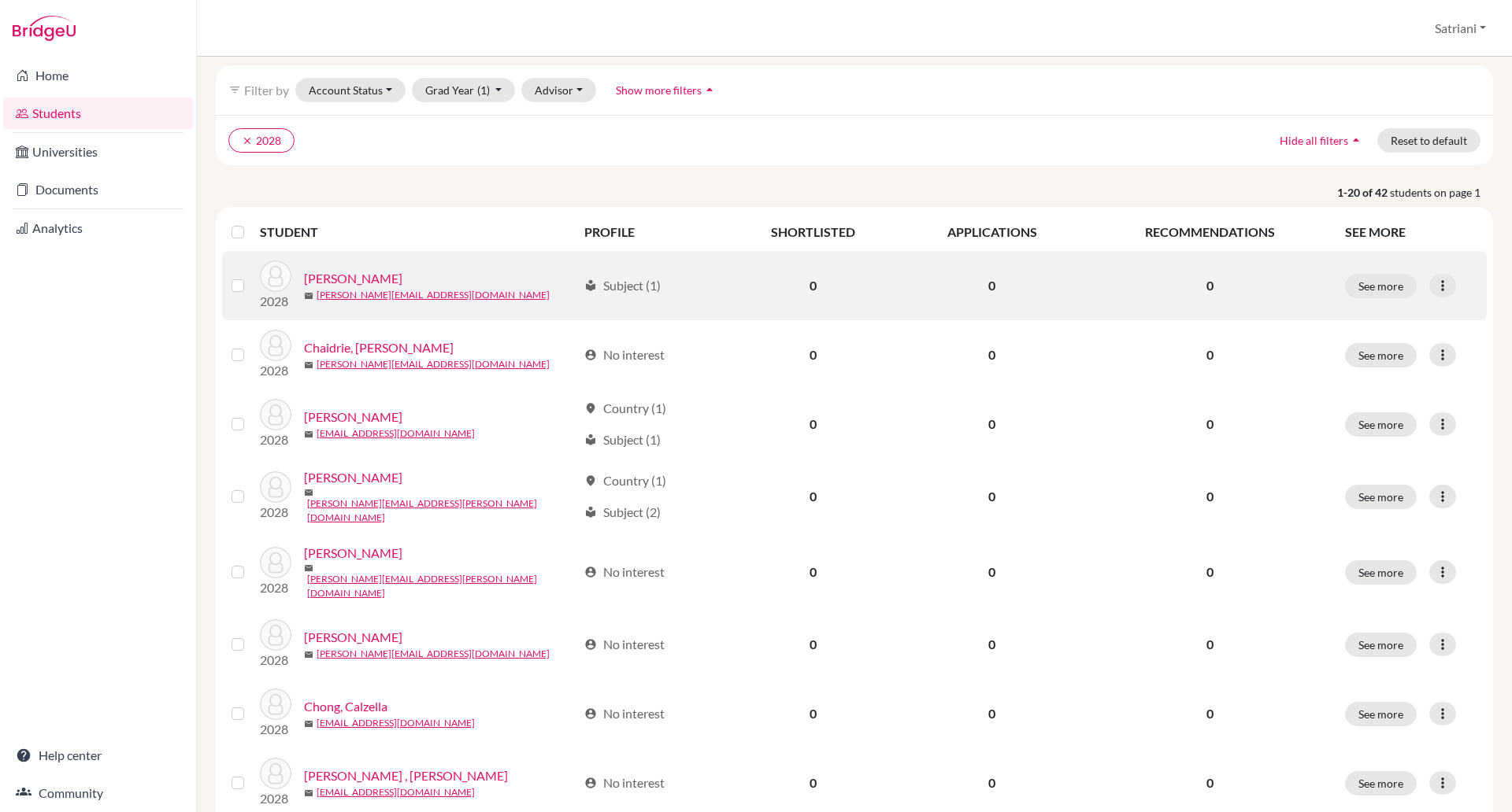
scroll to position [118, 0]
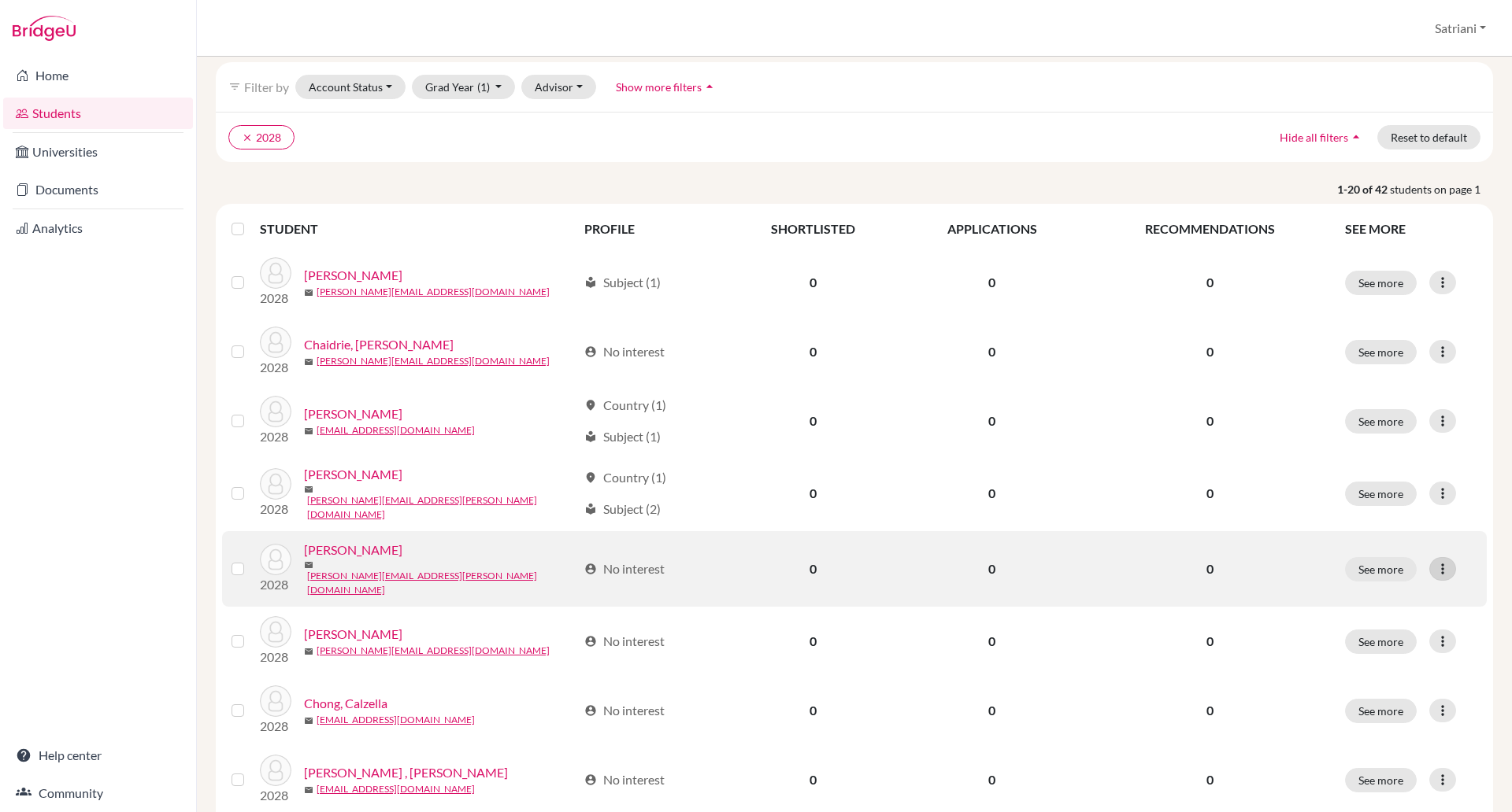
click at [1436, 561] on icon at bounding box center [1443, 569] width 16 height 16
click at [1405, 648] on button "Reset Password" at bounding box center [1359, 643] width 124 height 25
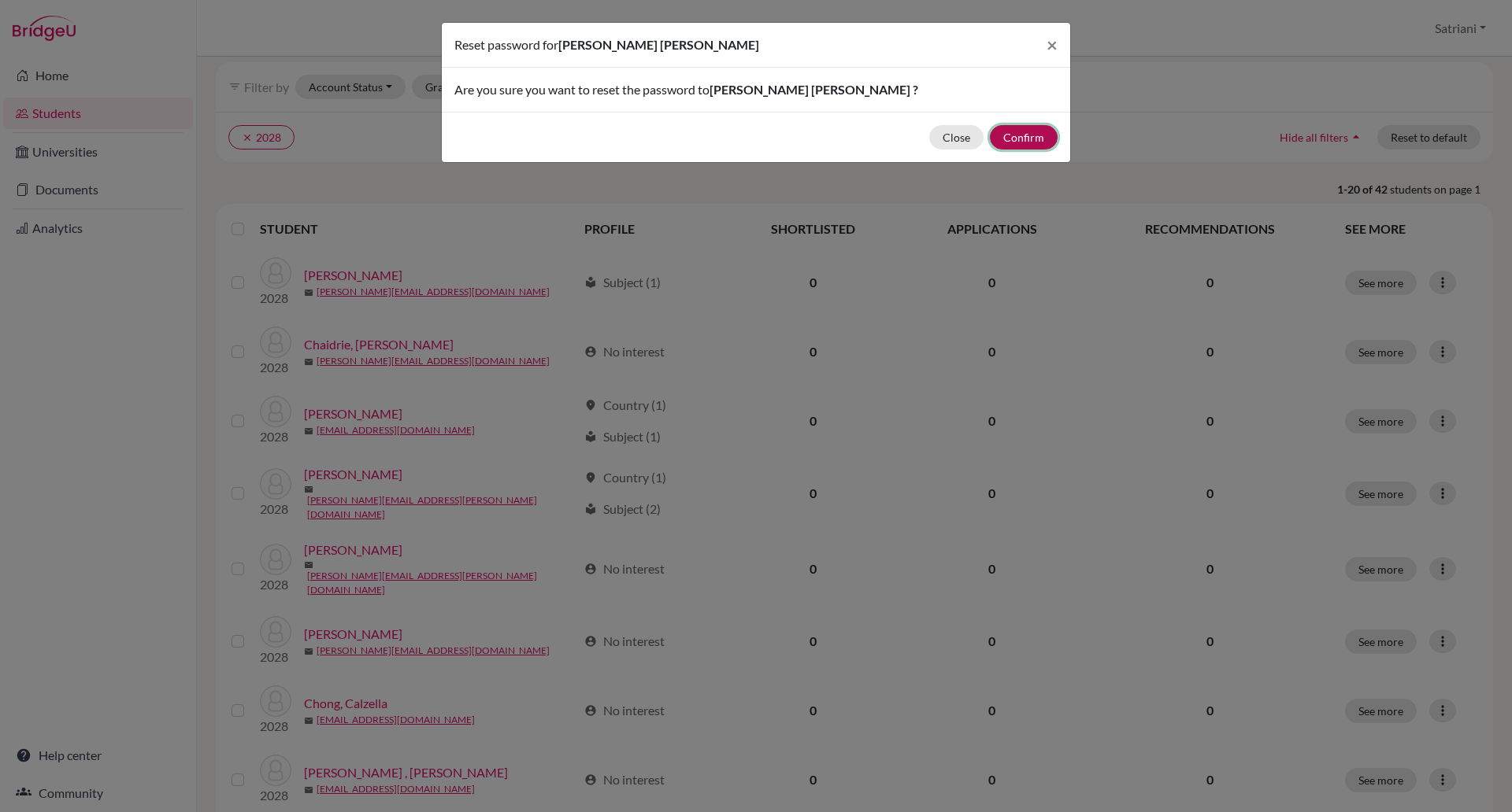
click at [1017, 146] on button "Confirm" at bounding box center [1024, 137] width 68 height 24
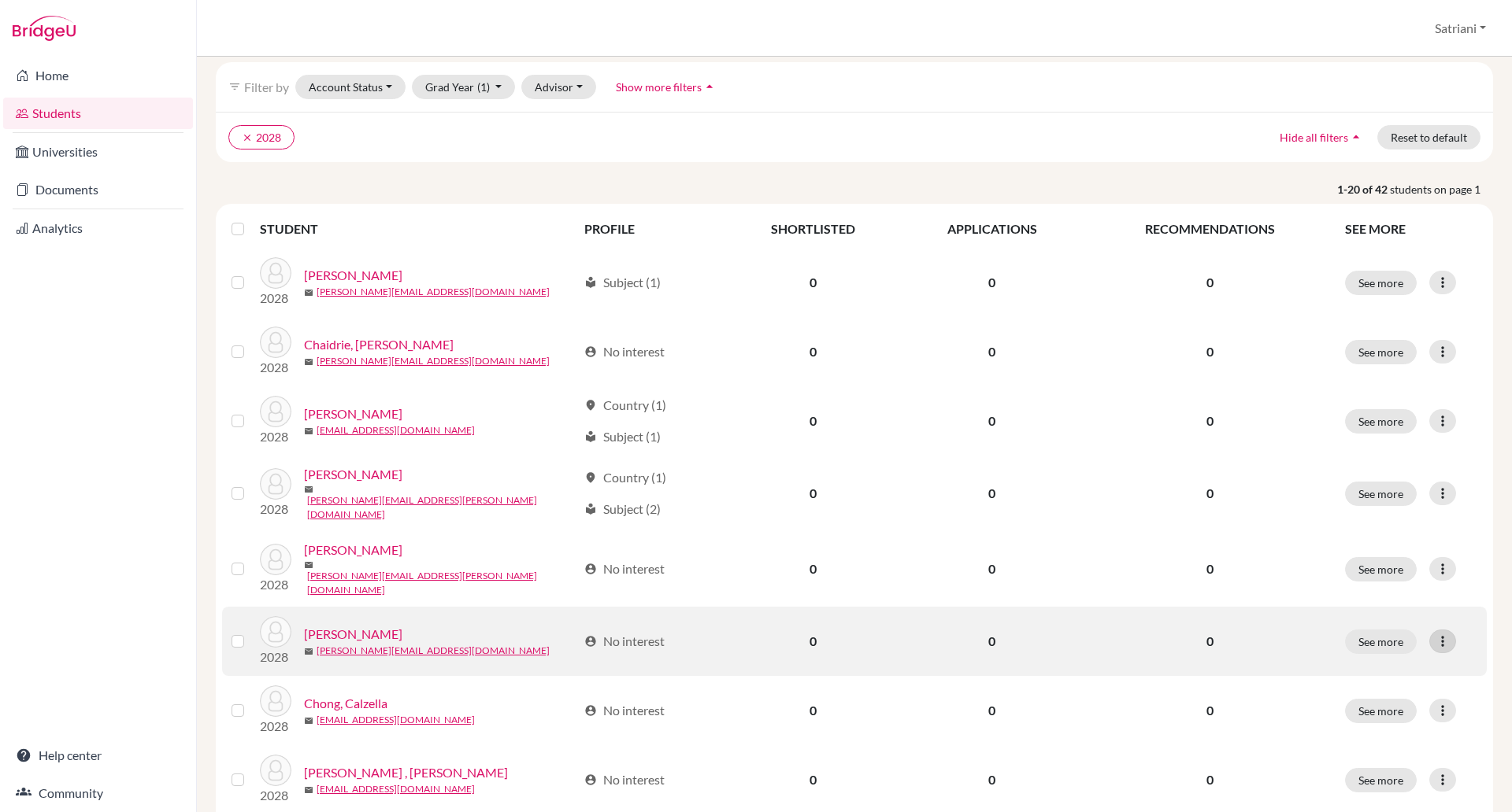
click at [1435, 634] on icon at bounding box center [1443, 642] width 16 height 16
click at [1406, 707] on button "Reset Password" at bounding box center [1359, 712] width 124 height 25
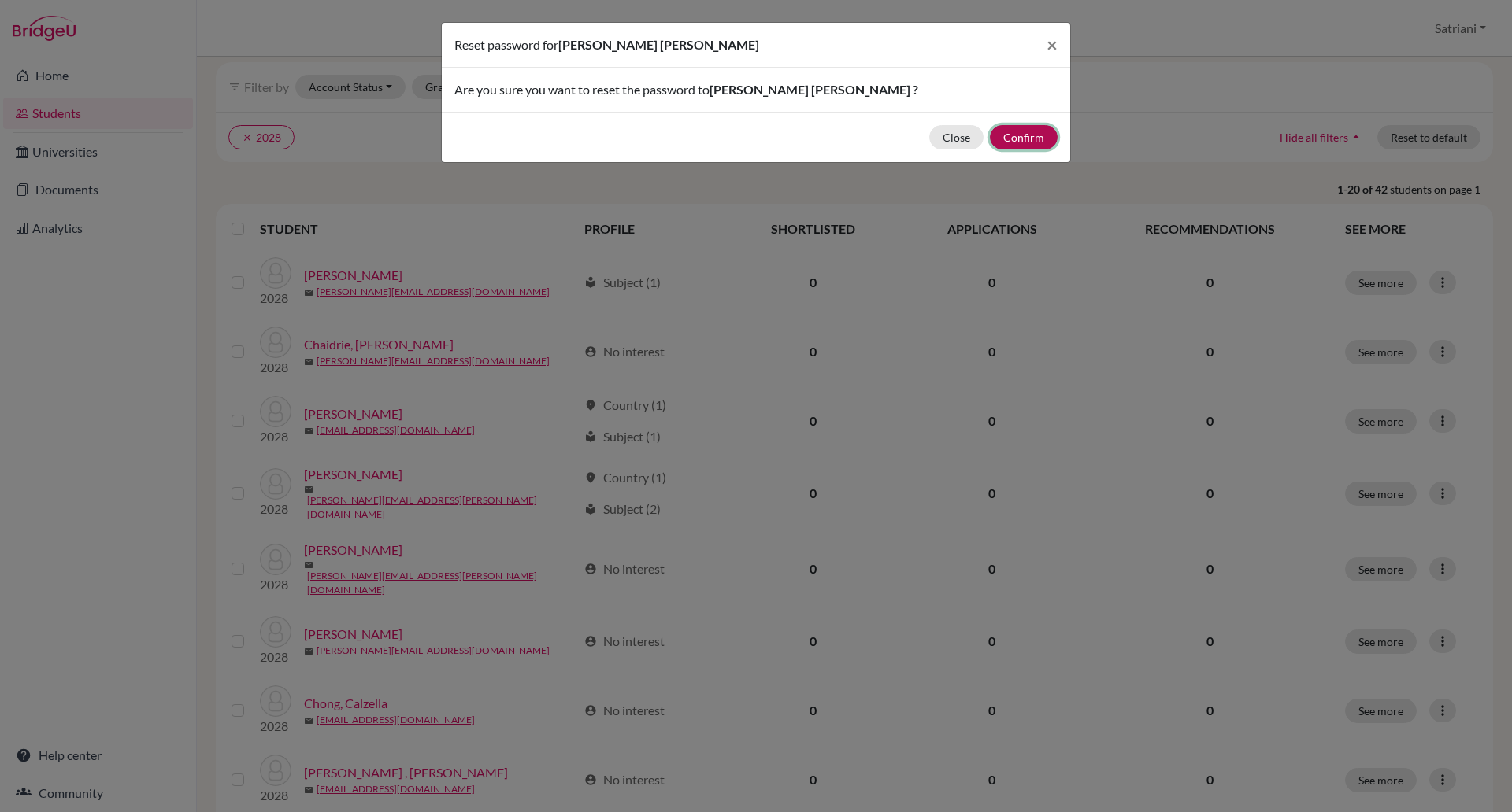
click at [1023, 138] on button "Confirm" at bounding box center [1024, 137] width 68 height 24
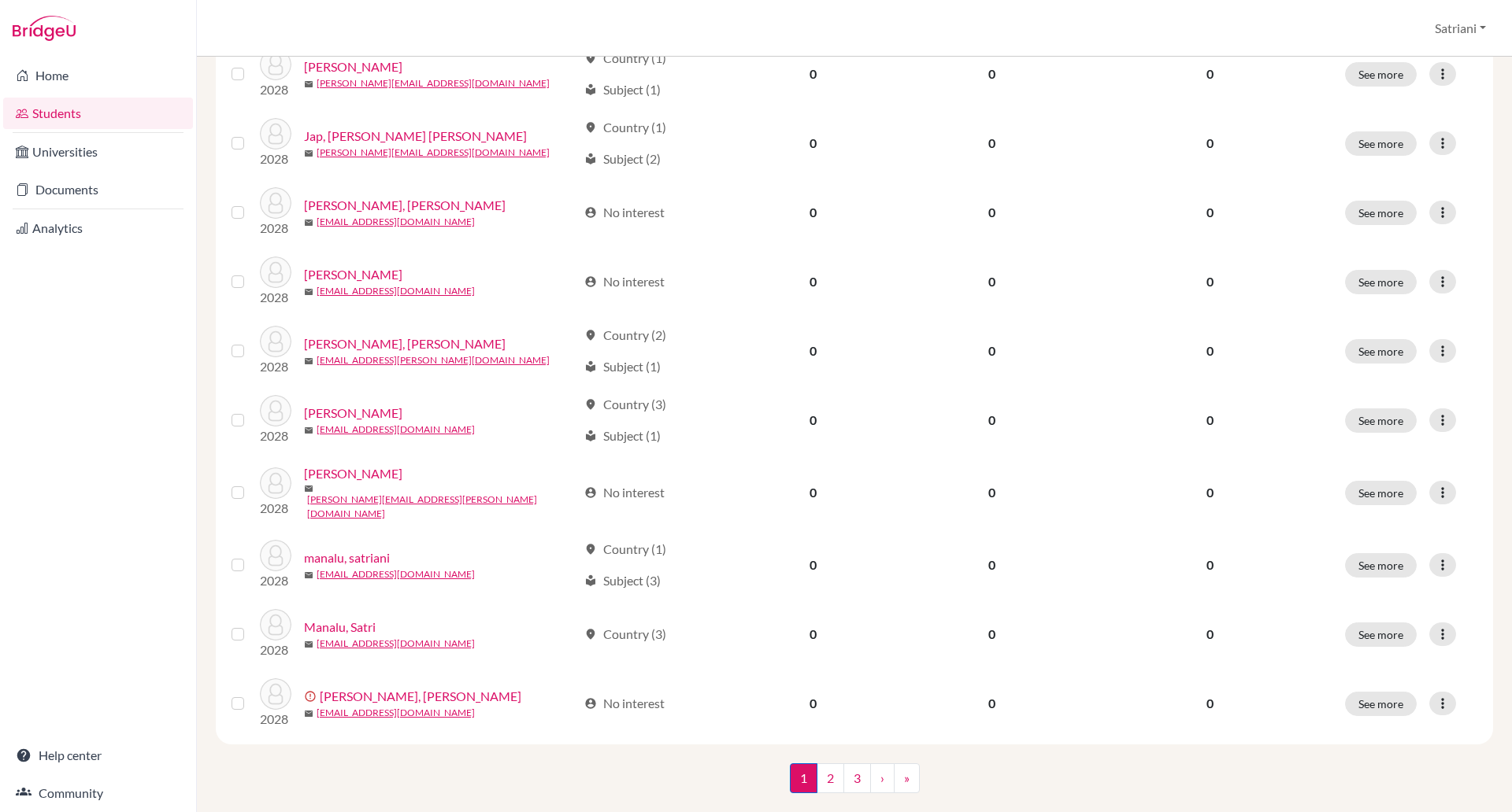
scroll to position [1044, 0]
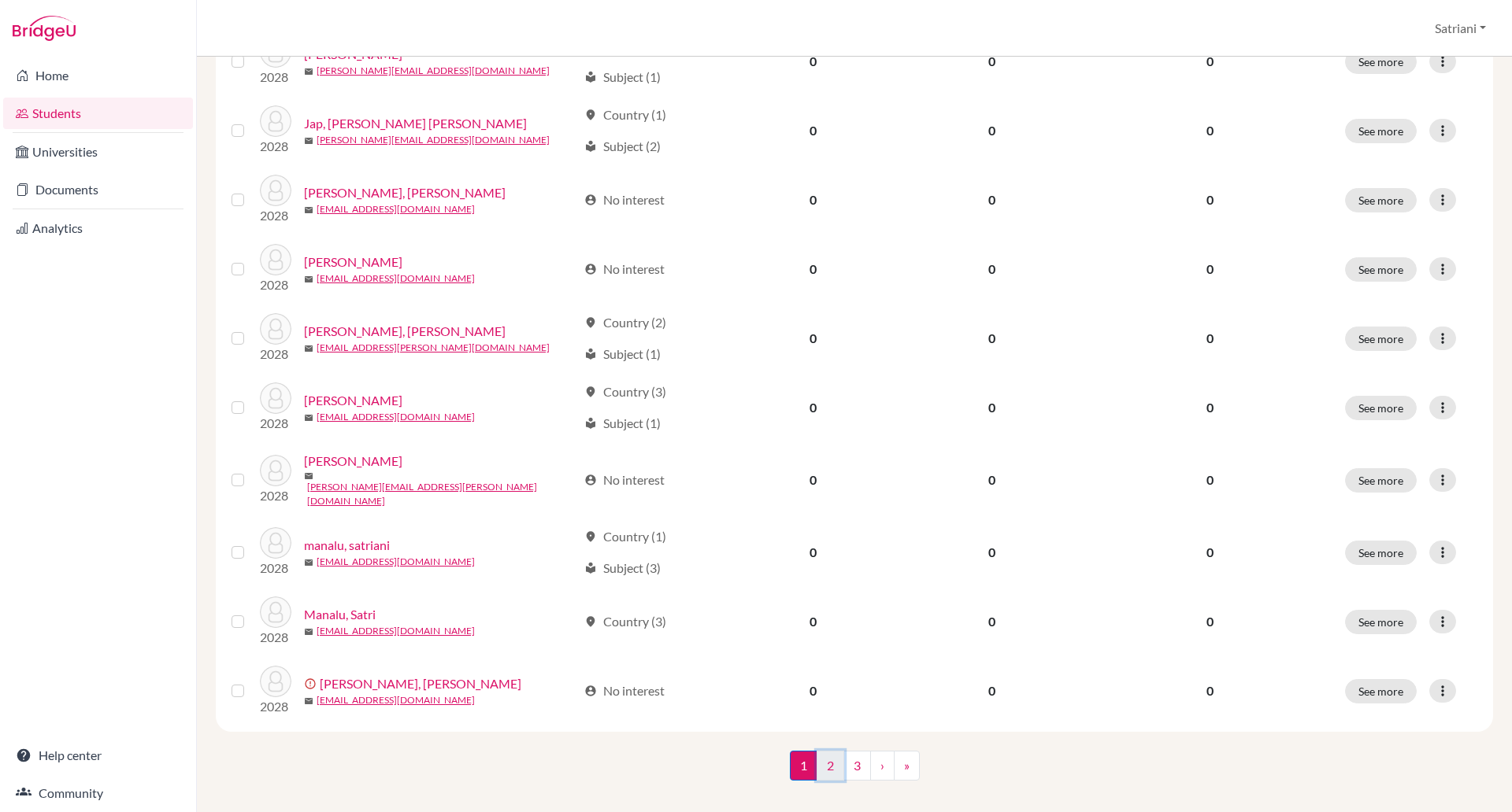
click at [825, 751] on link "2" at bounding box center [831, 766] width 28 height 30
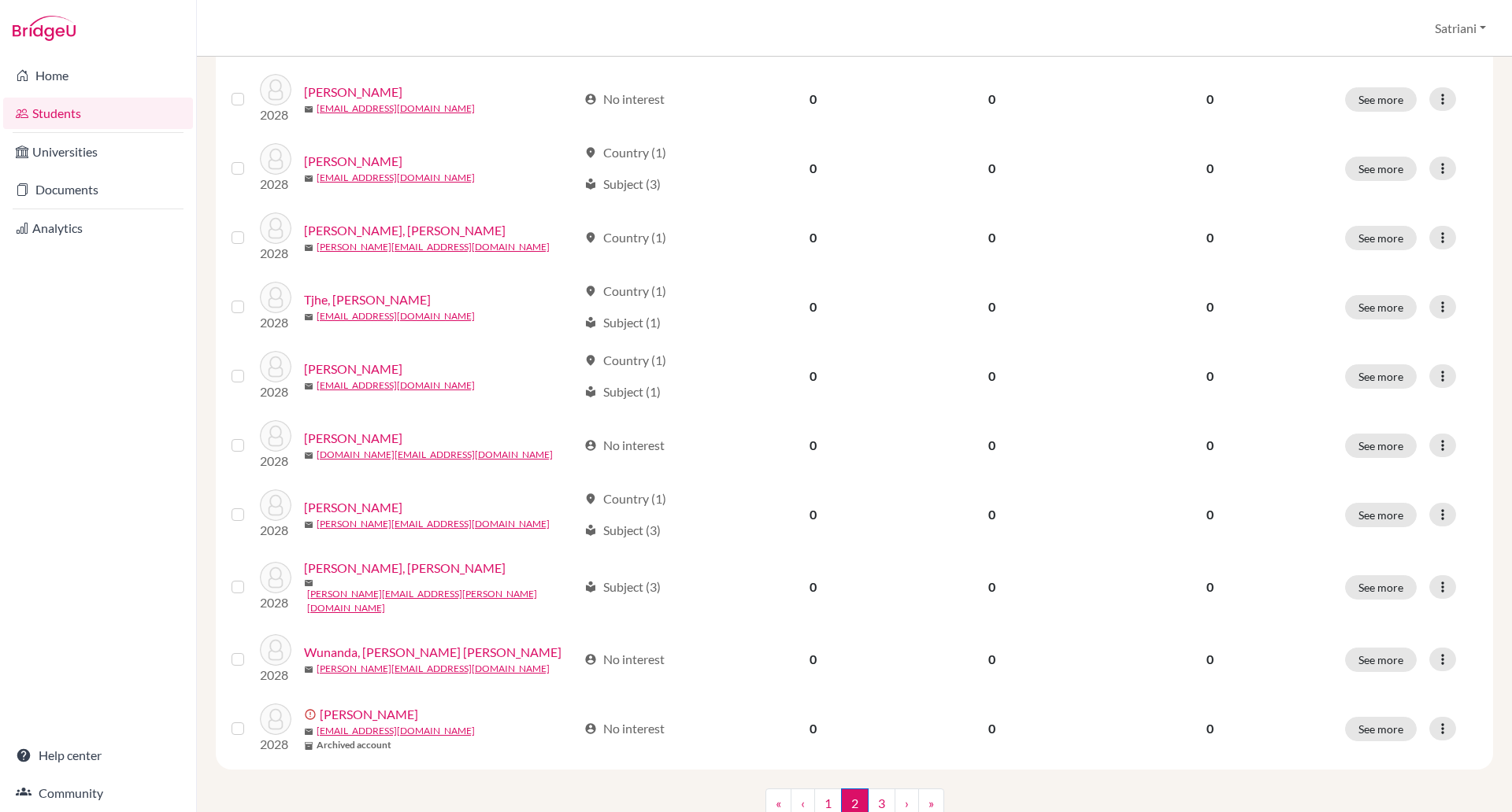
scroll to position [1044, 0]
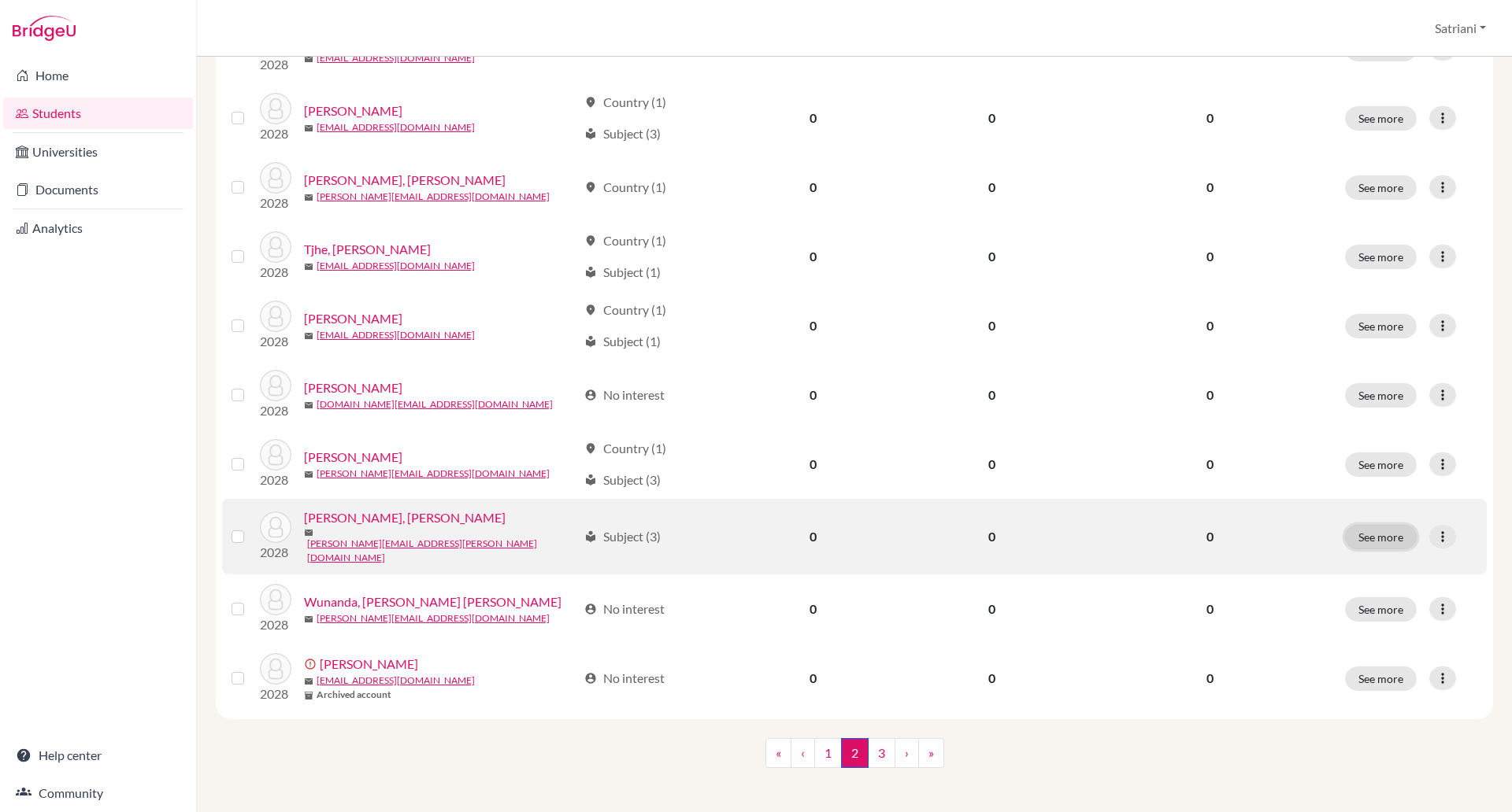
click at [1371, 537] on button "See more" at bounding box center [1381, 537] width 72 height 24
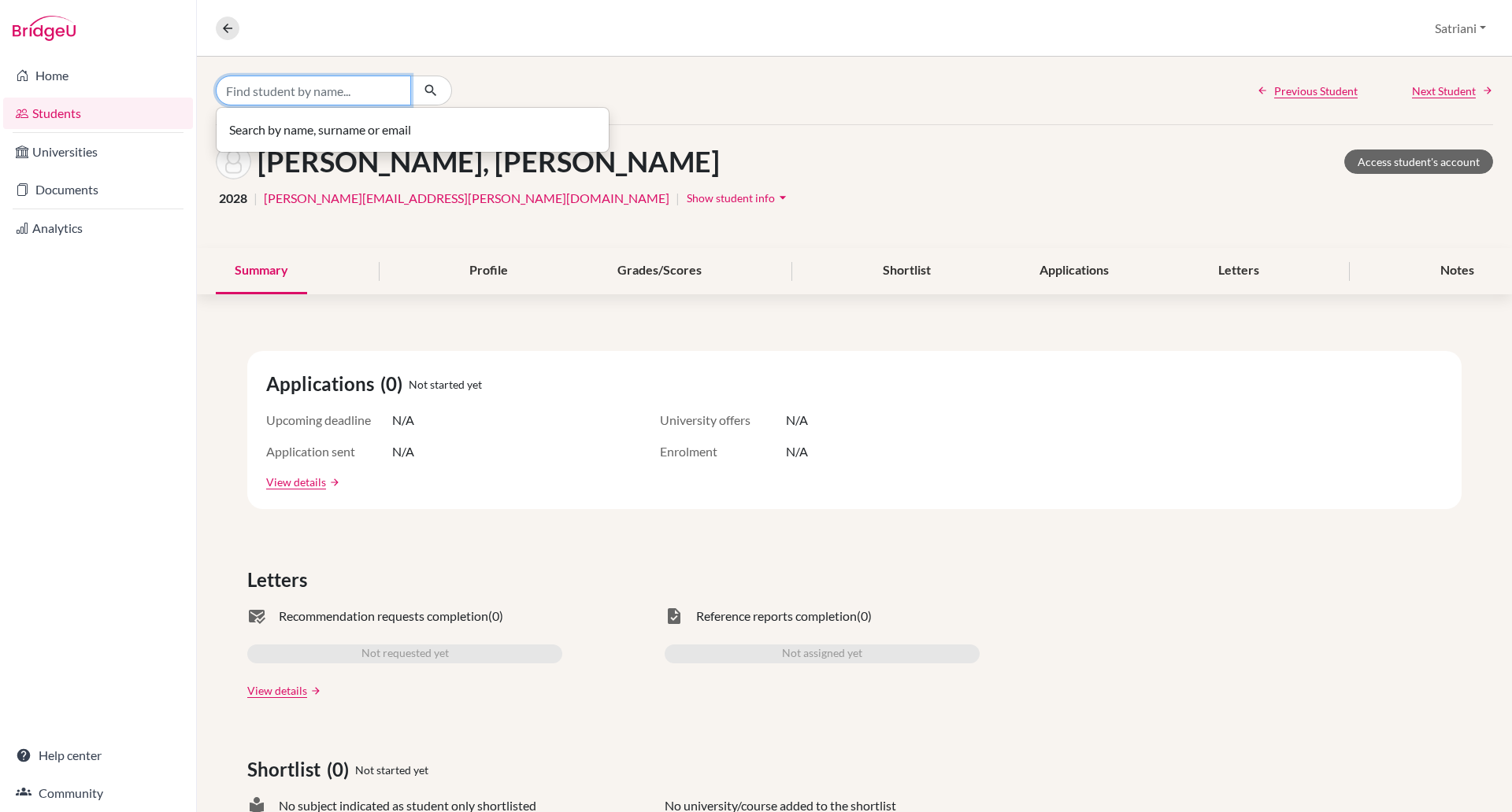
click at [276, 76] on input "Find student by name..." at bounding box center [314, 91] width 196 height 30
type input "[PERSON_NAME]"
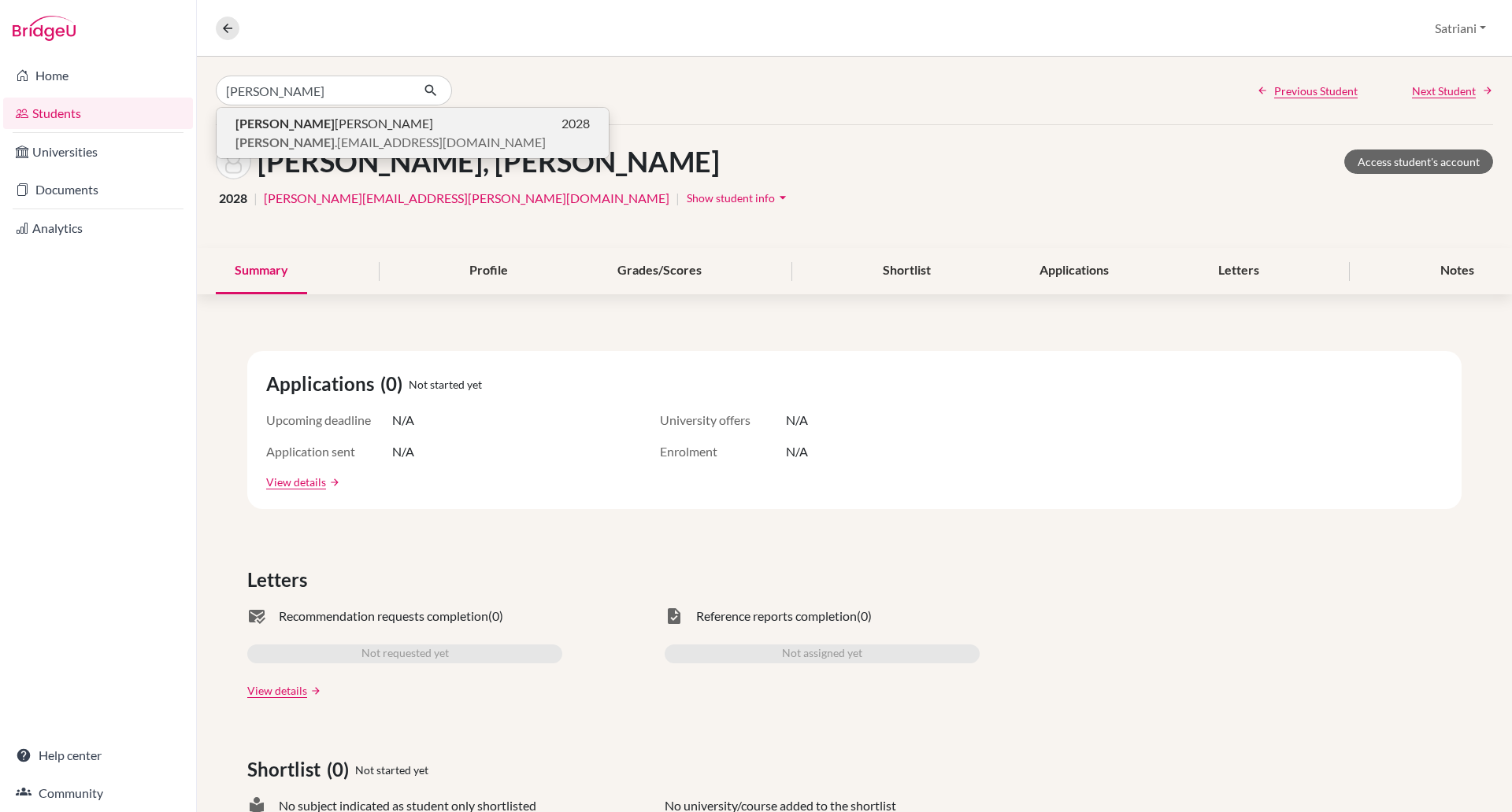
click at [418, 140] on span "[PERSON_NAME] .[EMAIL_ADDRESS][DOMAIN_NAME]" at bounding box center [390, 142] width 310 height 19
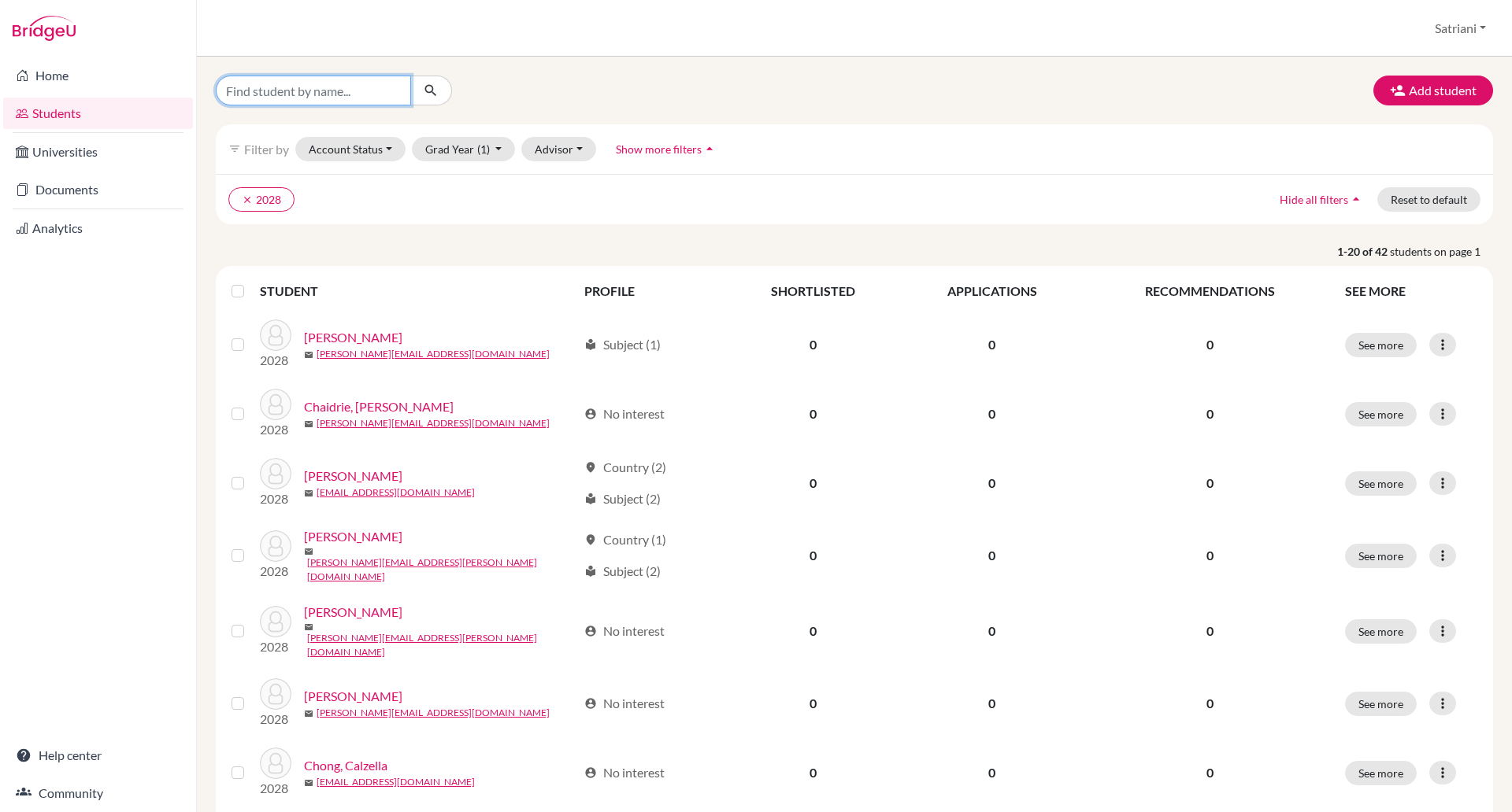
click at [339, 99] on input "Find student by name..." at bounding box center [314, 91] width 196 height 30
type input "[PERSON_NAME]"
click button "submit" at bounding box center [432, 91] width 42 height 30
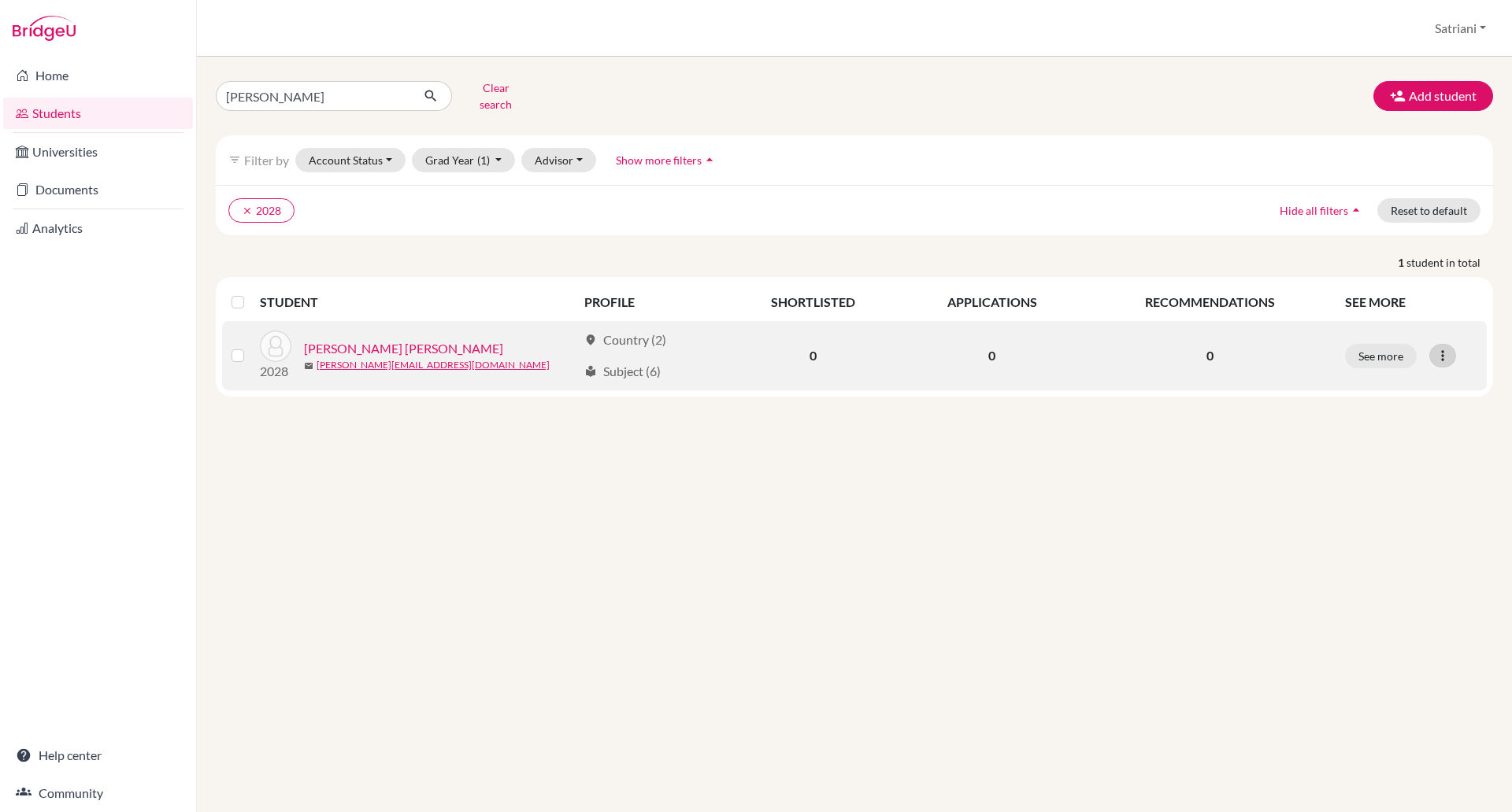
click at [1444, 348] on icon at bounding box center [1443, 355] width 16 height 16
click at [1408, 427] on button "Reset Password" at bounding box center [1374, 439] width 124 height 25
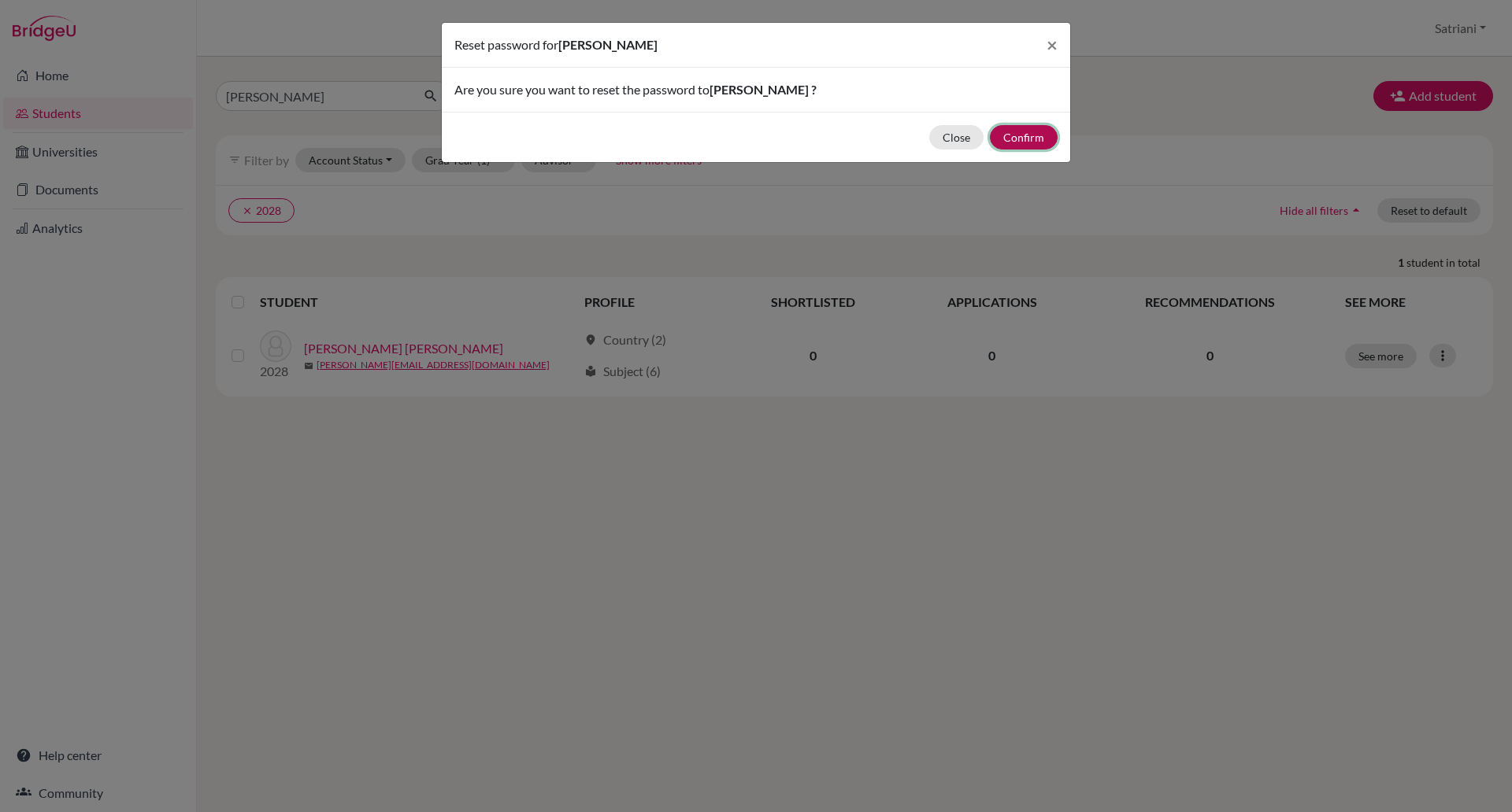
click at [1035, 139] on button "Confirm" at bounding box center [1024, 137] width 68 height 24
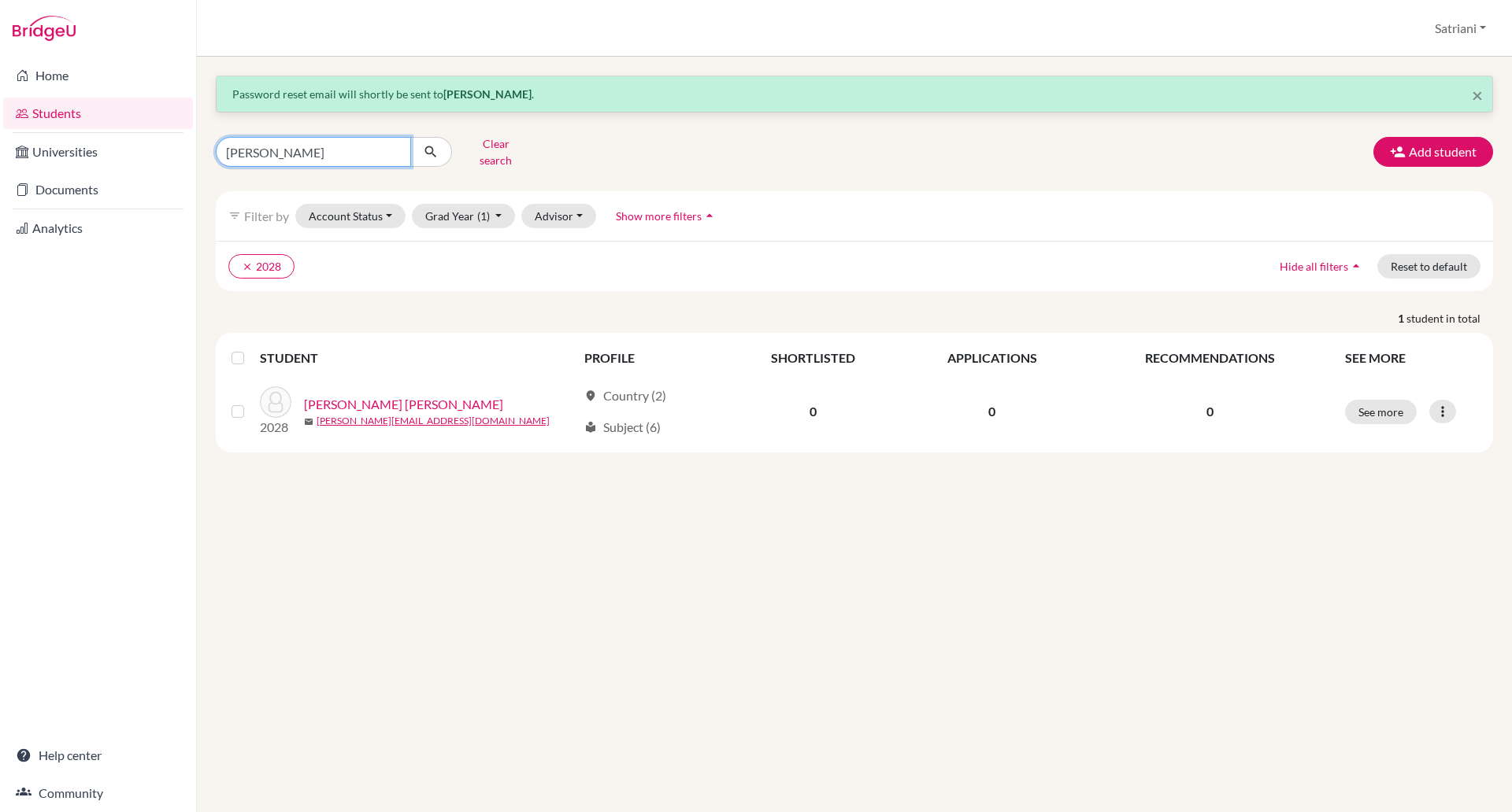
click at [301, 137] on input "[PERSON_NAME]" at bounding box center [314, 152] width 196 height 30
type input "[PERSON_NAME]"
click button "submit" at bounding box center [432, 152] width 42 height 30
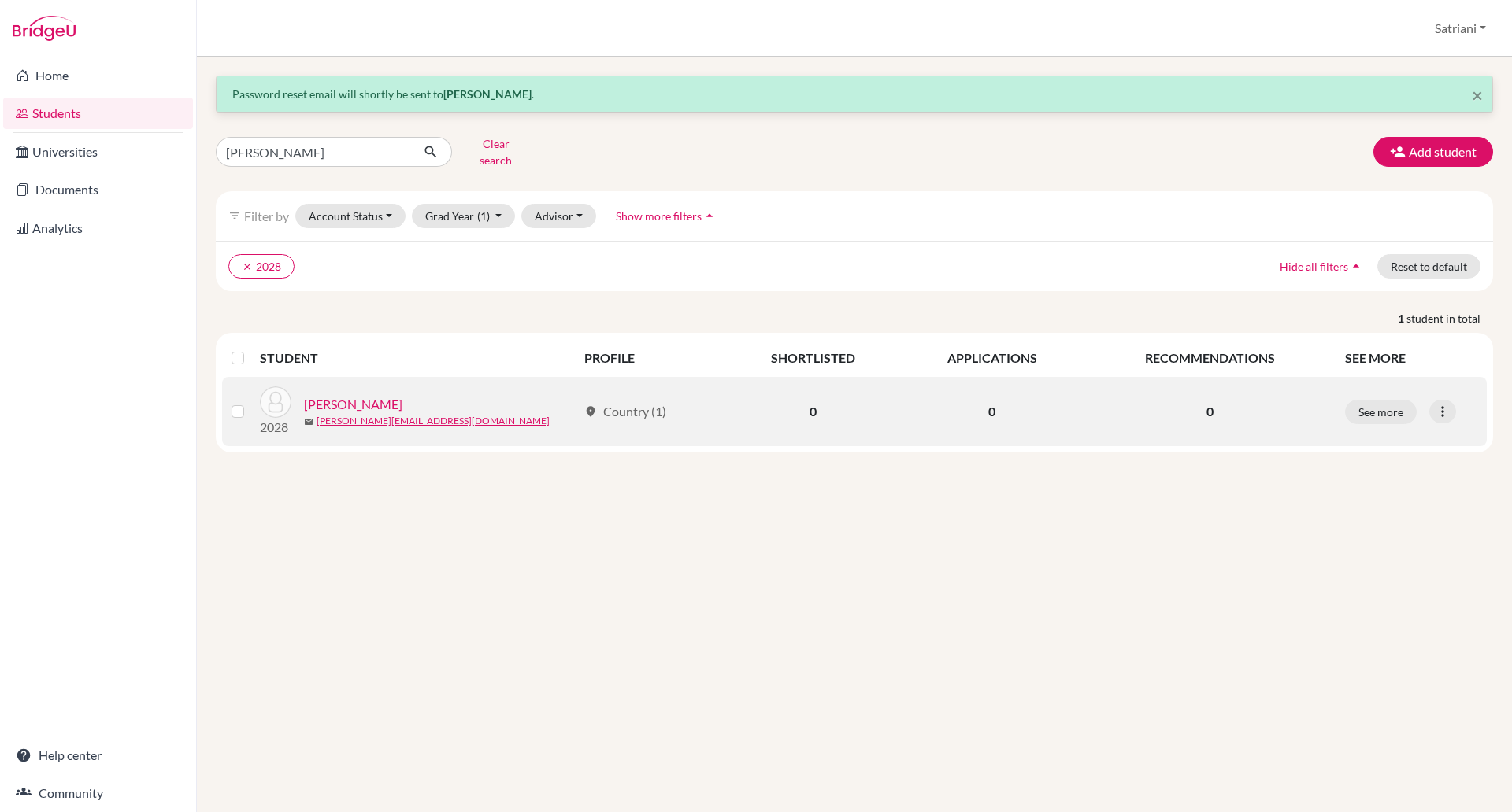
click at [403, 396] on link "[PERSON_NAME]" at bounding box center [353, 405] width 99 height 19
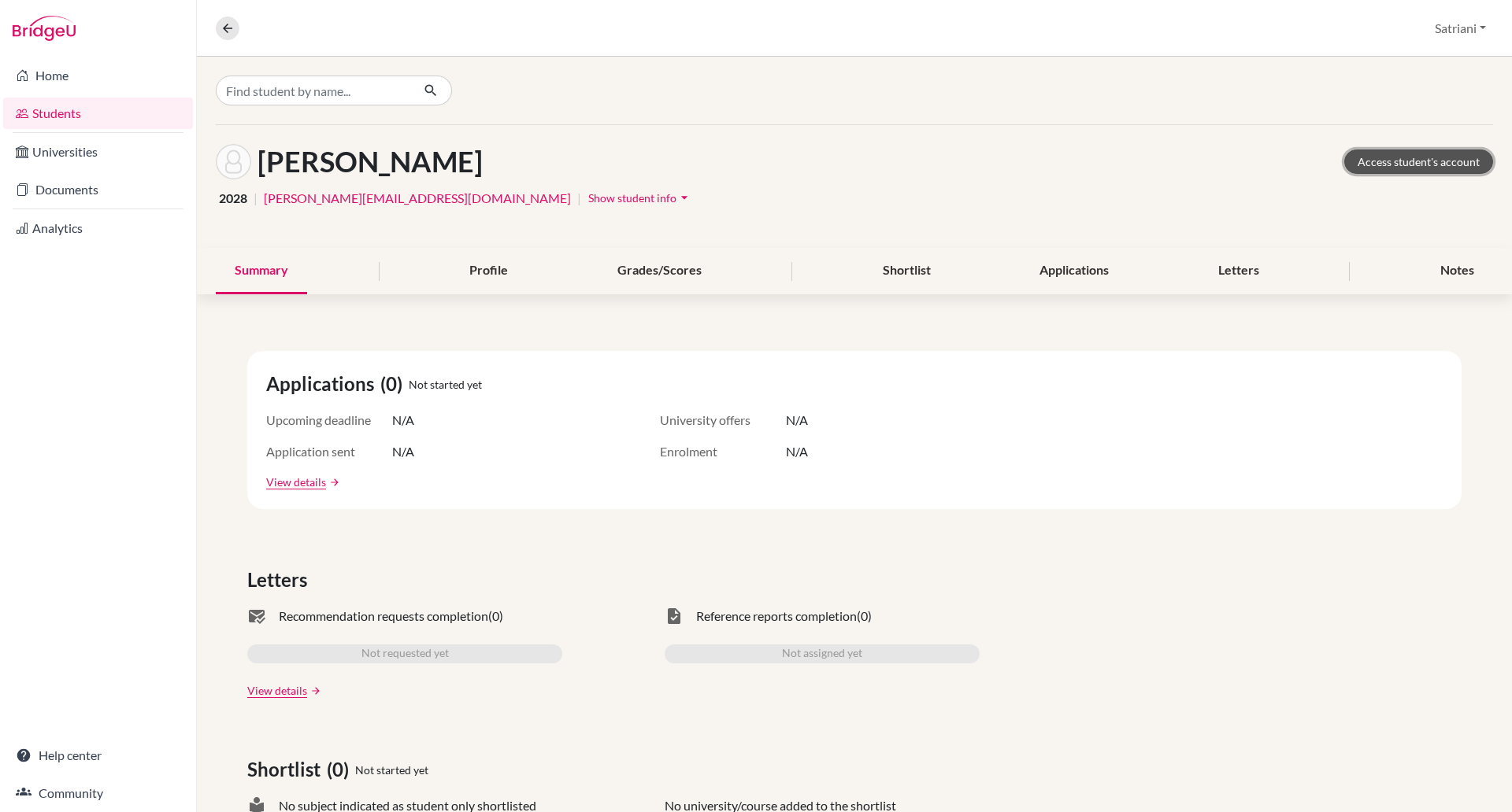
click at [1362, 159] on link "Access student's account" at bounding box center [1419, 162] width 148 height 24
